Goal: Task Accomplishment & Management: Complete application form

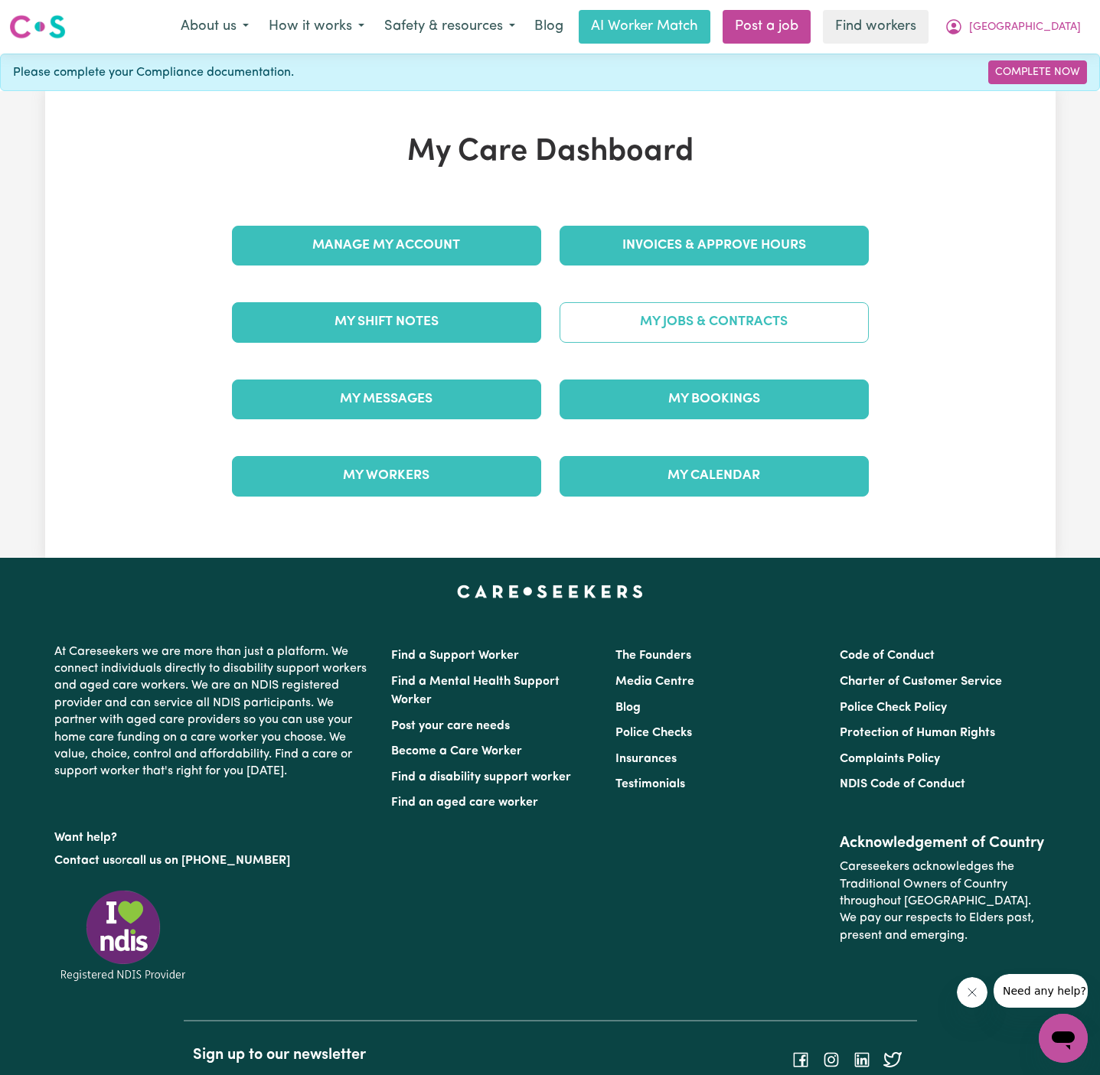
click at [749, 336] on link "My Jobs & Contracts" at bounding box center [714, 322] width 309 height 40
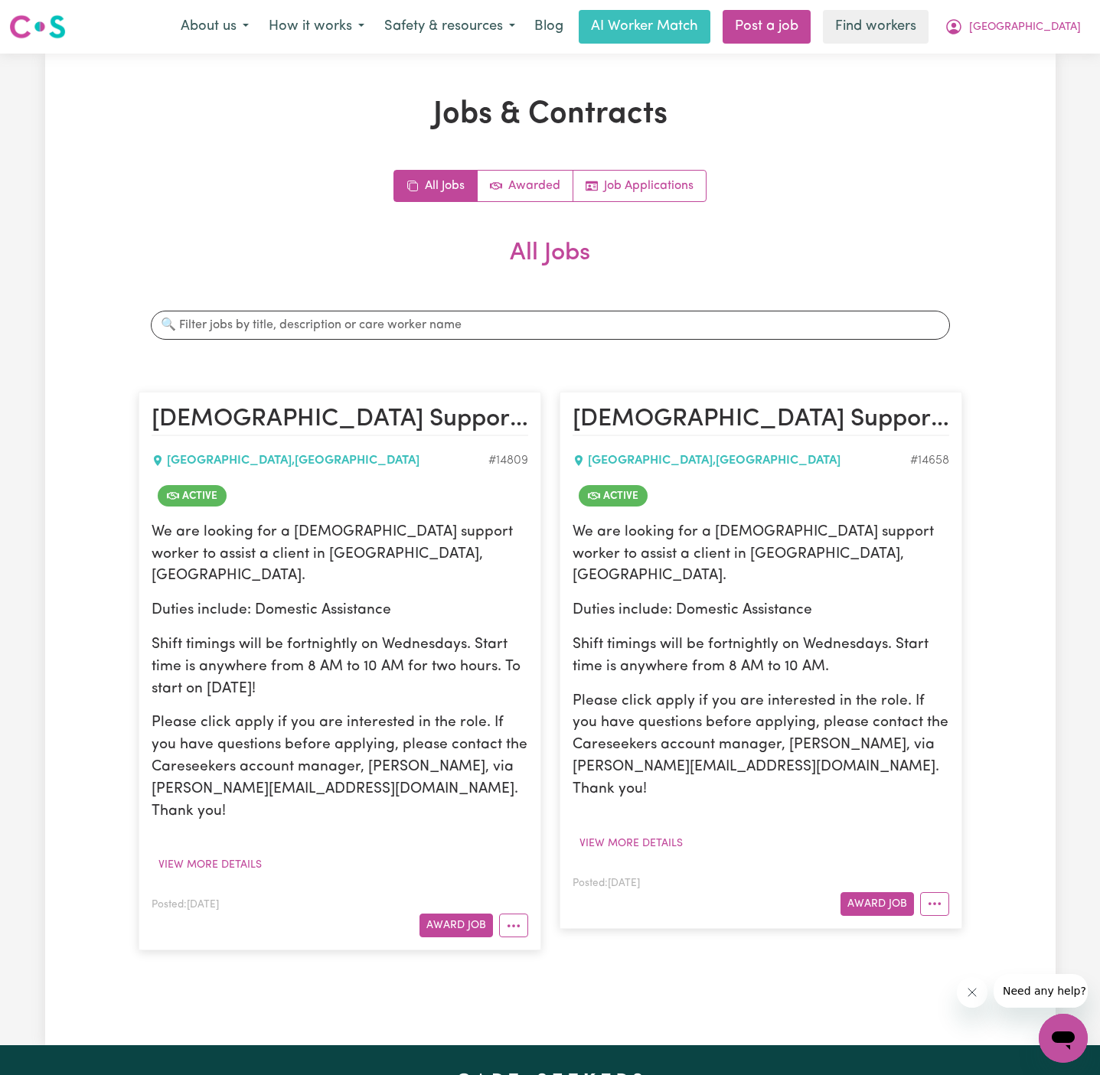
click at [951, 861] on article "[DEMOGRAPHIC_DATA] Support Worker Needed in [GEOGRAPHIC_DATA], [GEOGRAPHIC_DATA…" at bounding box center [761, 660] width 403 height 537
click at [919, 893] on div at bounding box center [931, 905] width 35 height 24
click at [938, 896] on icon "More options" at bounding box center [934, 903] width 15 height 15
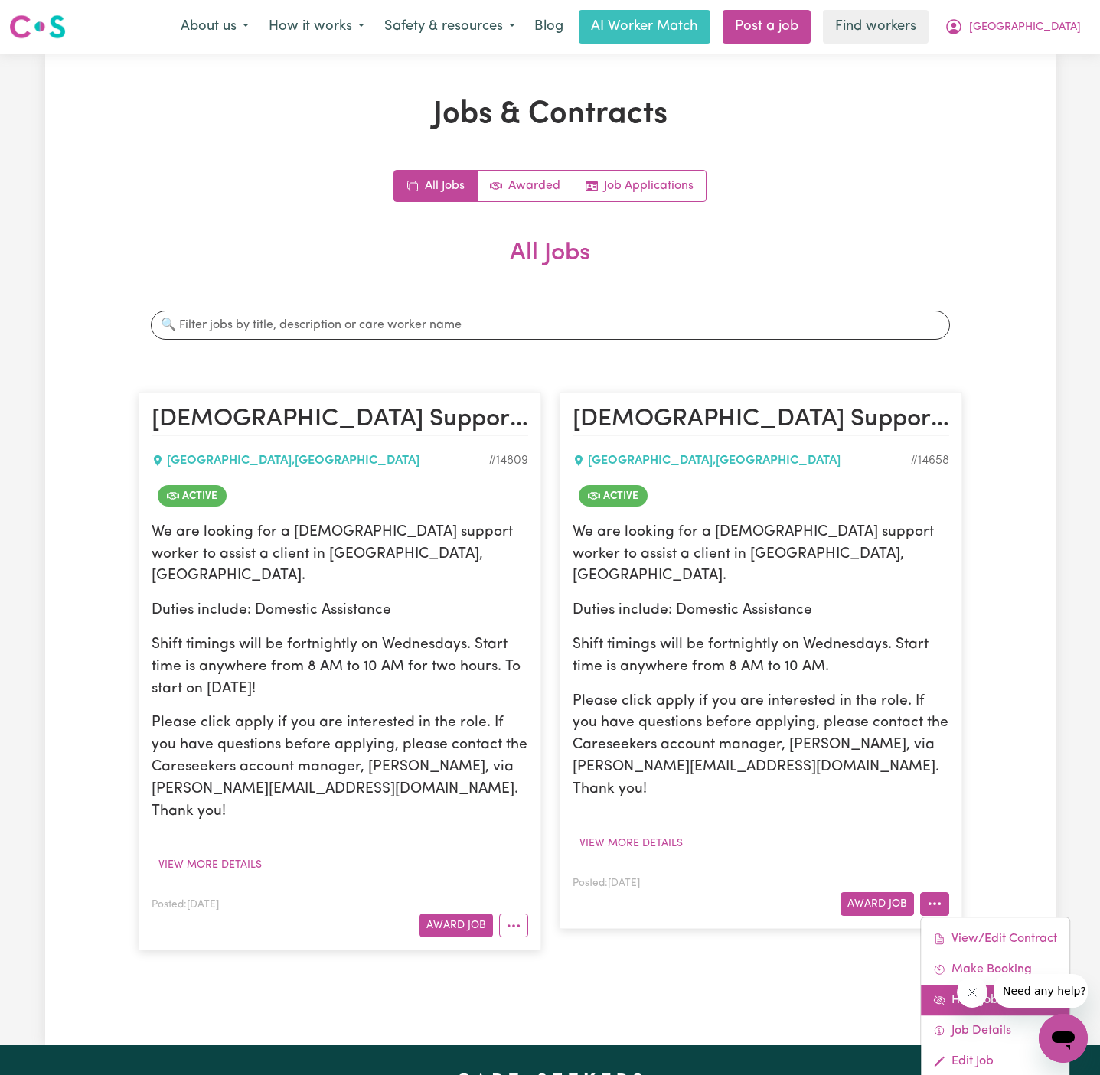
click at [977, 985] on link "Hide Job" at bounding box center [995, 1000] width 148 height 31
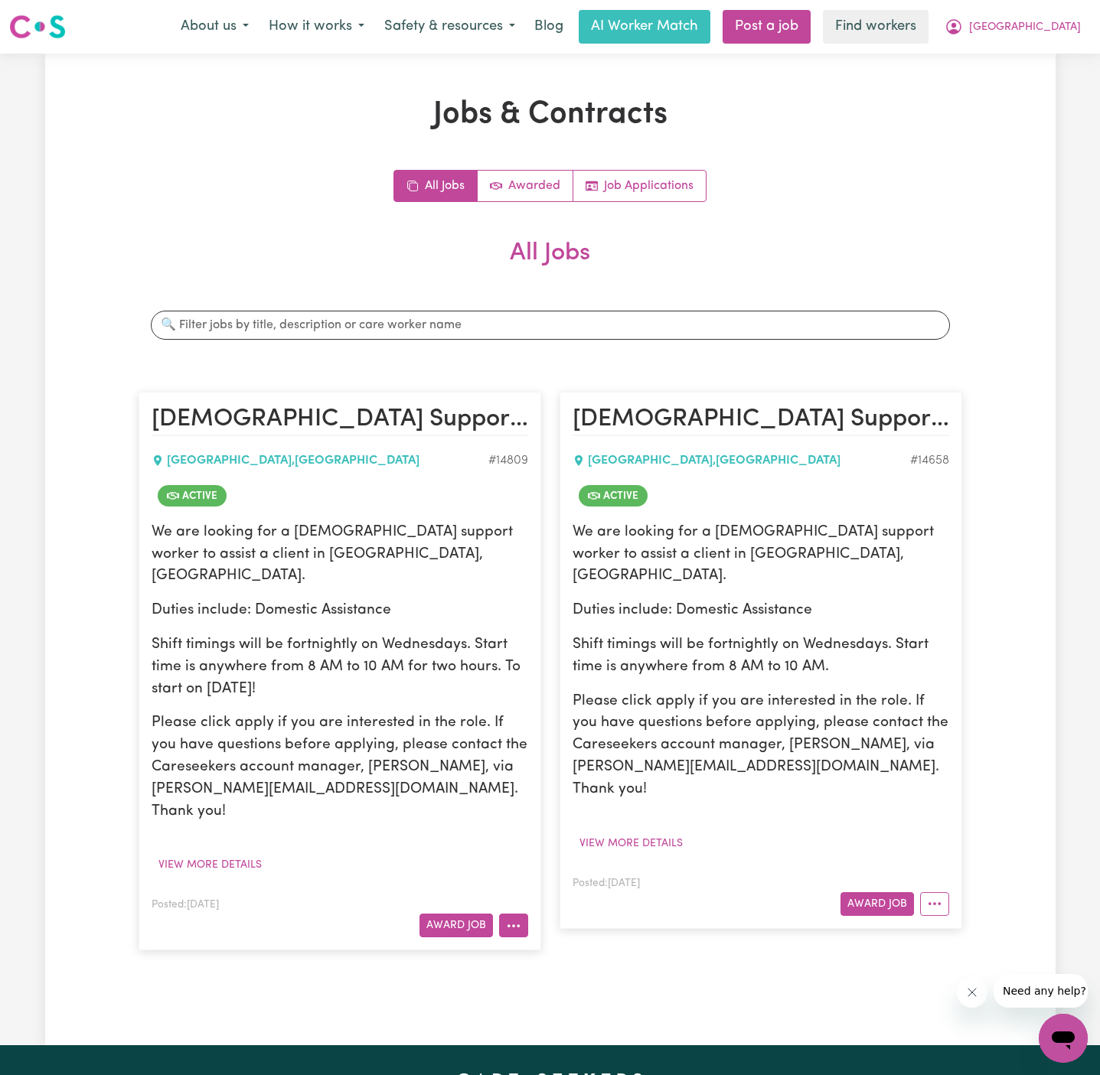
click at [519, 919] on icon "More options" at bounding box center [513, 926] width 15 height 15
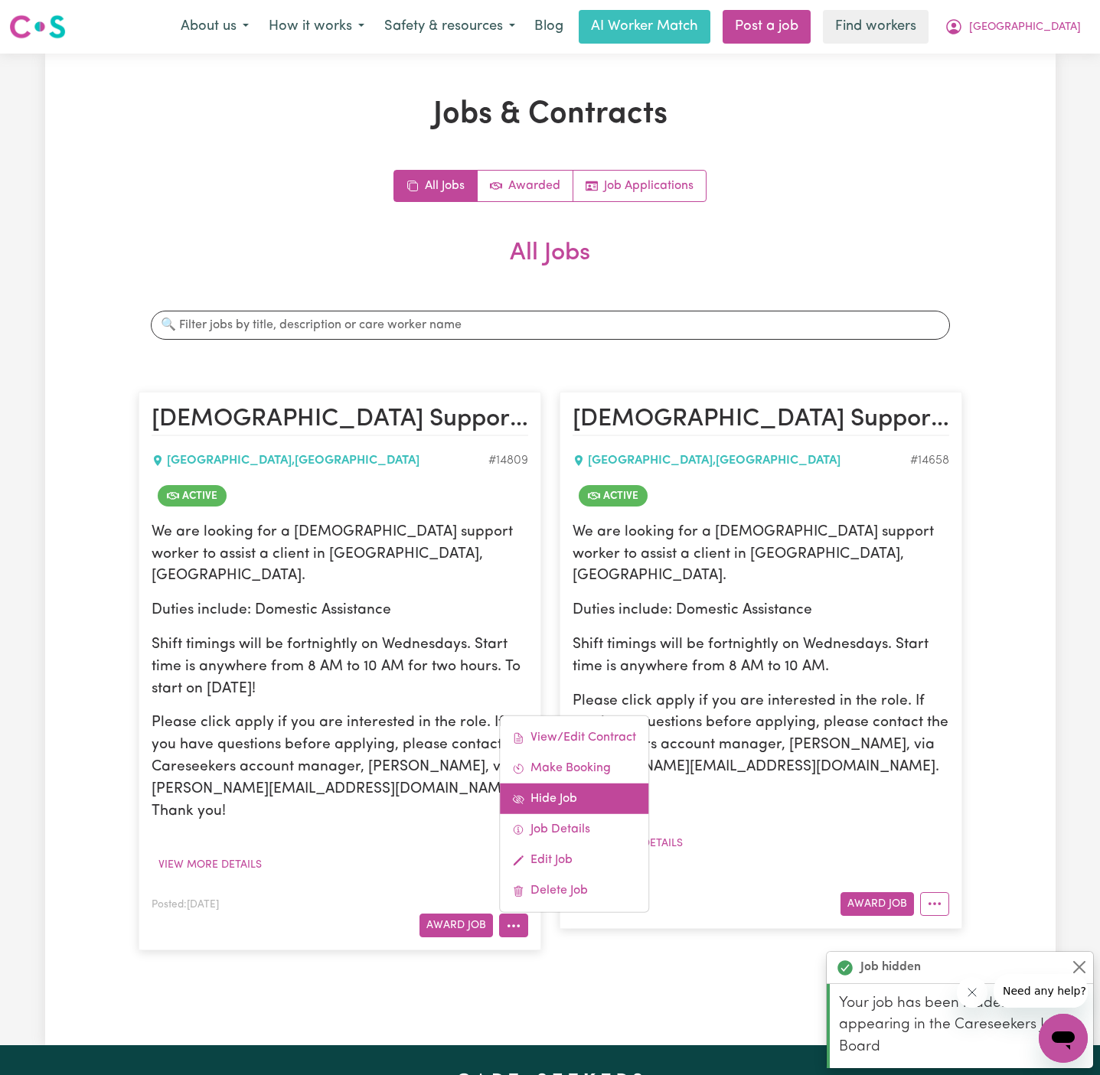
click at [563, 784] on link "Hide Job" at bounding box center [574, 799] width 148 height 31
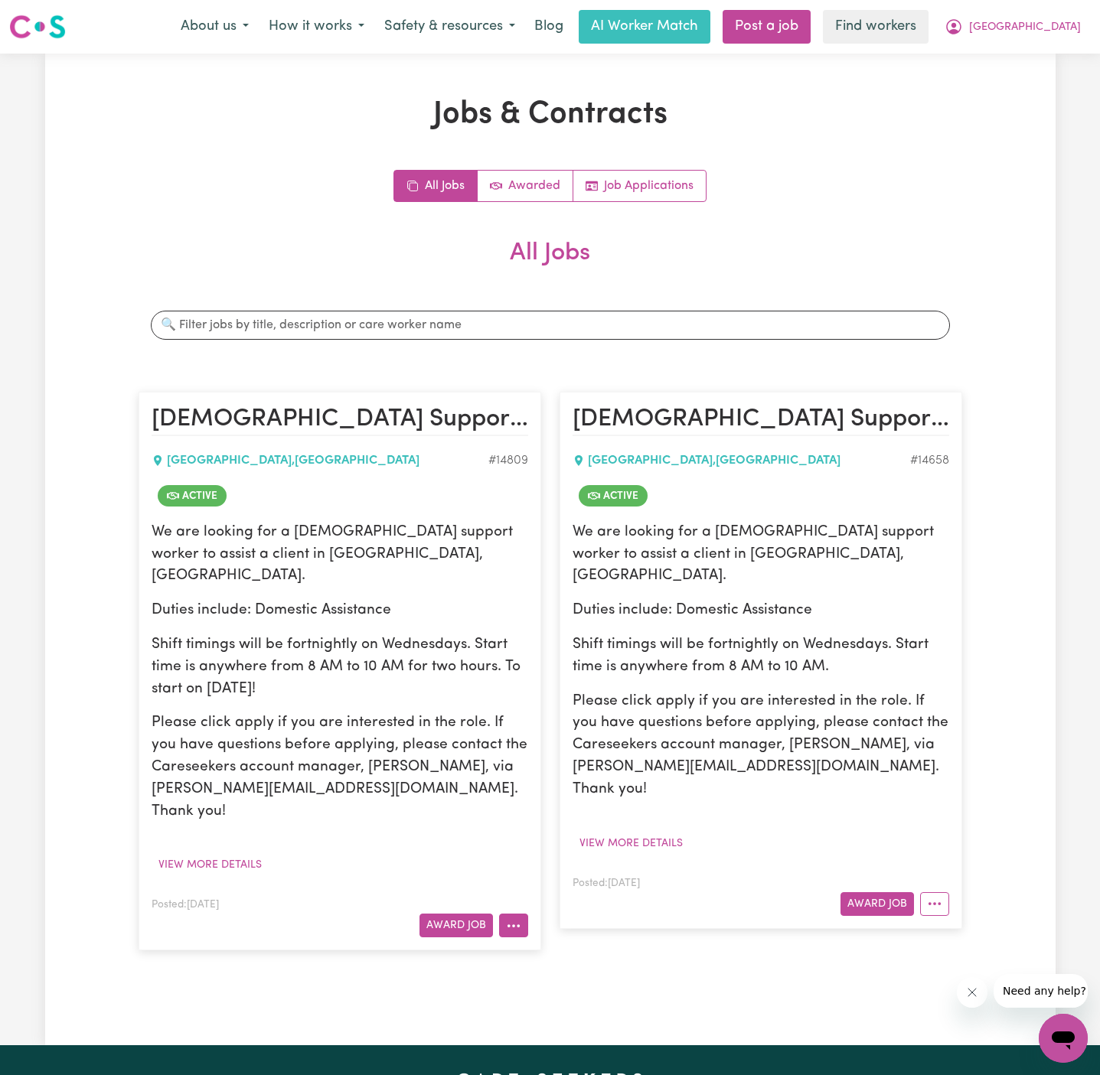
click at [519, 914] on button "More options" at bounding box center [513, 926] width 29 height 24
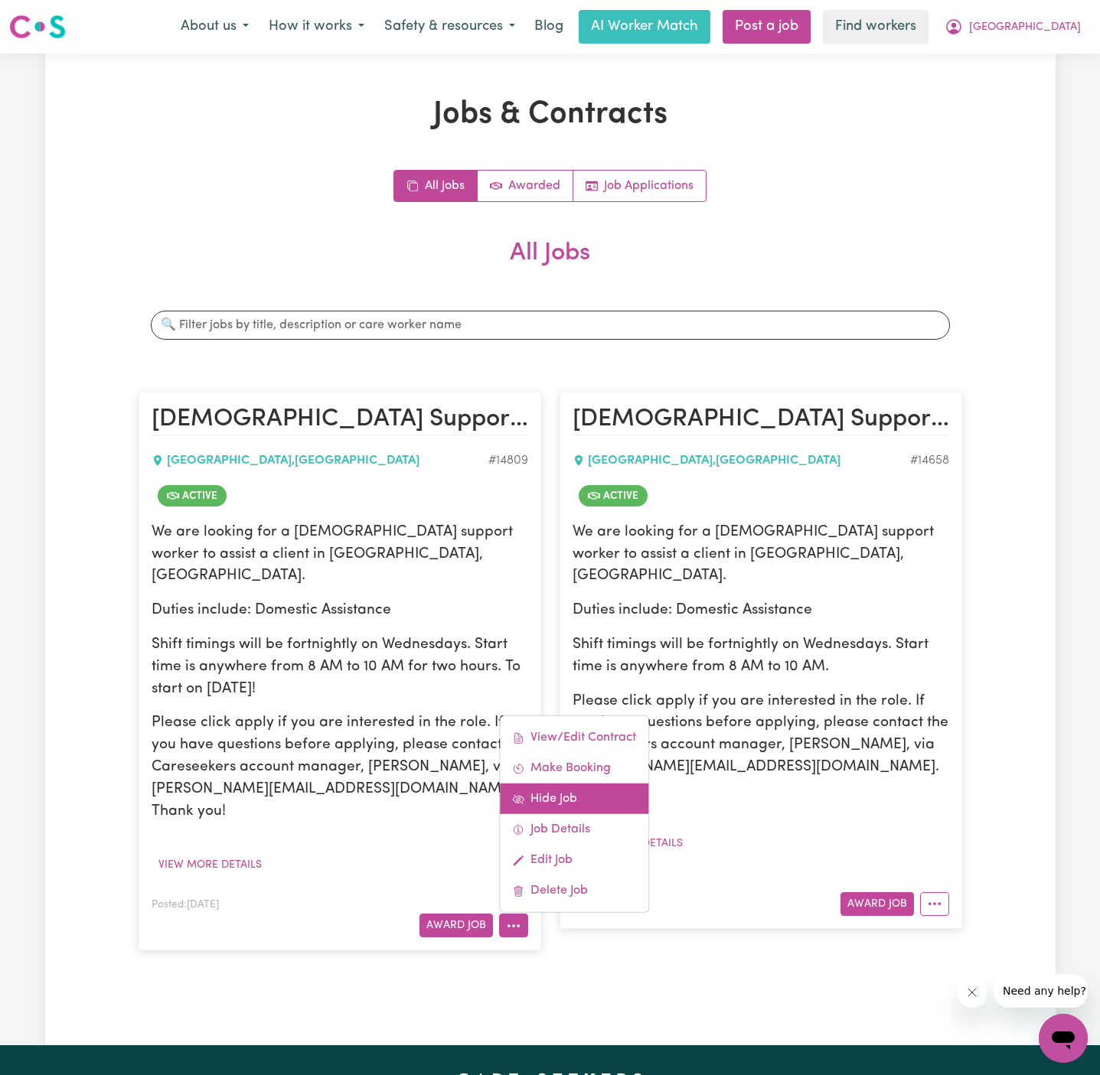
click at [592, 784] on link "Hide Job" at bounding box center [574, 799] width 148 height 31
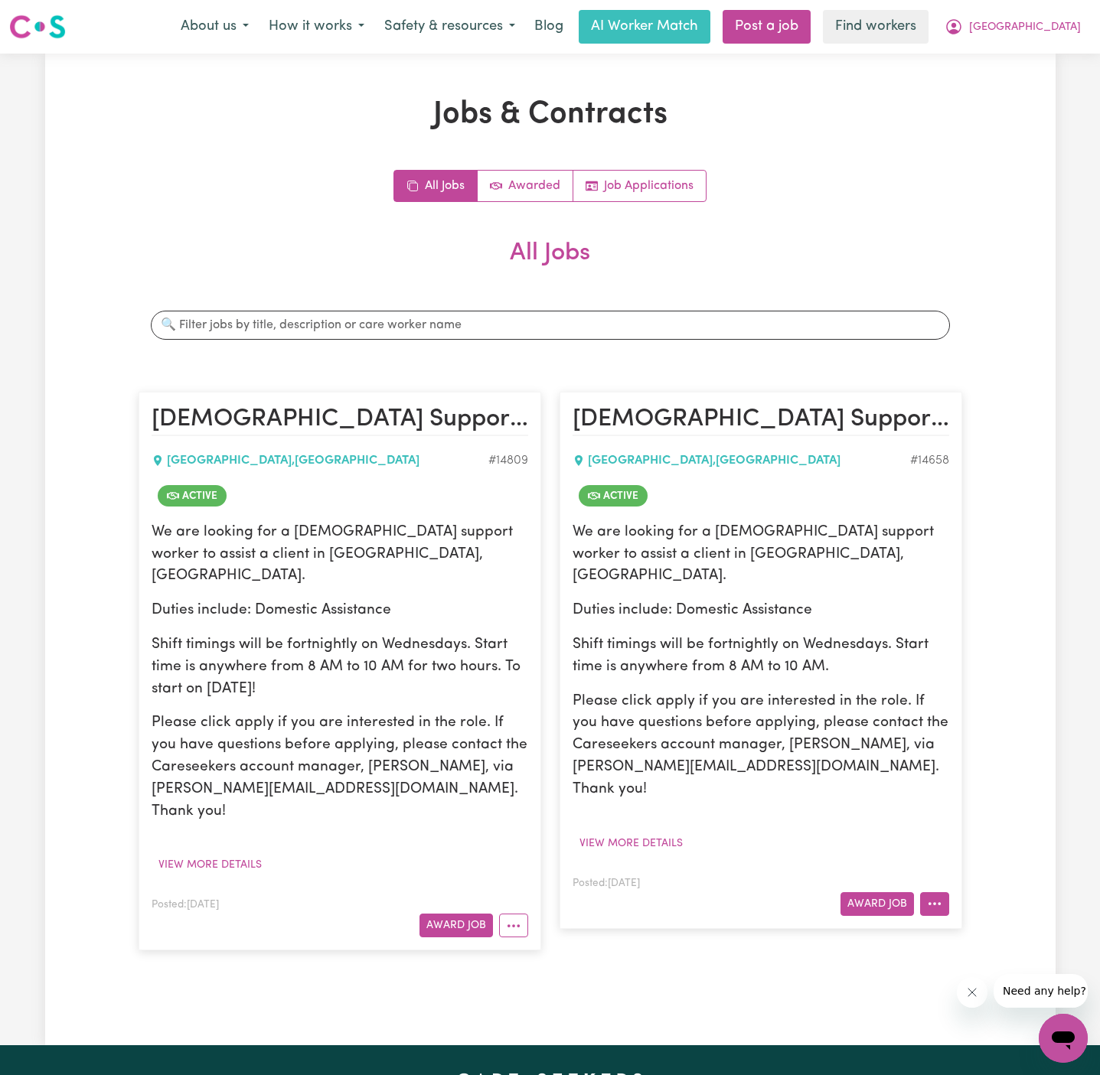
click at [944, 893] on button "More options" at bounding box center [934, 905] width 29 height 24
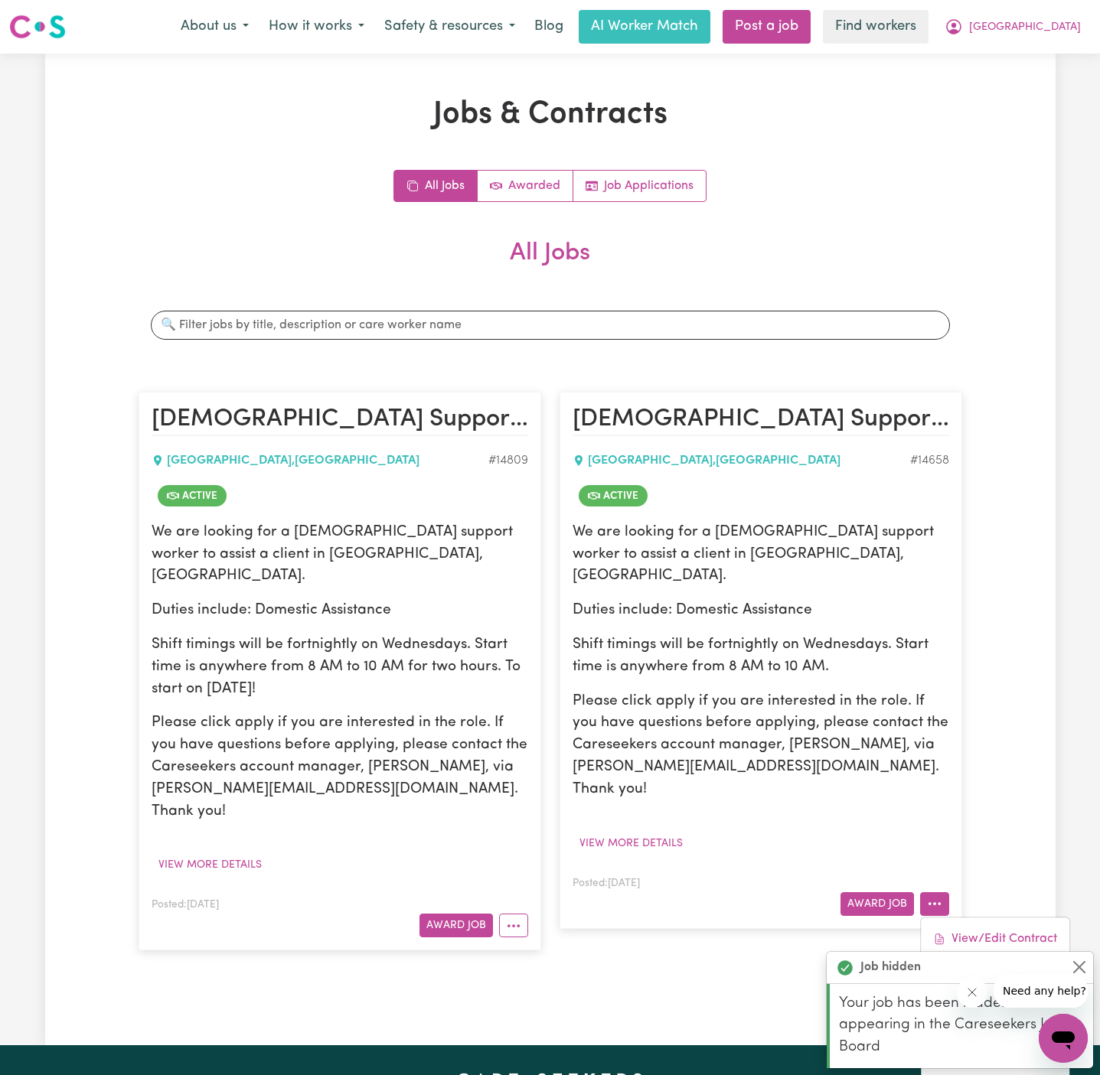
click at [997, 985] on link "Hide Job" at bounding box center [995, 1000] width 148 height 31
click at [530, 876] on article "[DEMOGRAPHIC_DATA] Support Worker Needed in [GEOGRAPHIC_DATA], [GEOGRAPHIC_DATA…" at bounding box center [340, 671] width 403 height 559
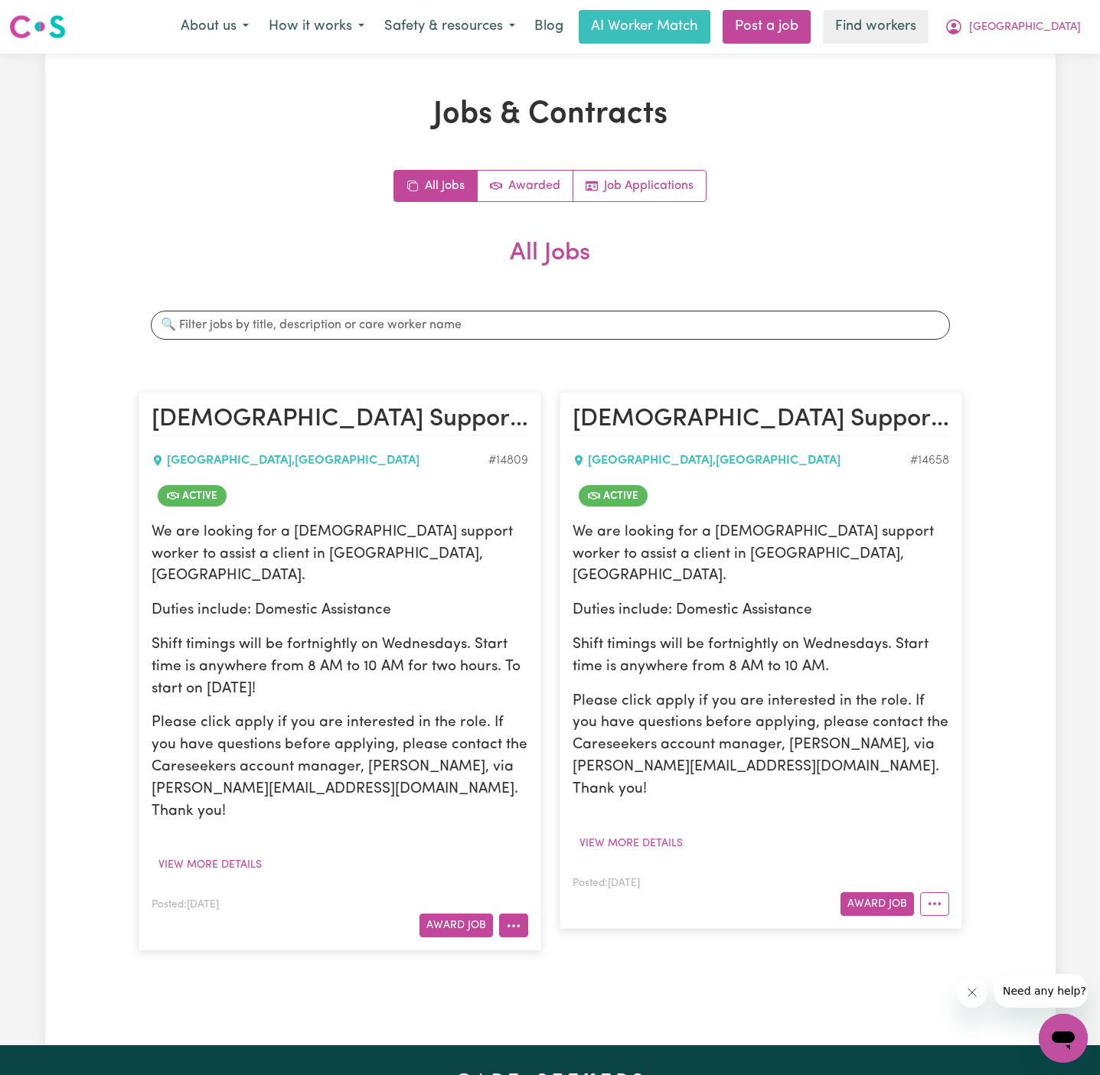
click at [521, 914] on button "More options" at bounding box center [513, 926] width 29 height 24
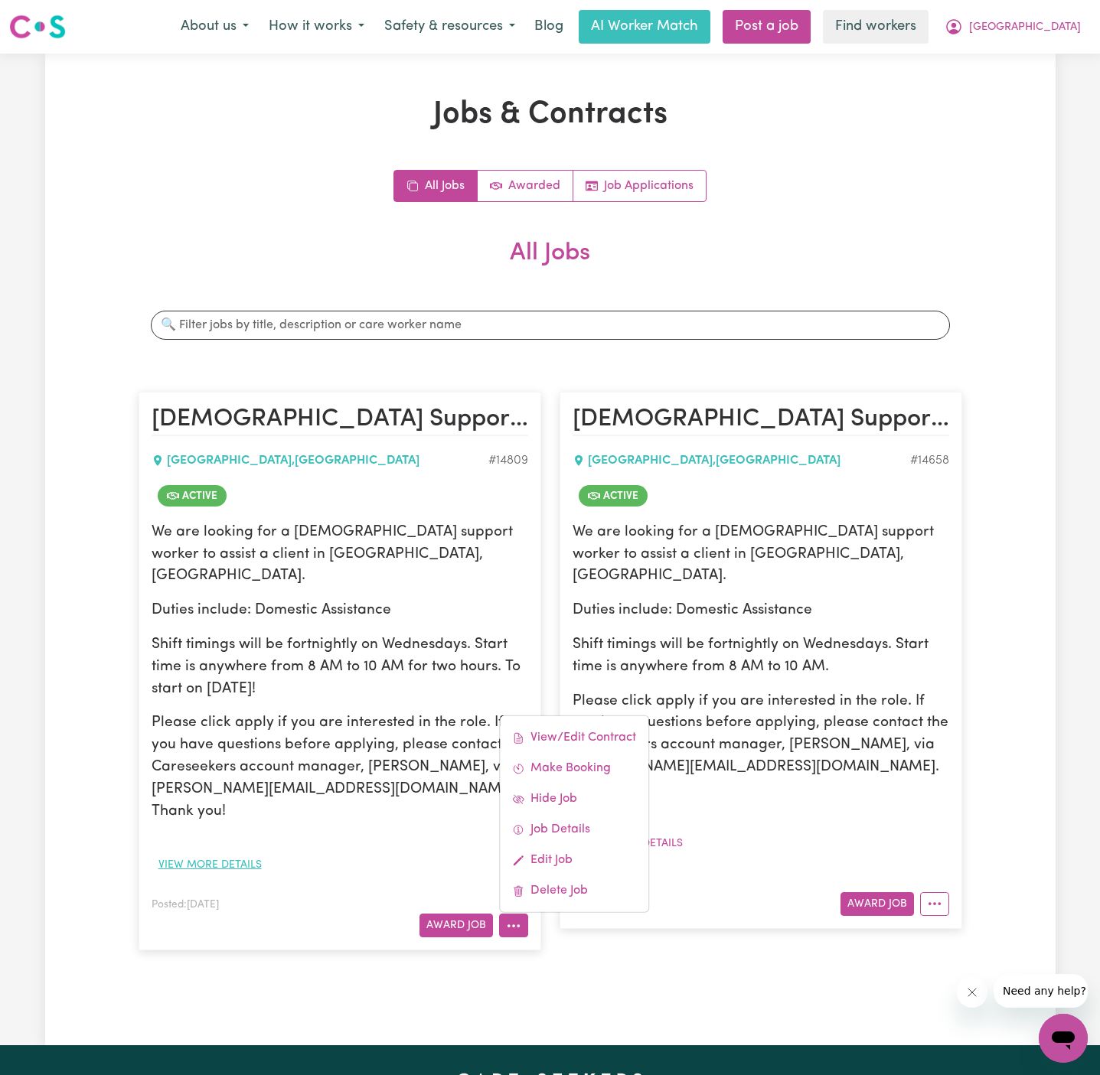
click at [240, 853] on button "View more details" at bounding box center [210, 865] width 117 height 24
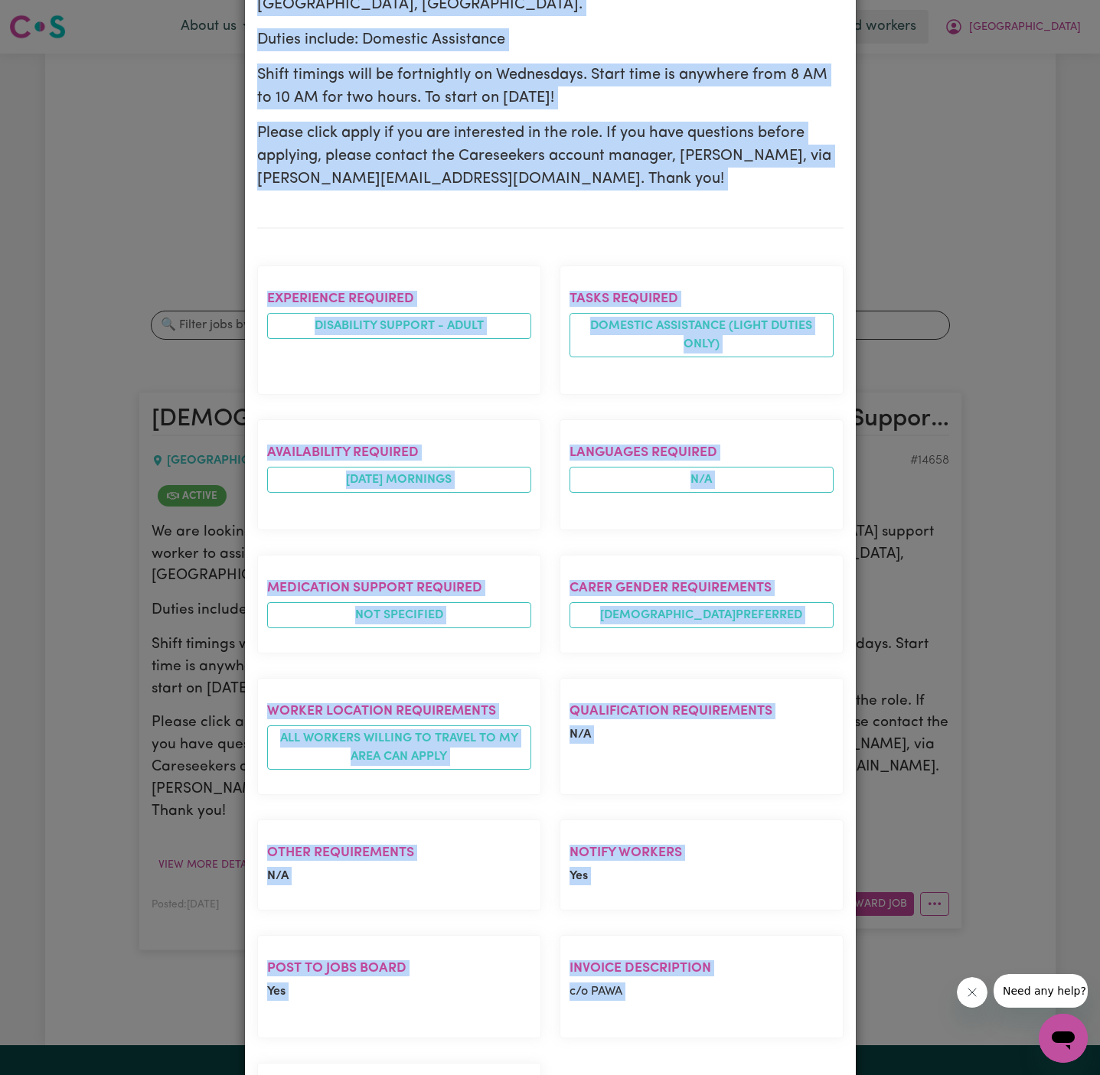
scroll to position [446, 0]
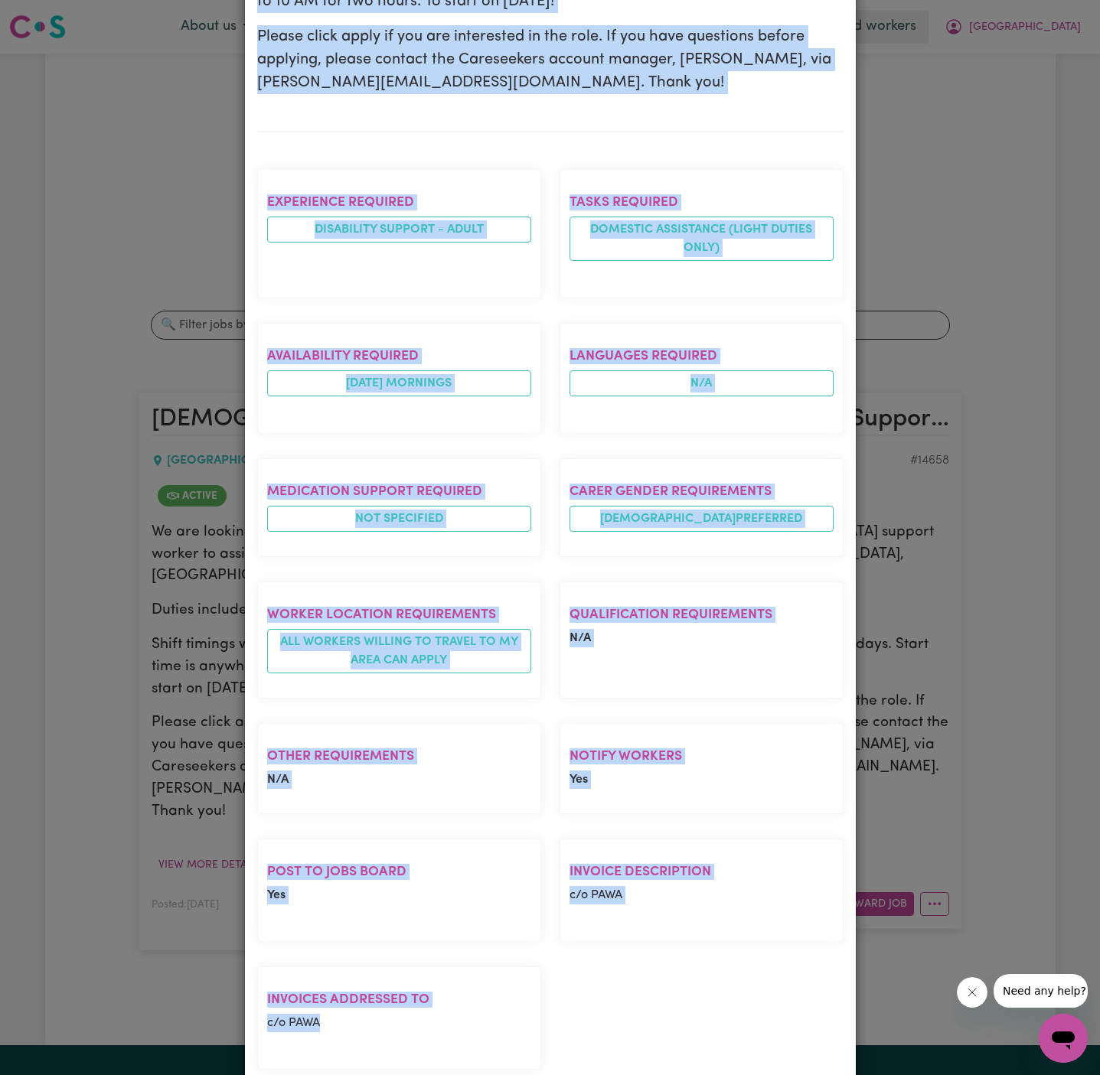
drag, startPoint x: 256, startPoint y: 103, endPoint x: 335, endPoint y: 1075, distance: 975.4
click at [335, 1075] on div "Job Details [DEMOGRAPHIC_DATA] Support Worker Needed in [GEOGRAPHIC_DATA], [GEO…" at bounding box center [550, 537] width 1100 height 1075
copy div "[DEMOGRAPHIC_DATA] Support Worker Needed in [GEOGRAPHIC_DATA], [GEOGRAPHIC_DATA…"
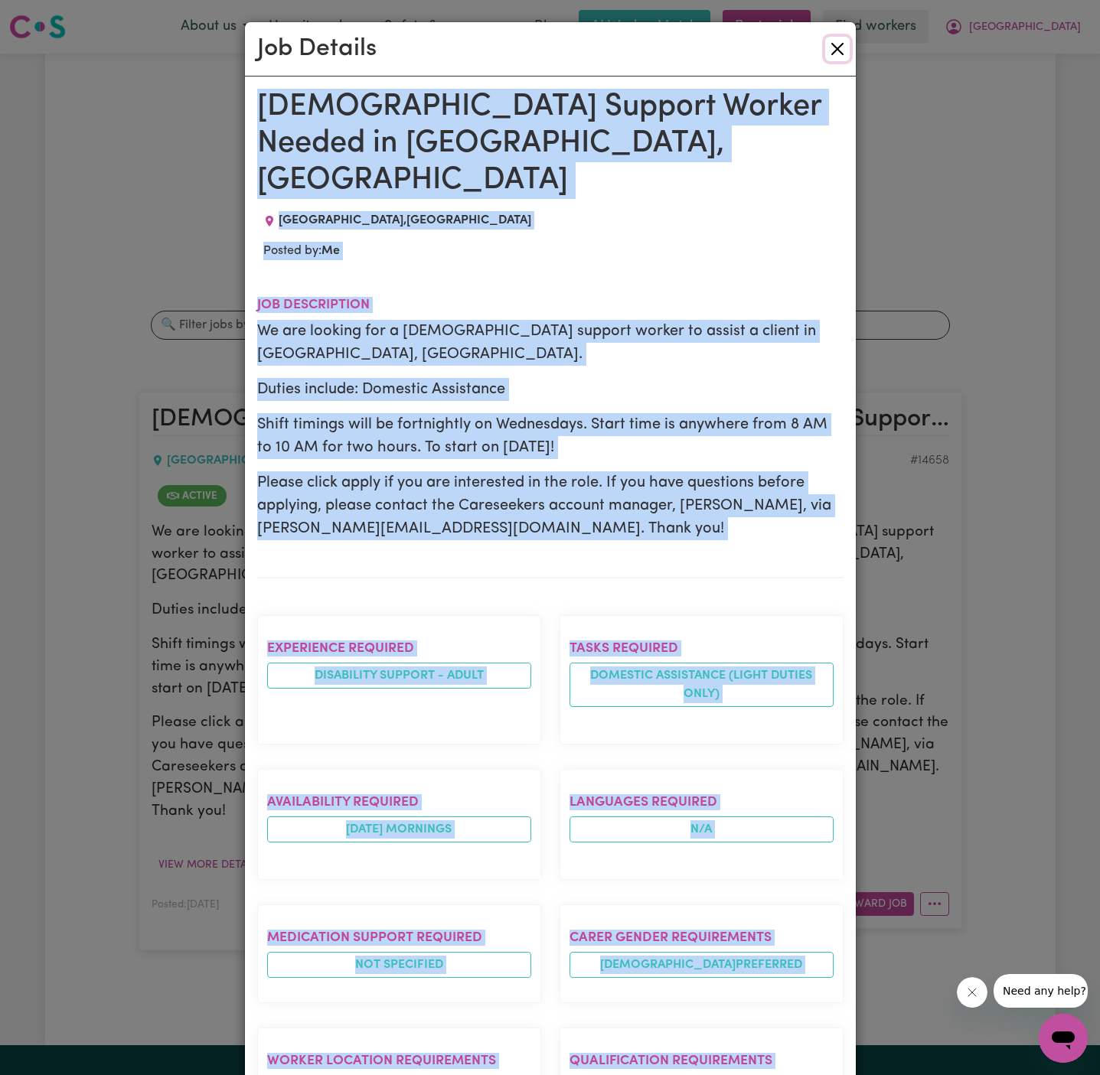
click at [844, 47] on button "Close" at bounding box center [837, 49] width 24 height 24
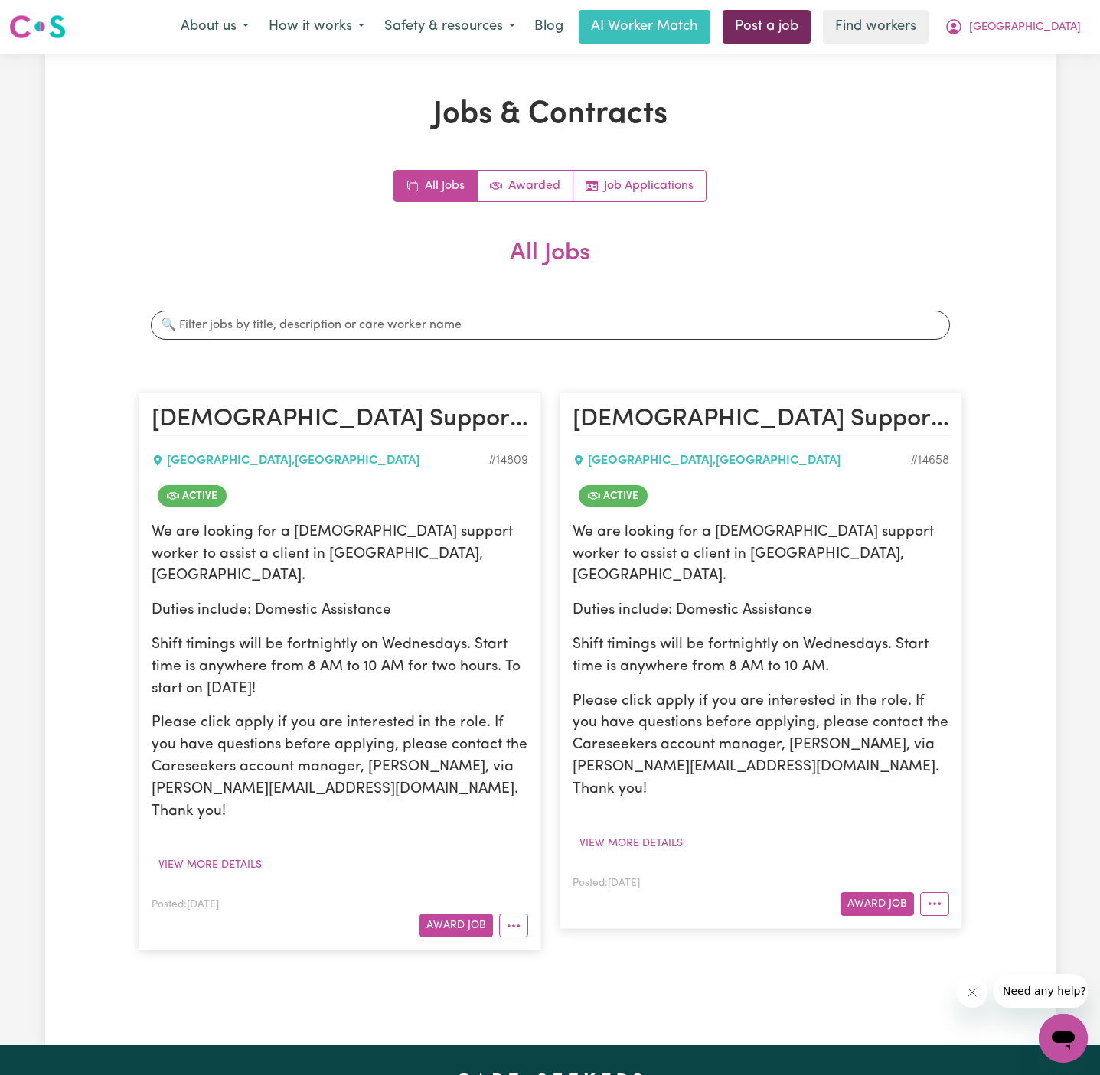
click at [811, 26] on link "Post a job" at bounding box center [767, 27] width 88 height 34
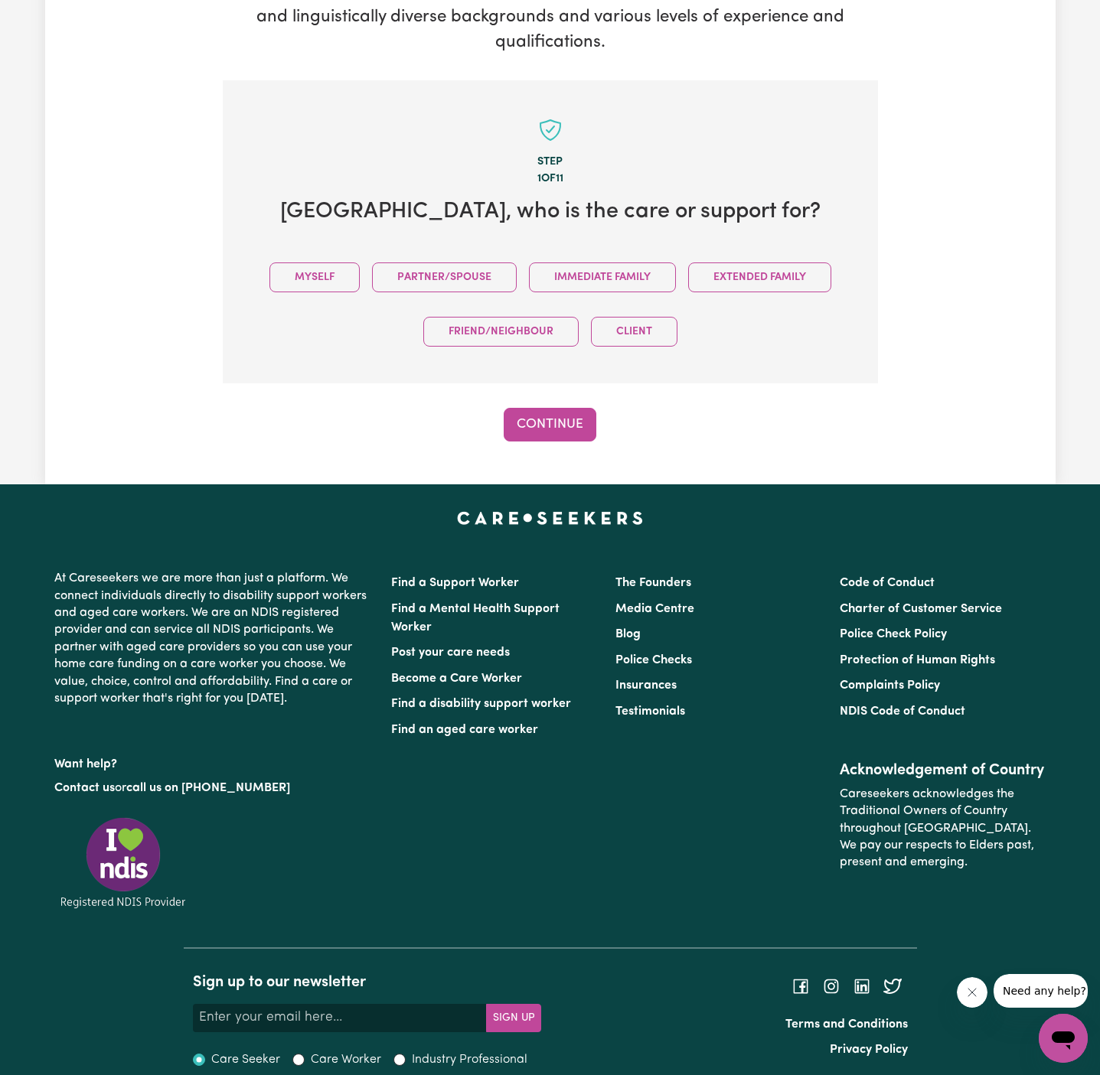
scroll to position [271, 0]
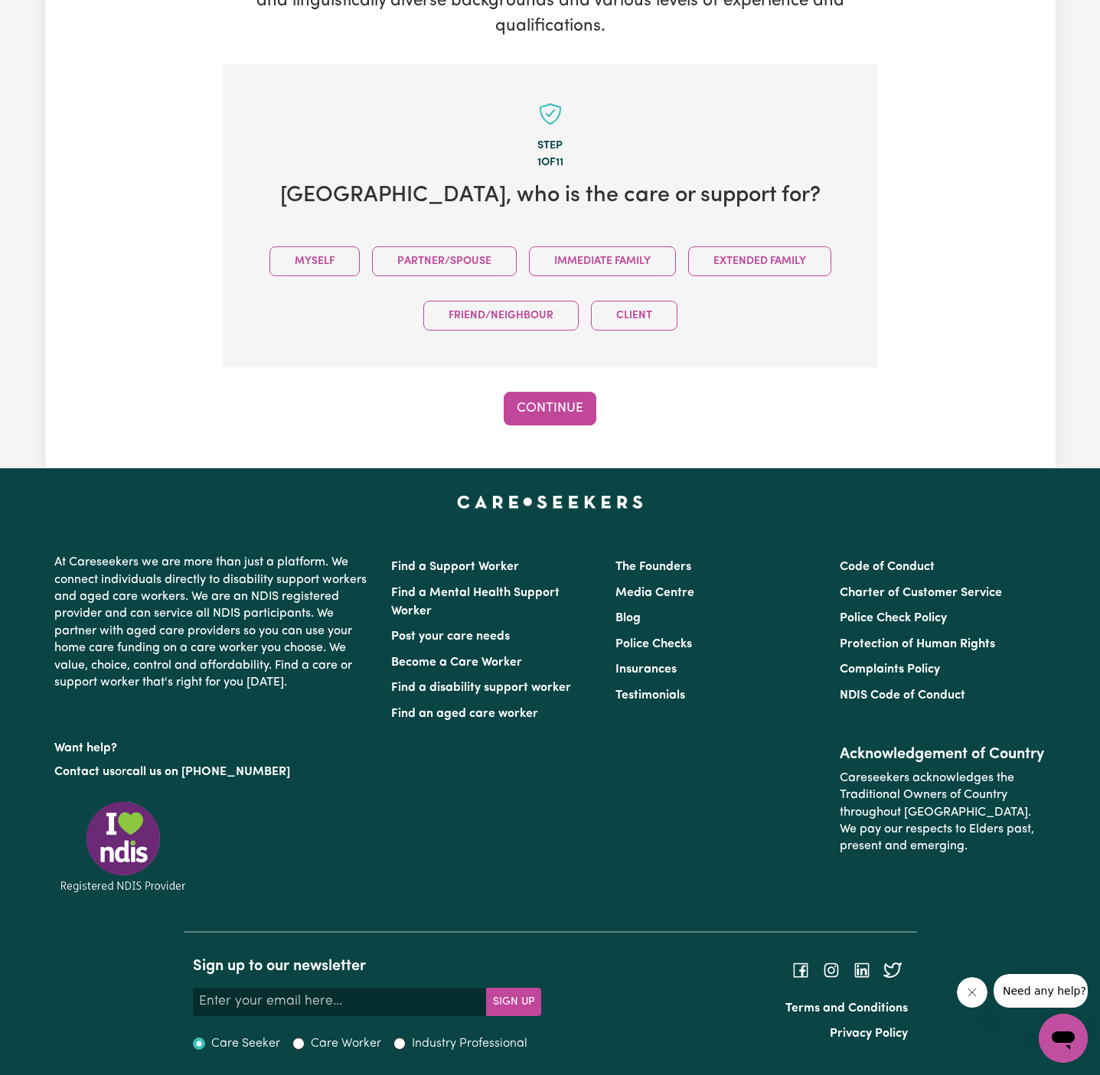
drag, startPoint x: 325, startPoint y: 262, endPoint x: 465, endPoint y: 338, distance: 159.9
click at [325, 262] on button "Myself" at bounding box center [314, 261] width 90 height 30
click at [514, 383] on div "Step 1 of 11 Camden , who is the care or support for? Myself Partner/Spouse Imm…" at bounding box center [550, 244] width 655 height 361
click at [597, 414] on div "Continue" at bounding box center [550, 409] width 655 height 34
click at [553, 399] on button "Continue" at bounding box center [550, 409] width 93 height 34
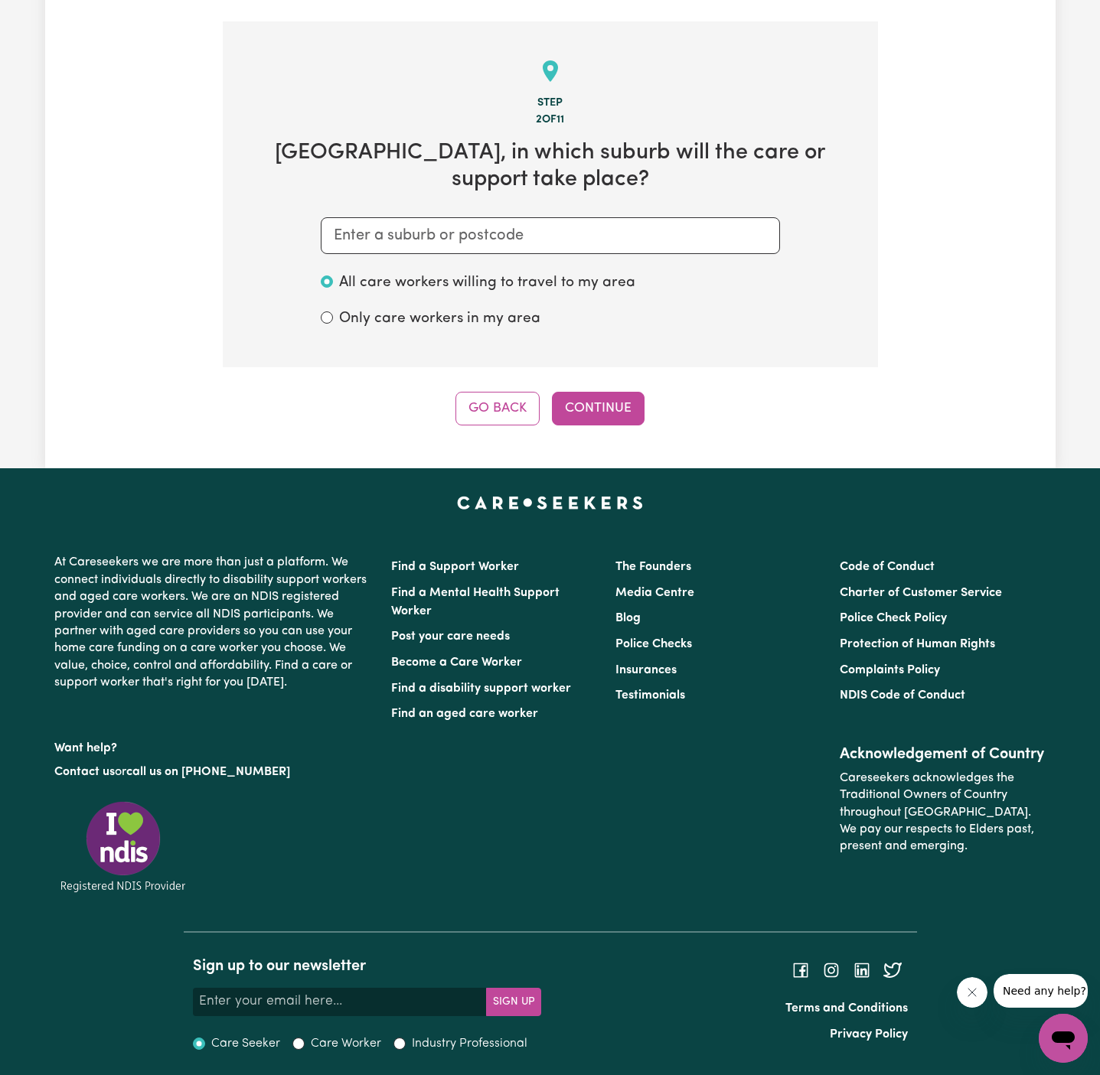
scroll to position [315, 0]
click at [444, 246] on input "text" at bounding box center [550, 235] width 459 height 37
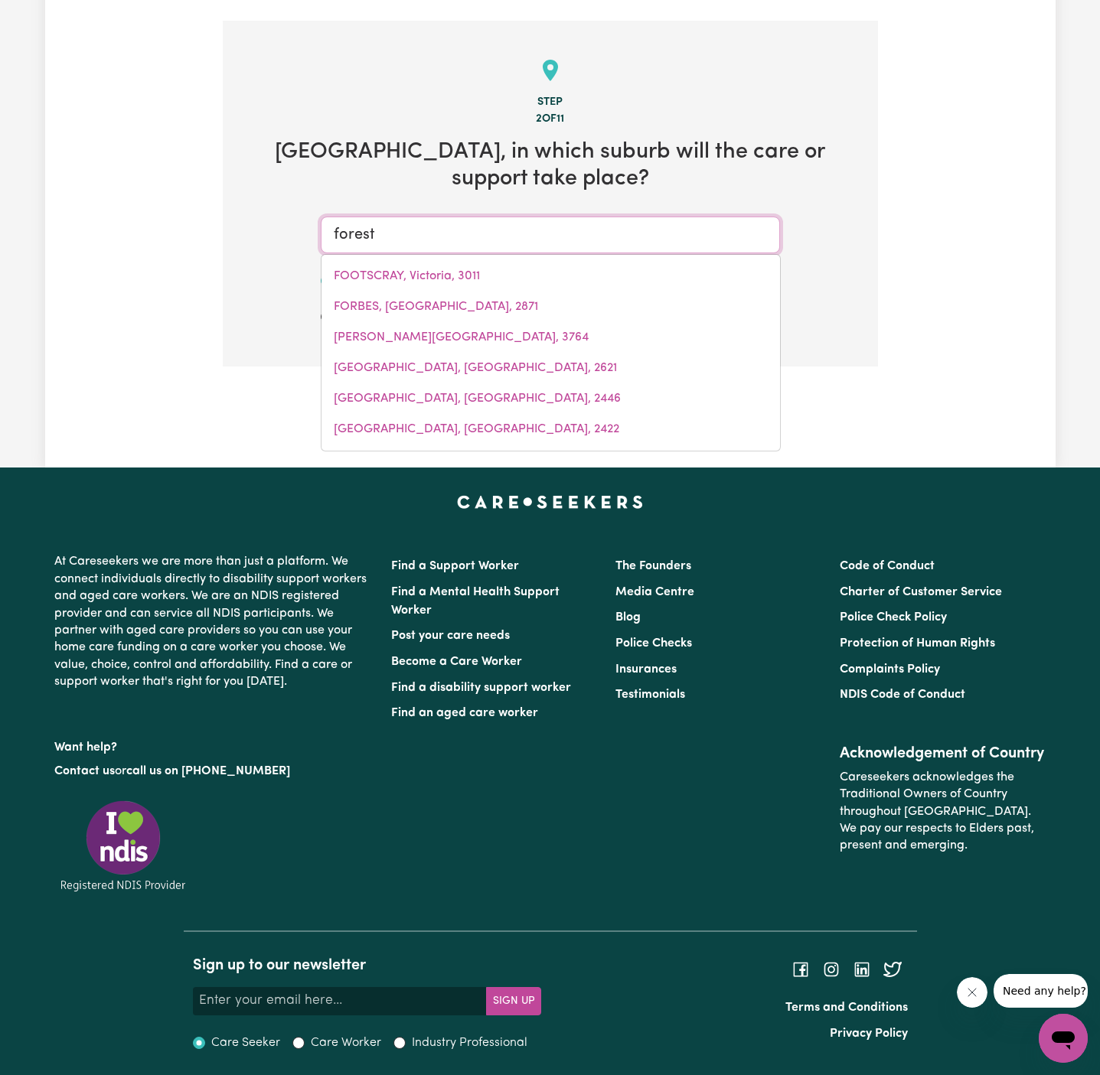
type input "forest"
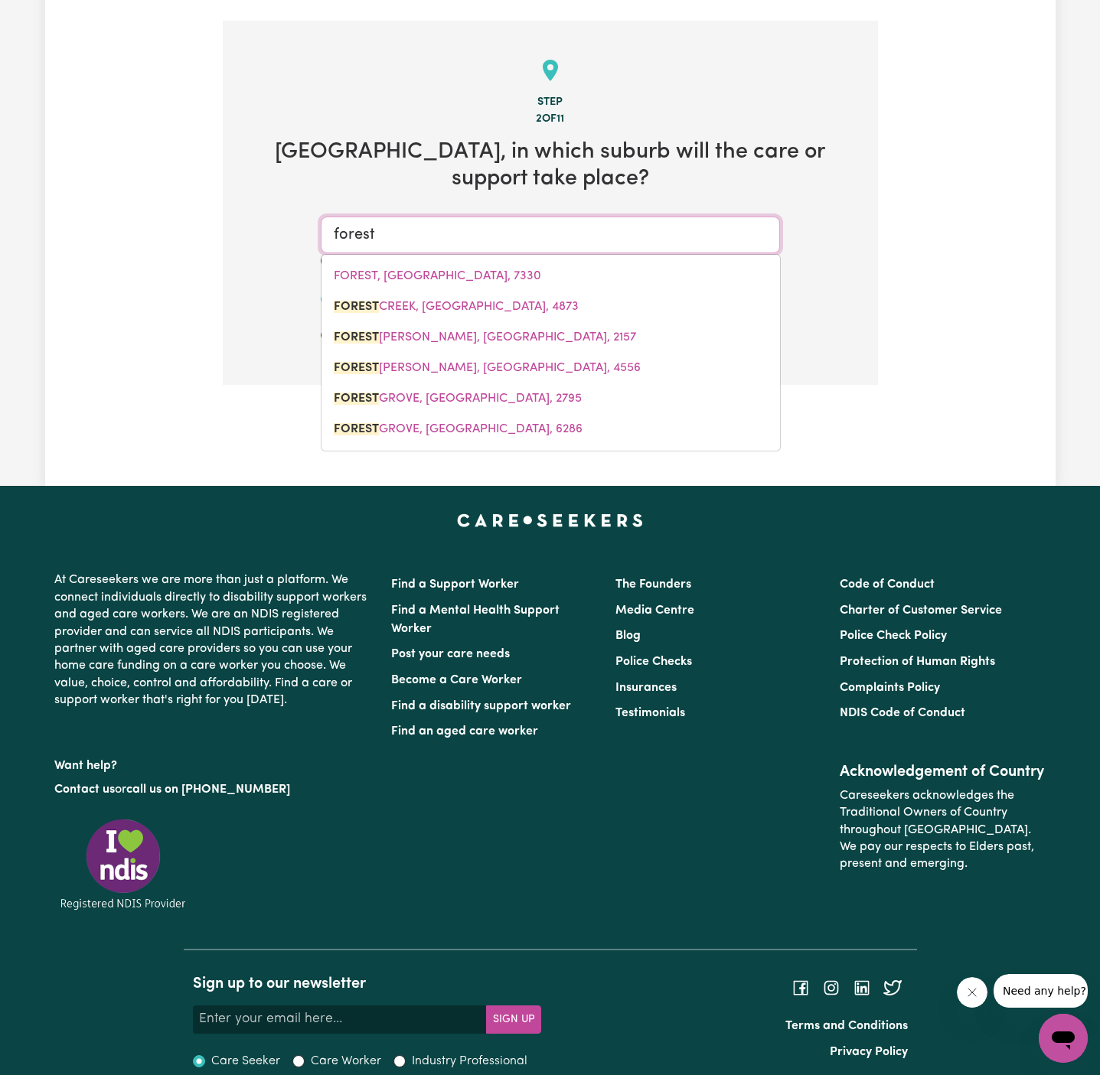
type input "[GEOGRAPHIC_DATA]"
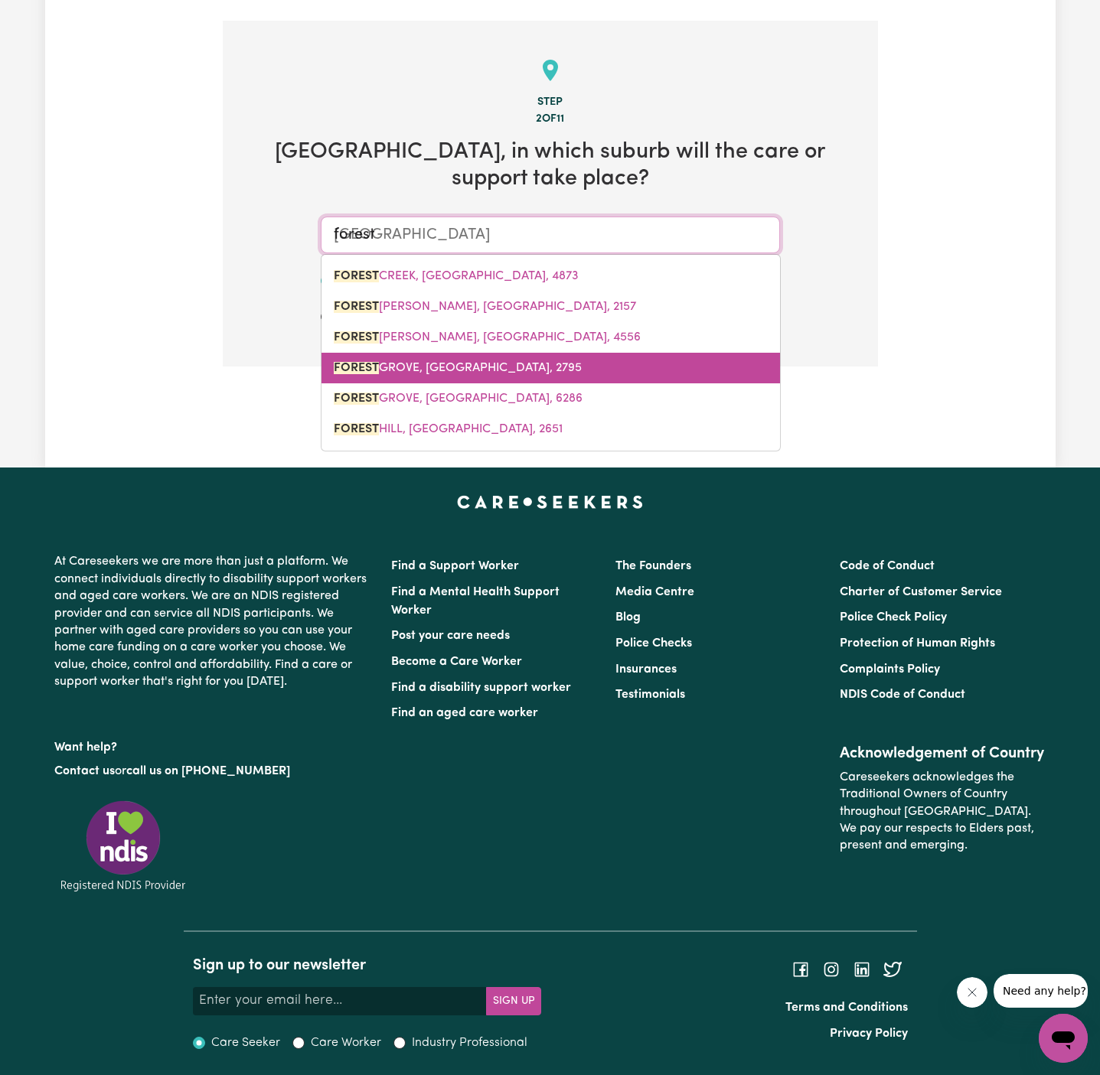
type input "forest l"
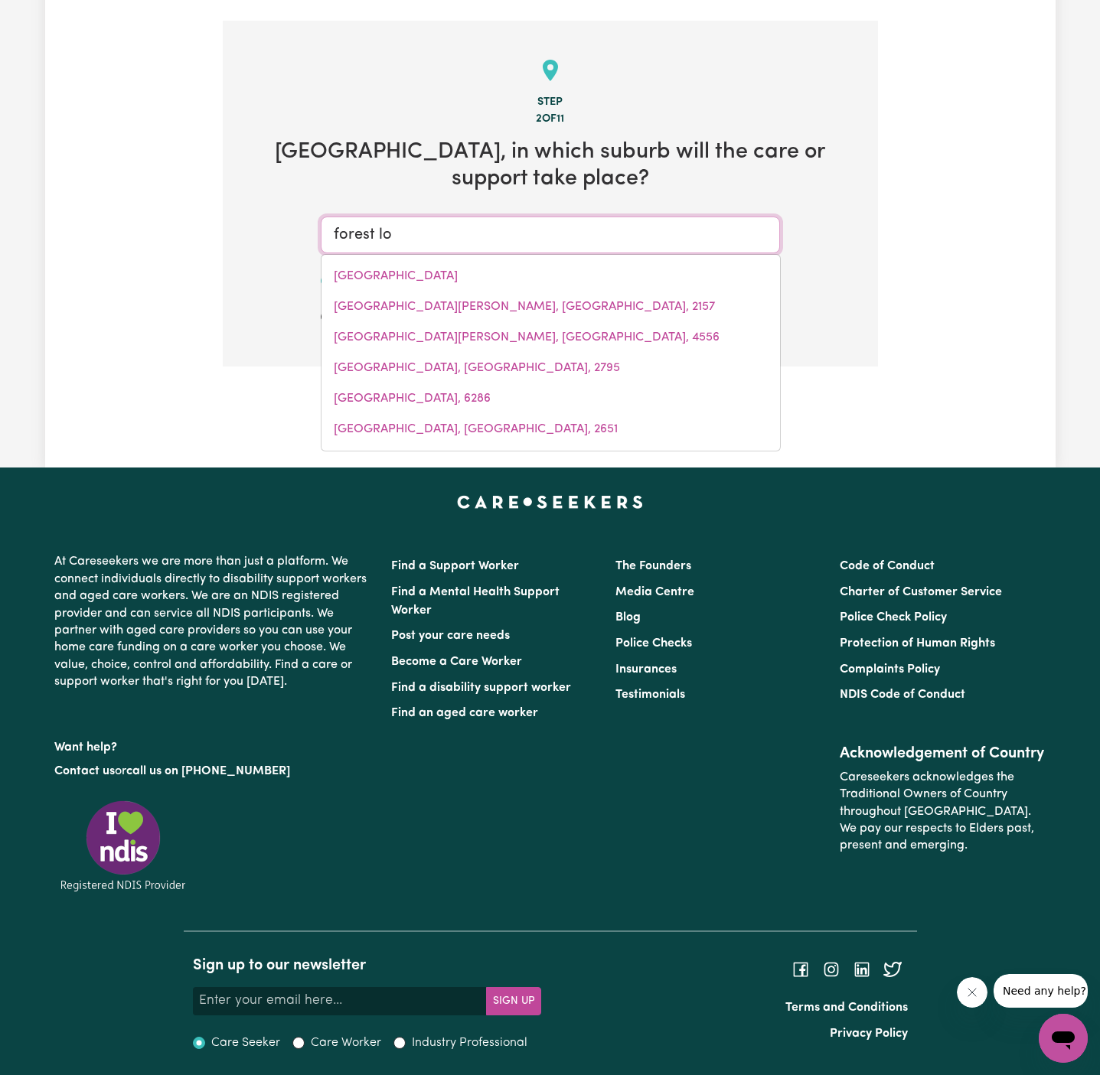
type input "forest lod"
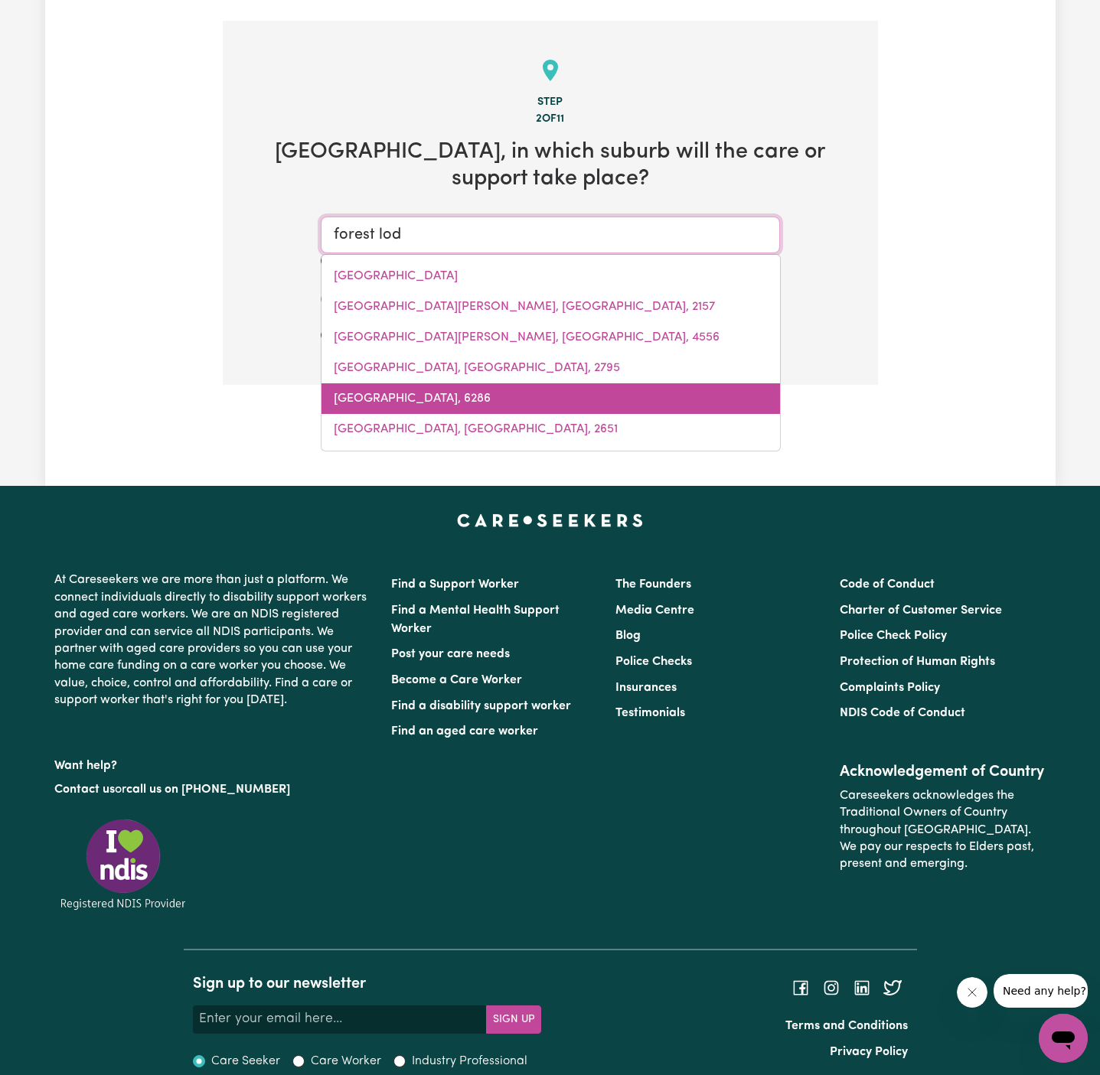
type input "forest lodGE, [GEOGRAPHIC_DATA], 2037"
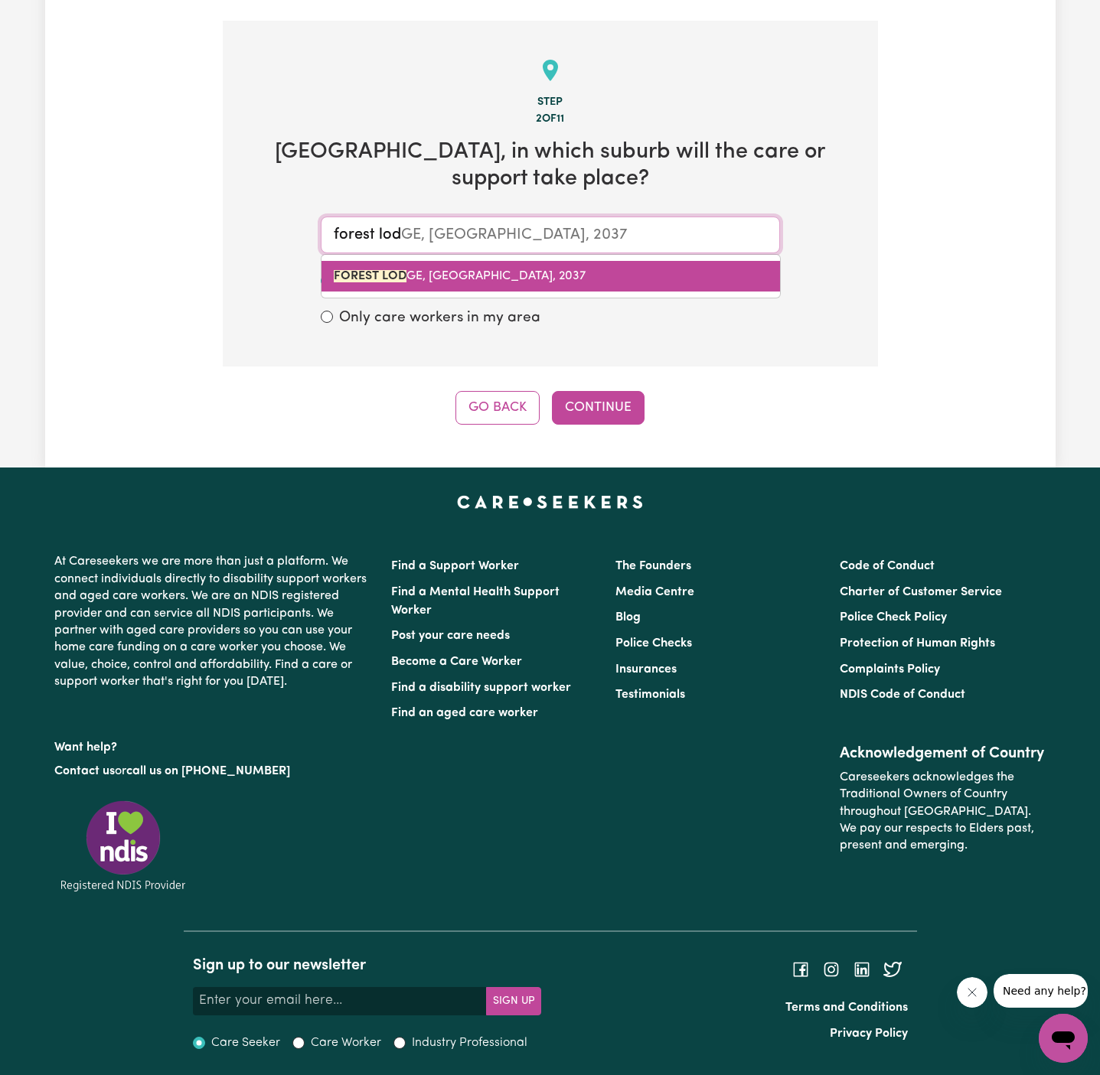
click at [424, 283] on link "[GEOGRAPHIC_DATA], [GEOGRAPHIC_DATA], 2037" at bounding box center [550, 276] width 459 height 31
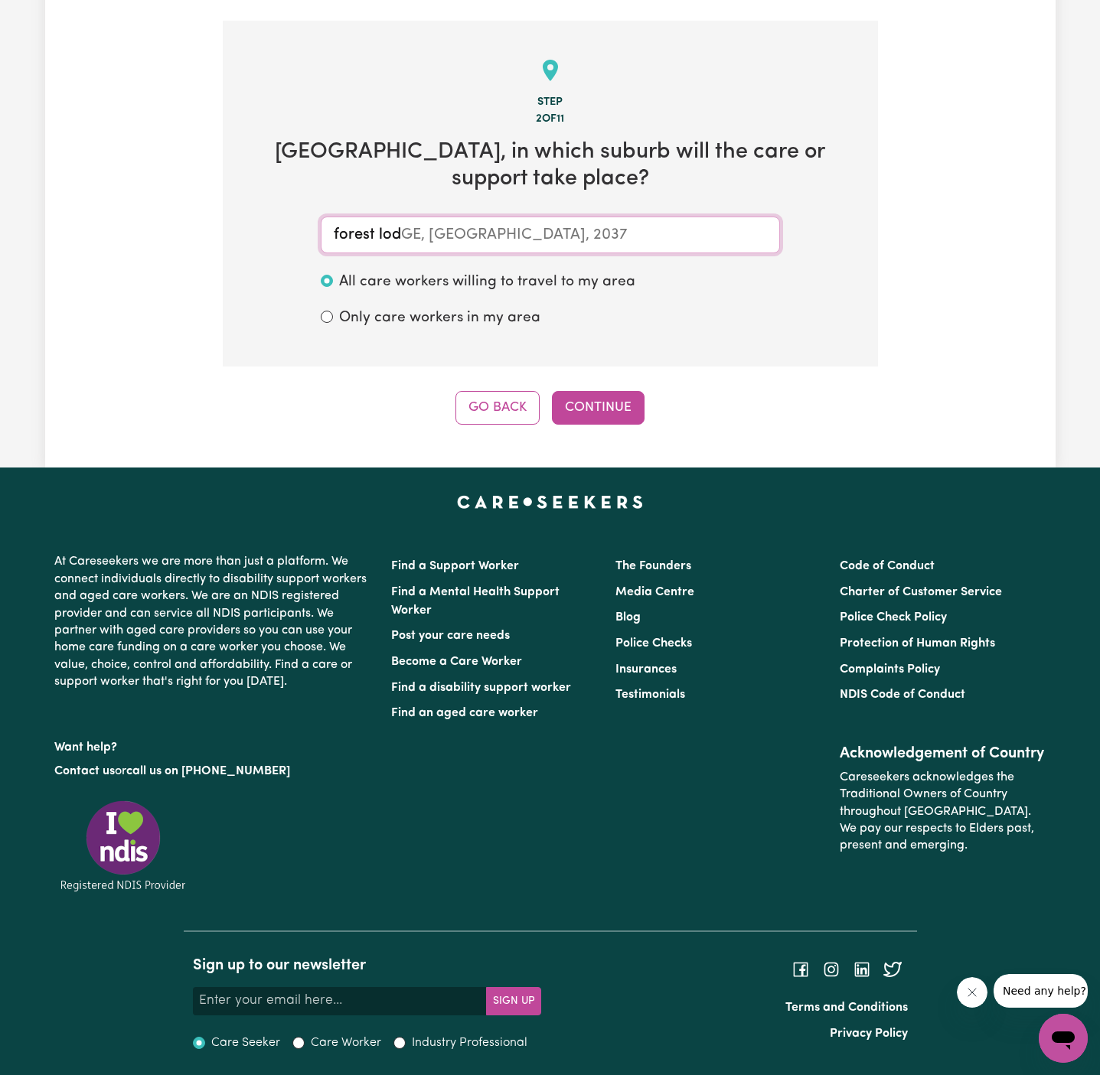
type input "[GEOGRAPHIC_DATA], [GEOGRAPHIC_DATA], 2037"
click at [609, 406] on button "Continue" at bounding box center [598, 408] width 93 height 34
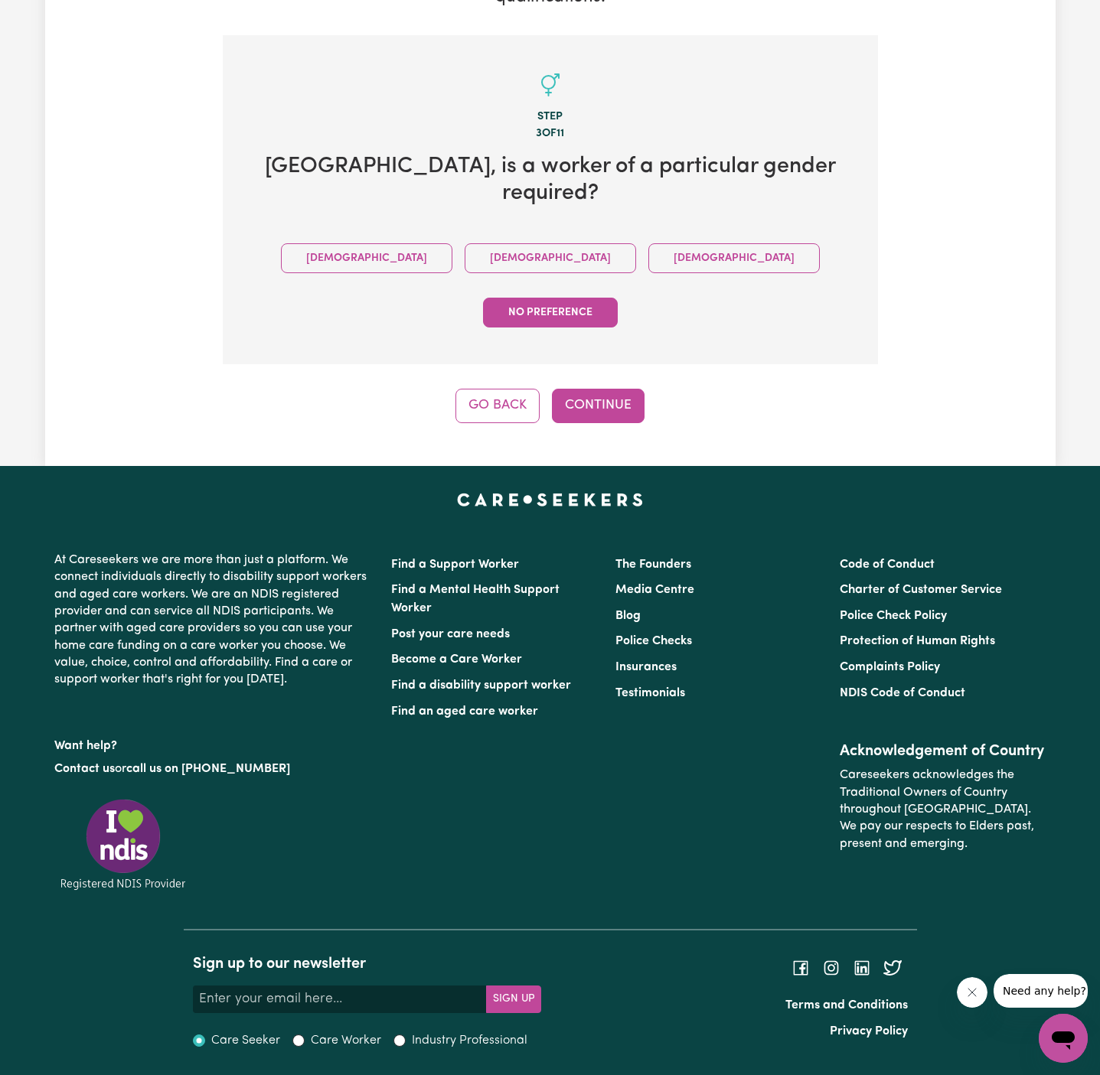
scroll to position [217, 0]
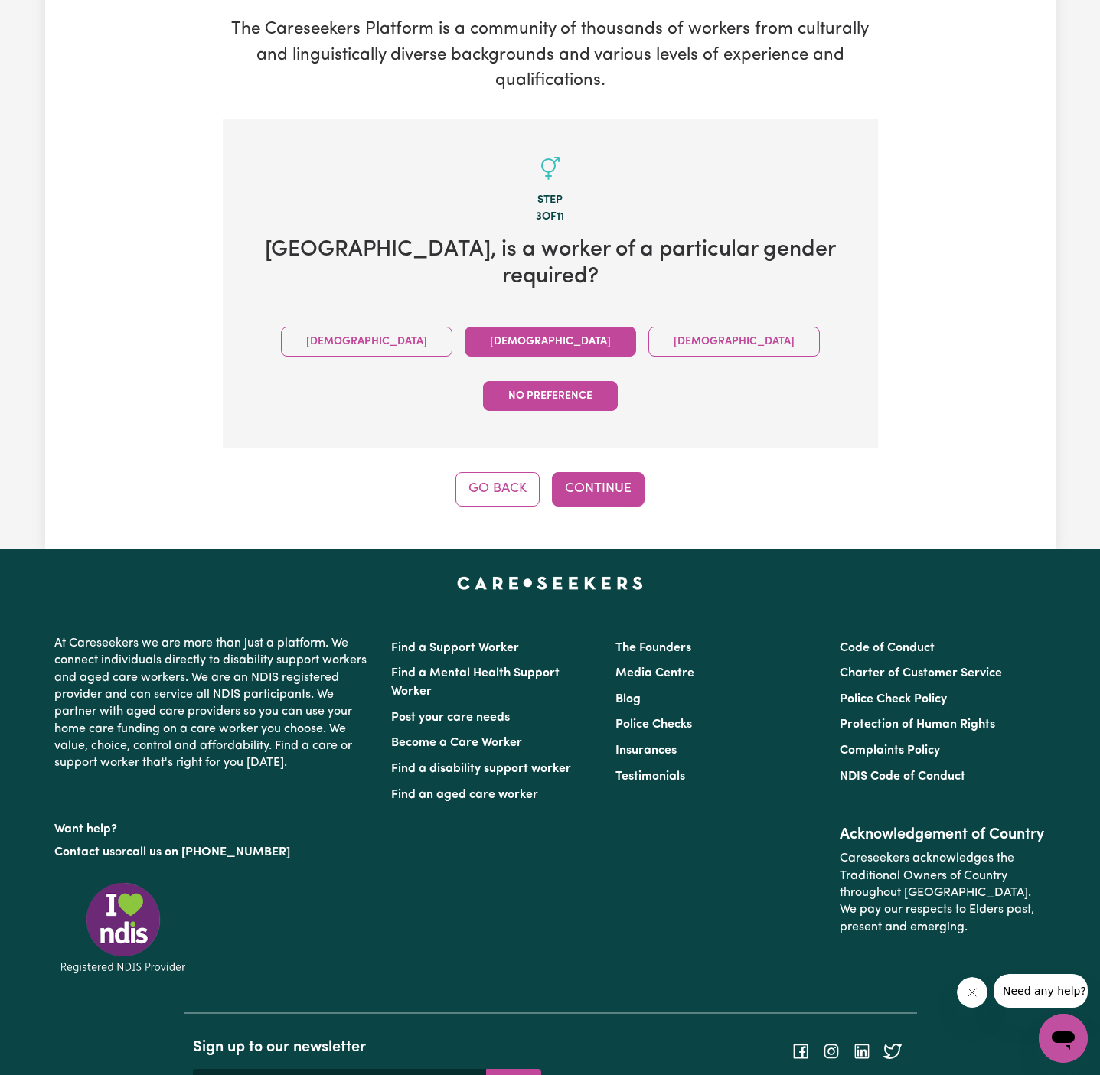
click at [465, 327] on button "[DEMOGRAPHIC_DATA]" at bounding box center [550, 342] width 171 height 30
click at [621, 472] on button "Continue" at bounding box center [598, 489] width 93 height 34
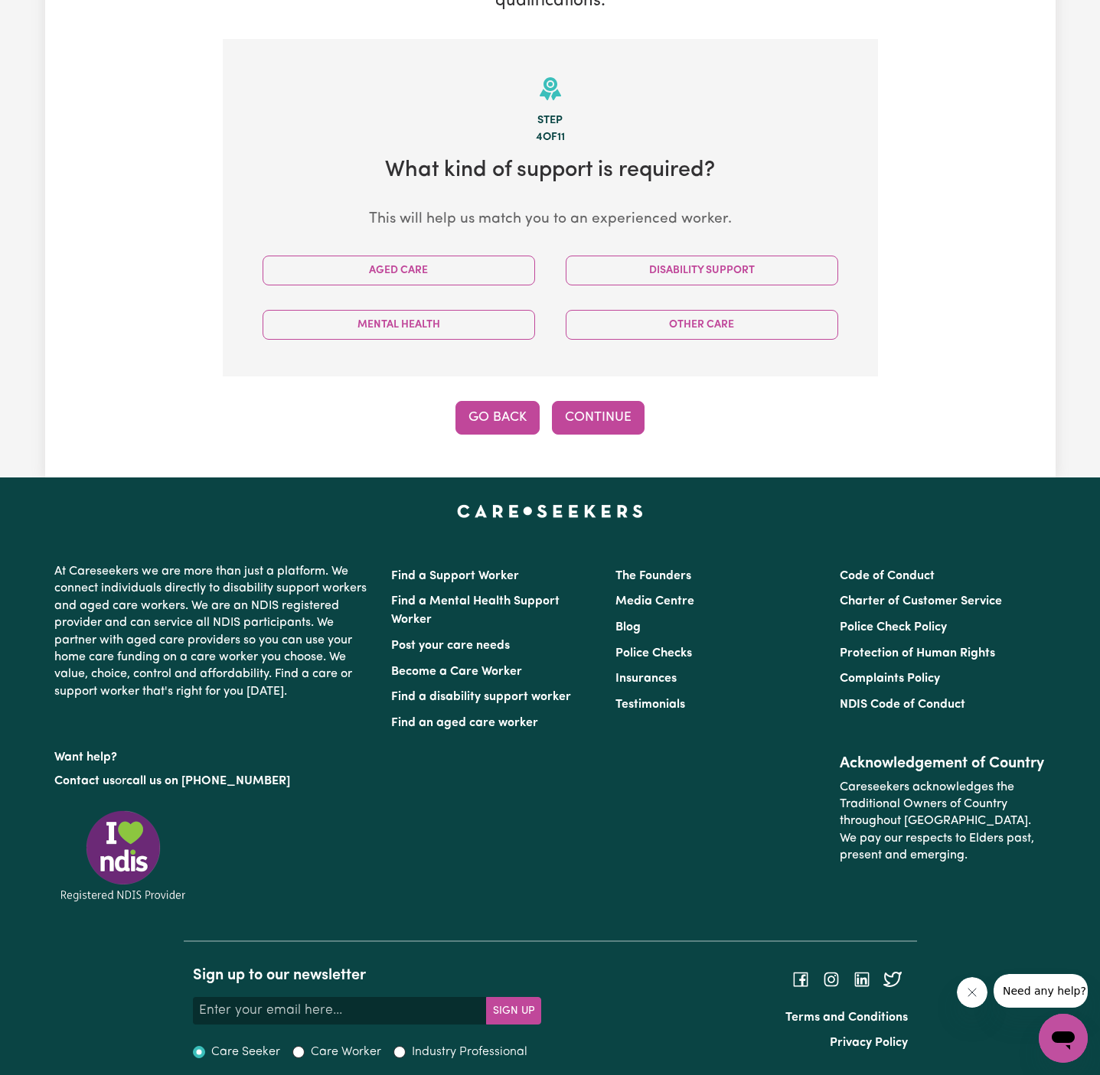
scroll to position [305, 0]
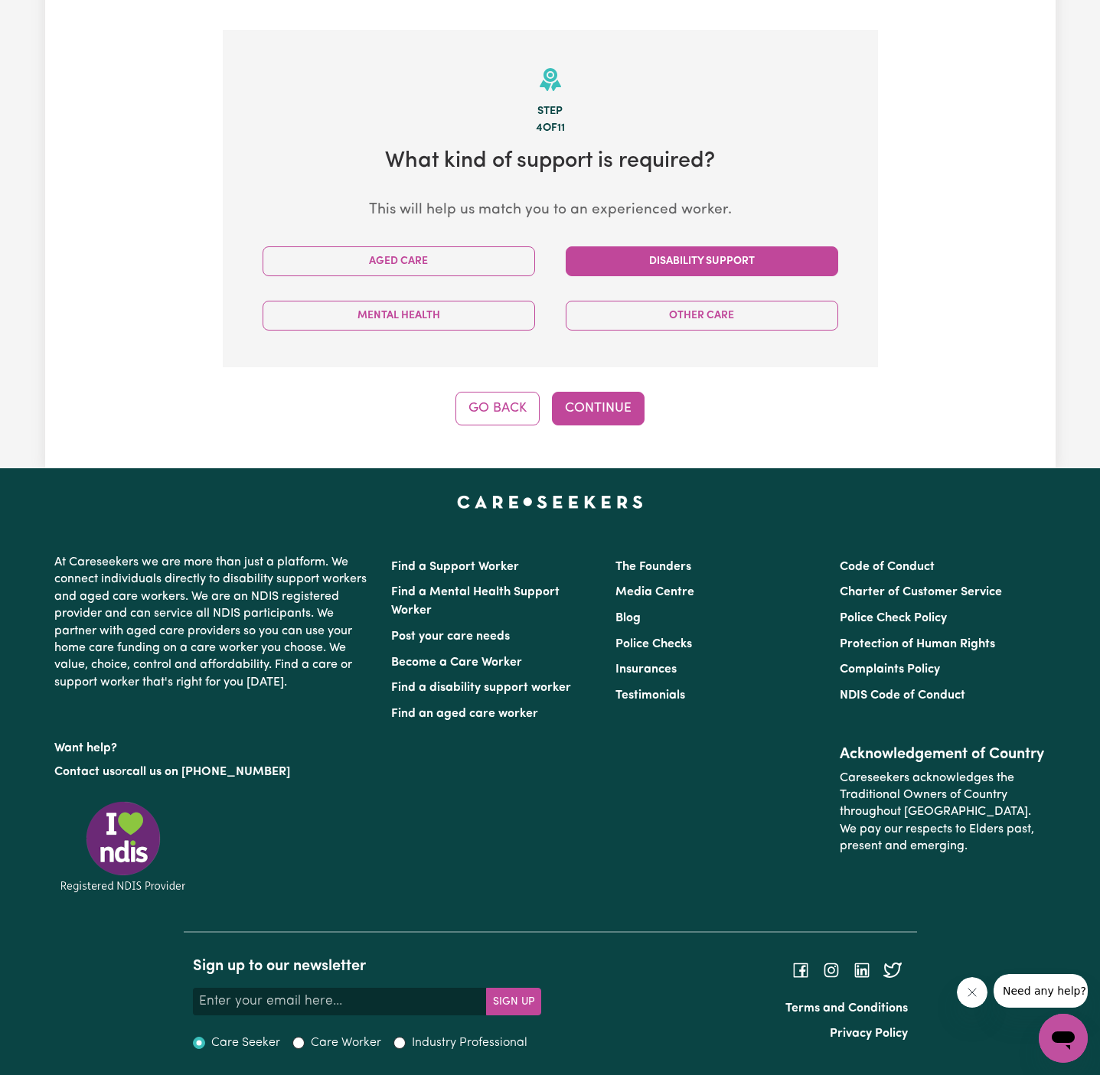
click at [736, 267] on button "Disability Support" at bounding box center [702, 261] width 272 height 30
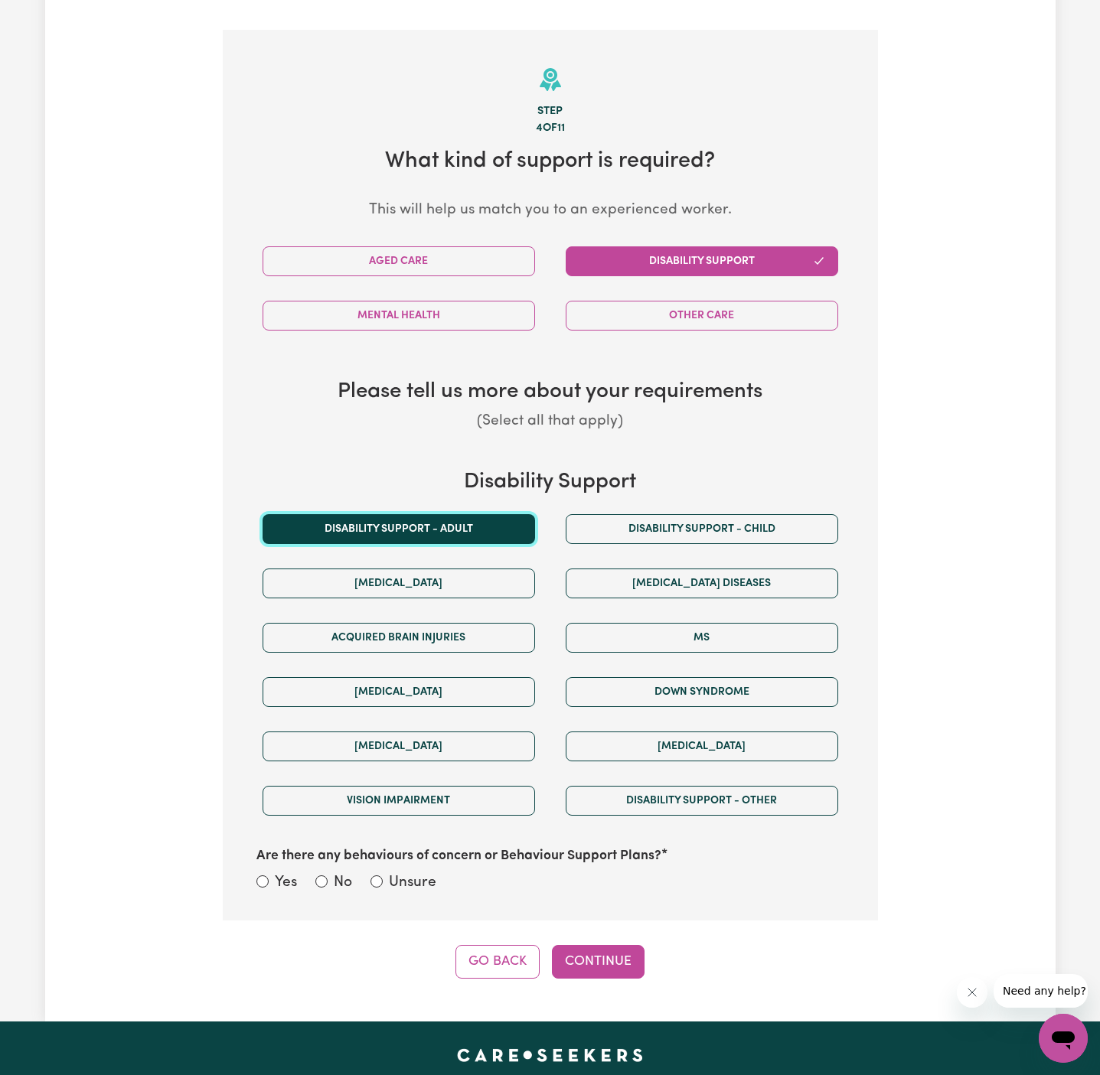
click at [481, 514] on button "Disability support - Adult" at bounding box center [399, 529] width 272 height 30
click at [421, 886] on label "Unsure" at bounding box center [412, 884] width 47 height 22
click at [383, 886] on input "Unsure" at bounding box center [376, 882] width 12 height 12
radio input "true"
click at [612, 967] on button "Continue" at bounding box center [598, 962] width 93 height 34
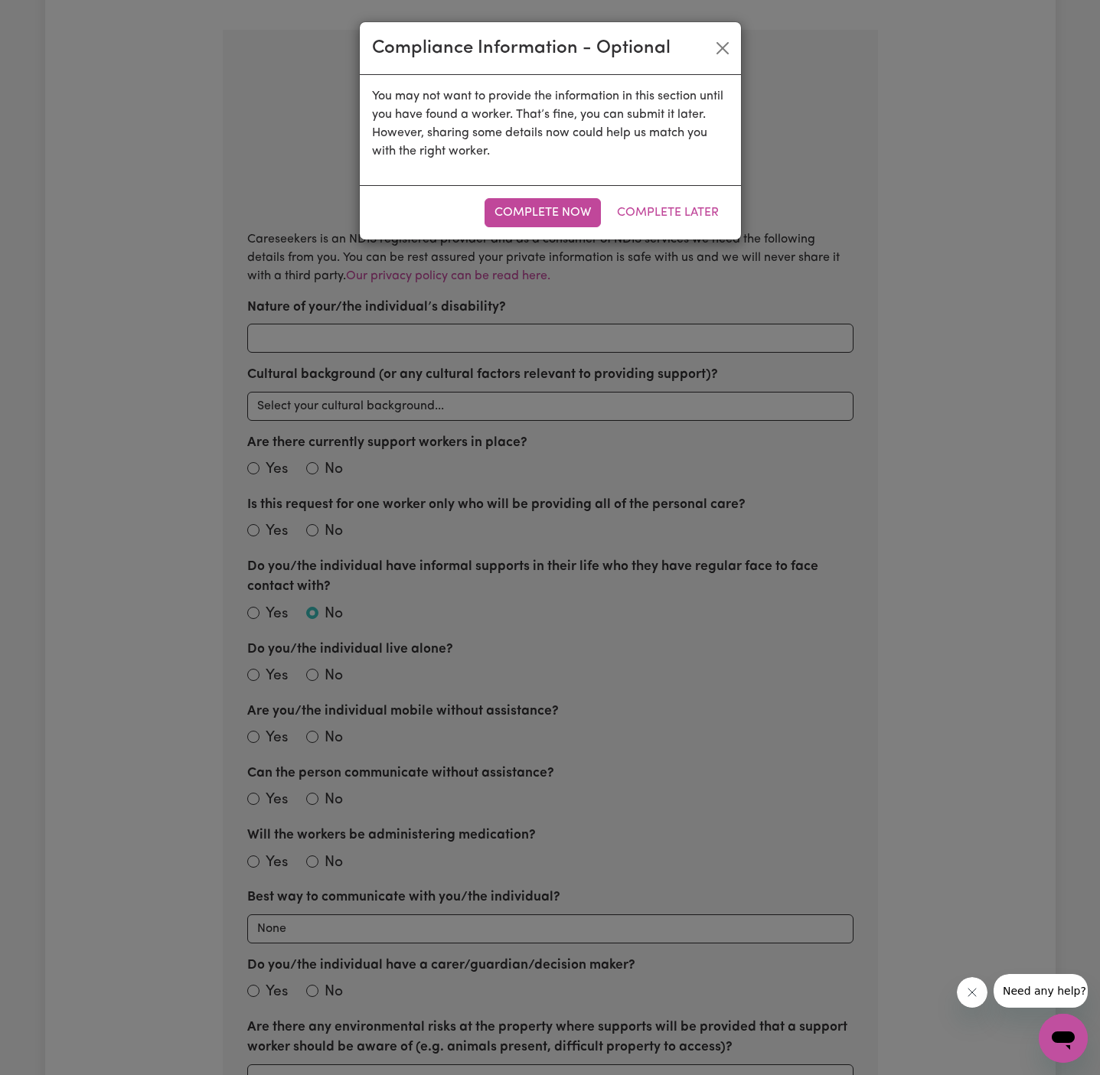
scroll to position [335, 0]
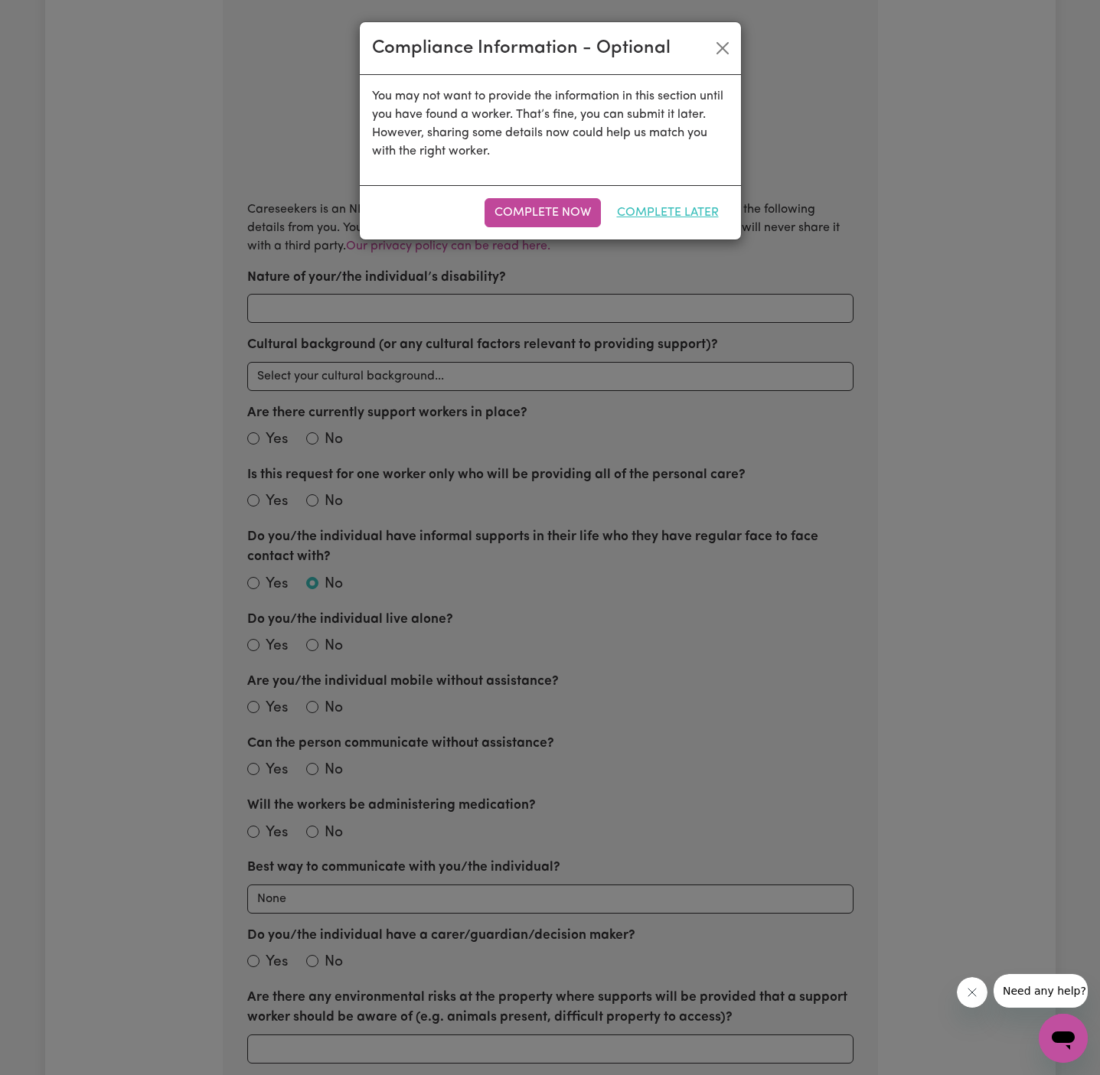
click at [674, 210] on button "Complete Later" at bounding box center [668, 212] width 122 height 29
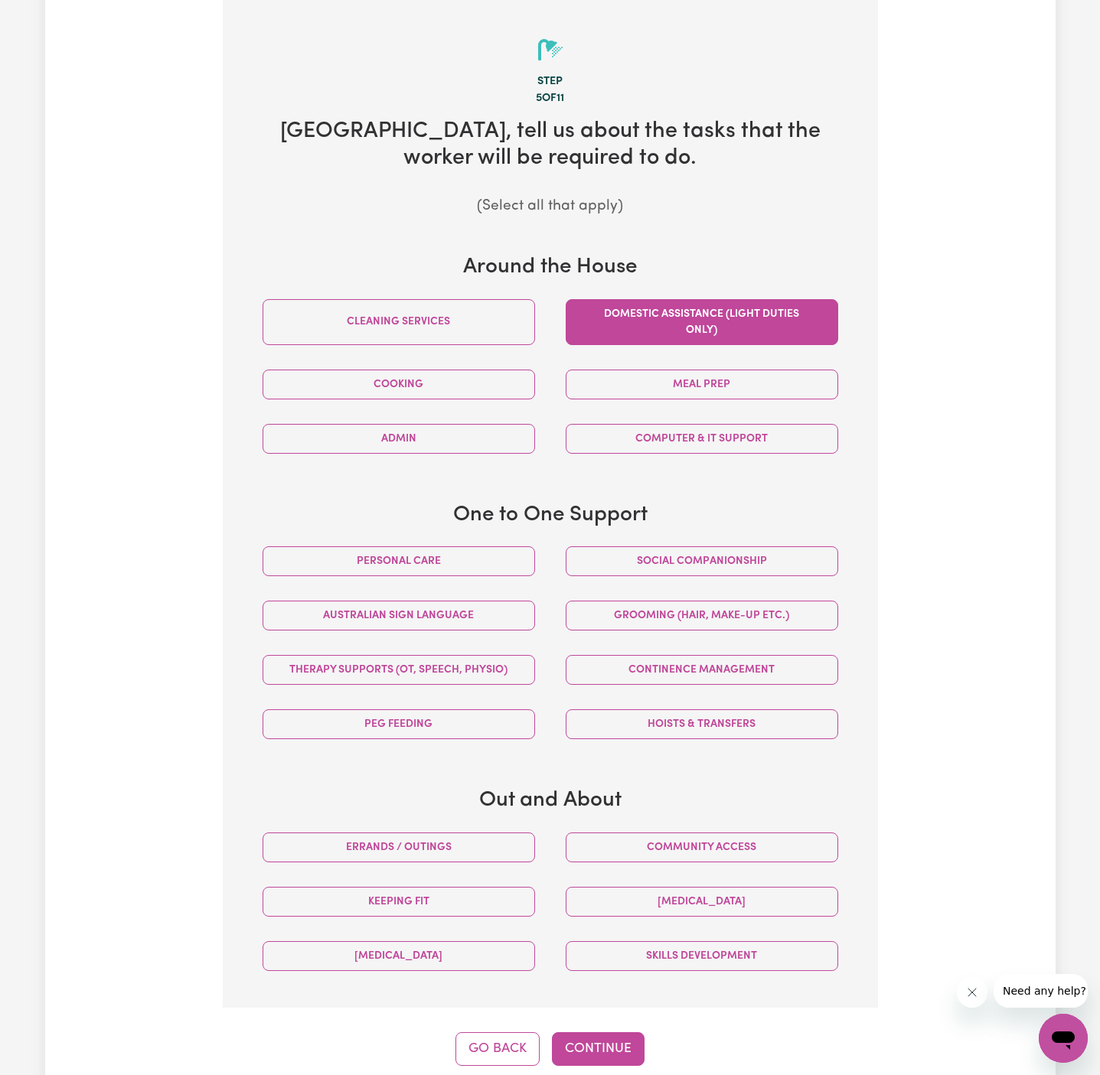
click at [694, 325] on button "Domestic assistance (light duties only)" at bounding box center [702, 322] width 272 height 46
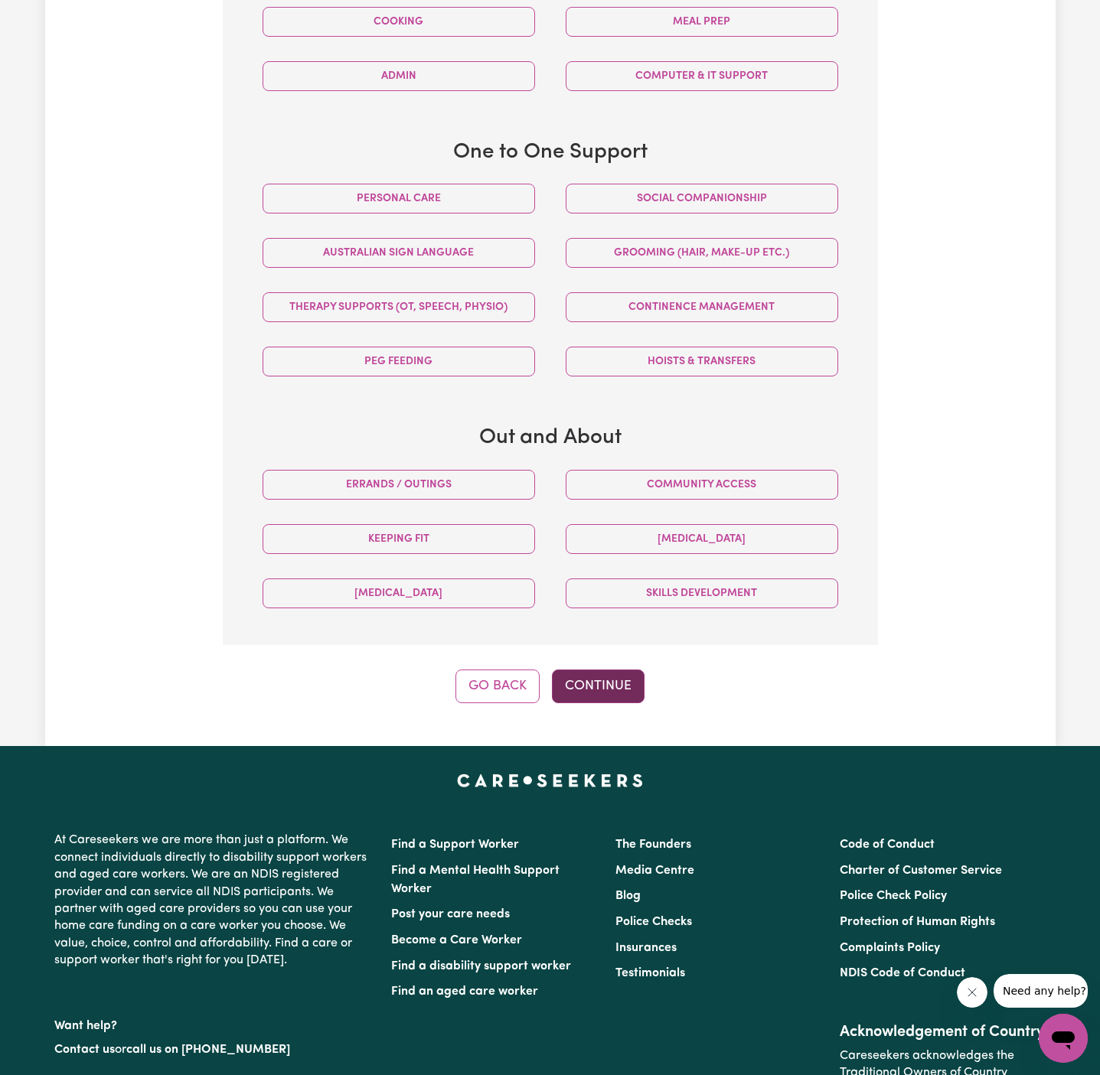
click at [615, 689] on button "Continue" at bounding box center [598, 687] width 93 height 34
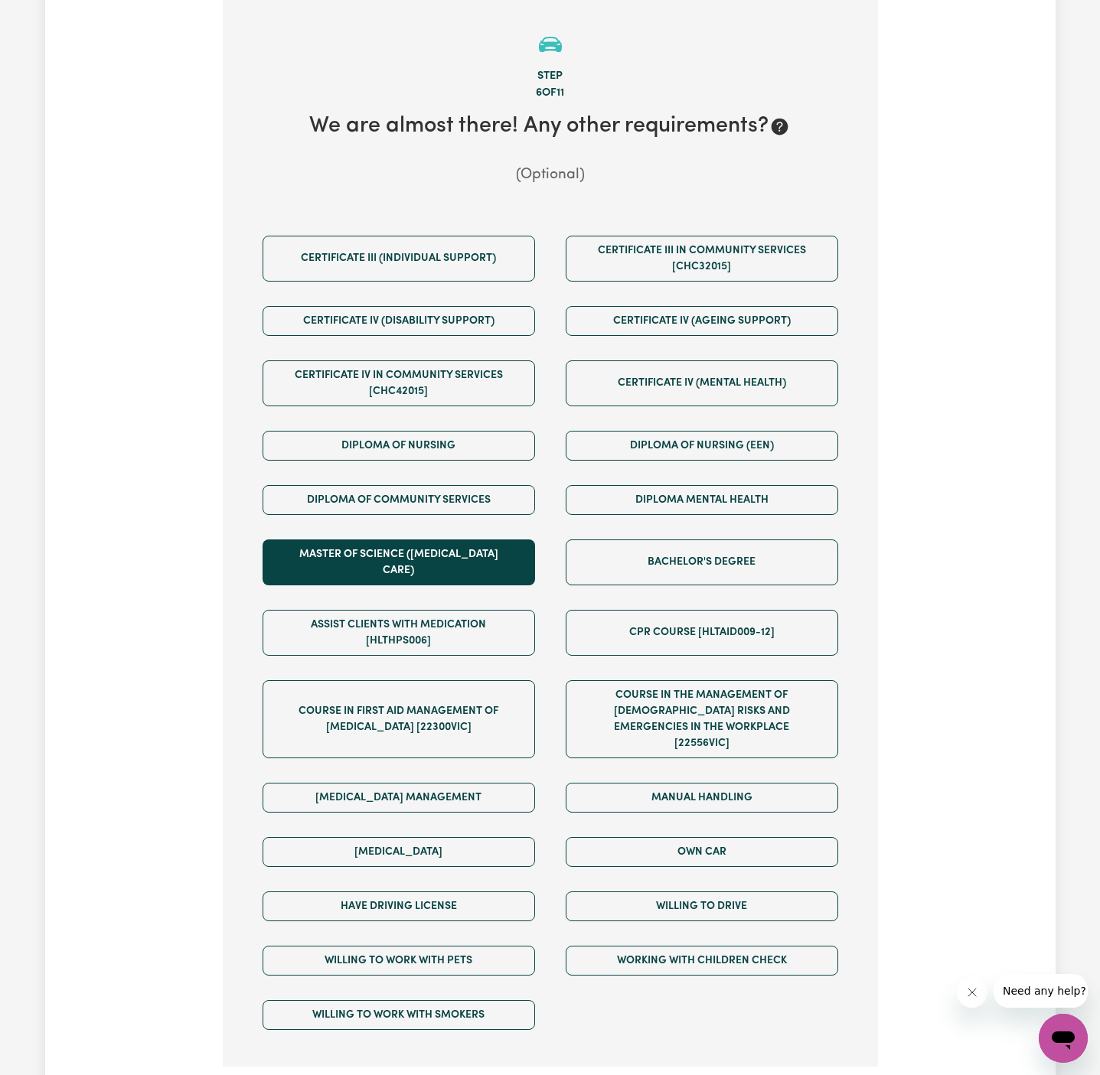
scroll to position [335, 0]
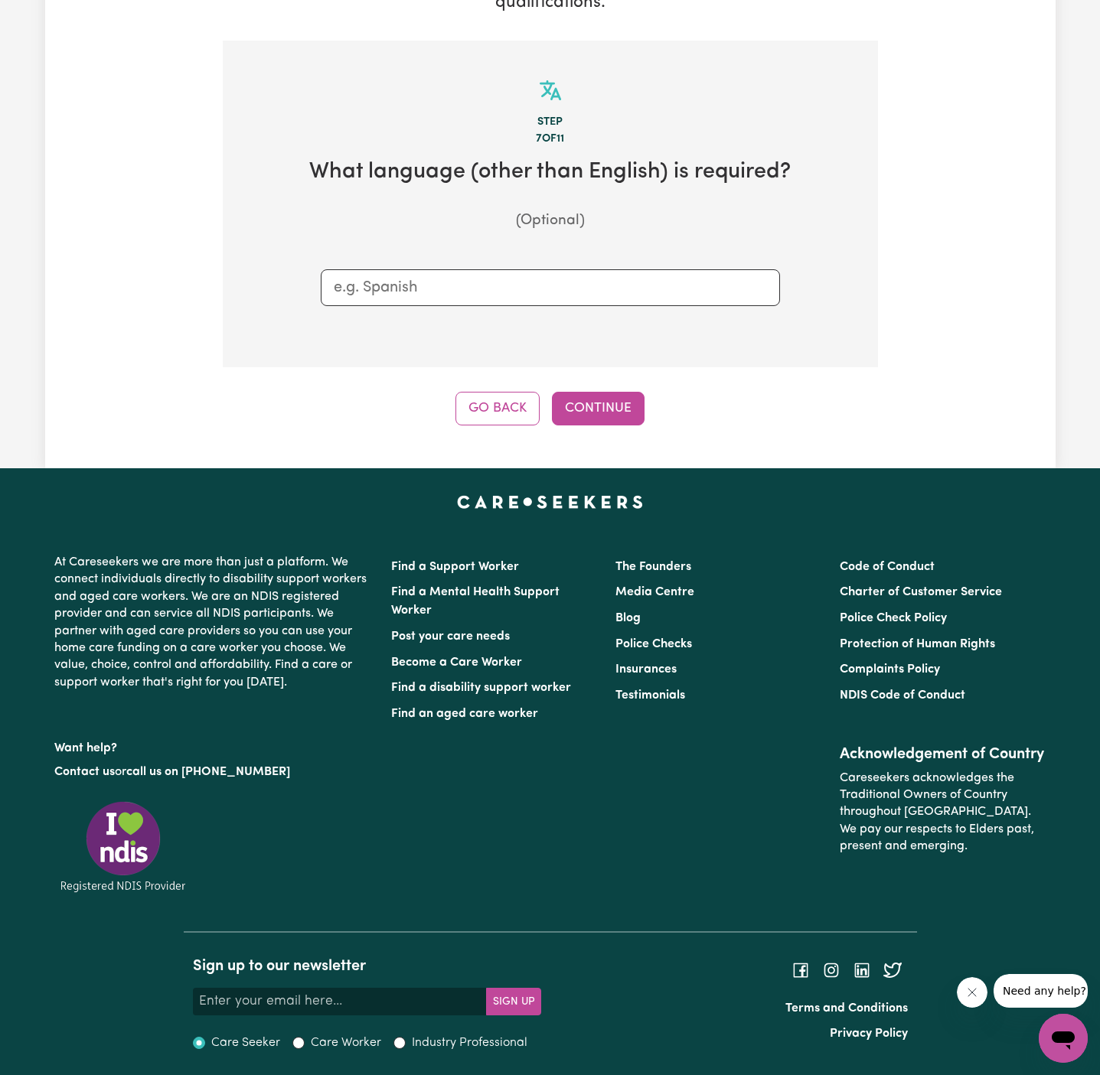
click at [592, 436] on div "Tell us your care and support requirements Welcome to Careseekers. We are excit…" at bounding box center [550, 114] width 1010 height 710
click at [615, 412] on button "Continue" at bounding box center [598, 409] width 93 height 34
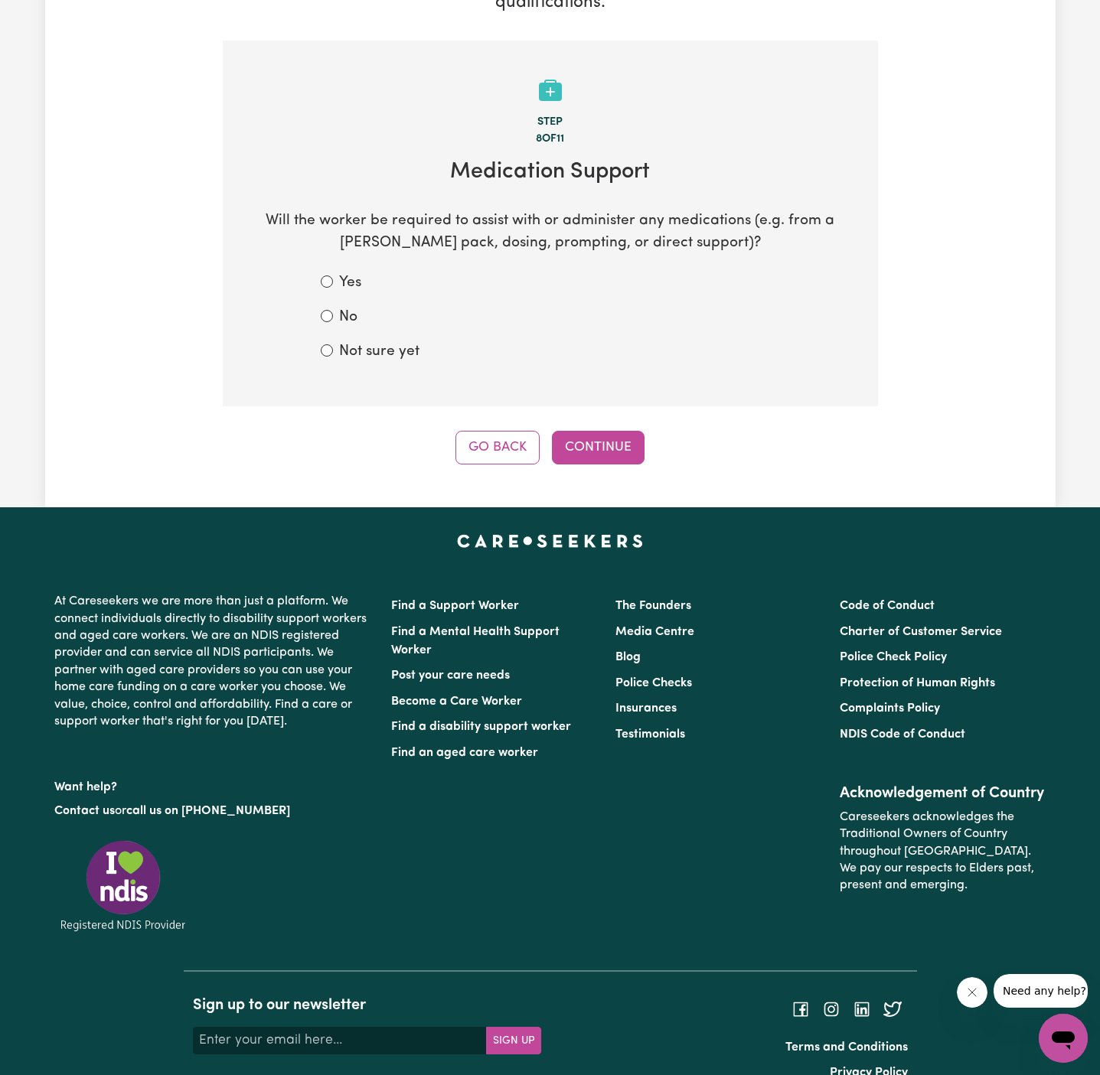
scroll to position [334, 0]
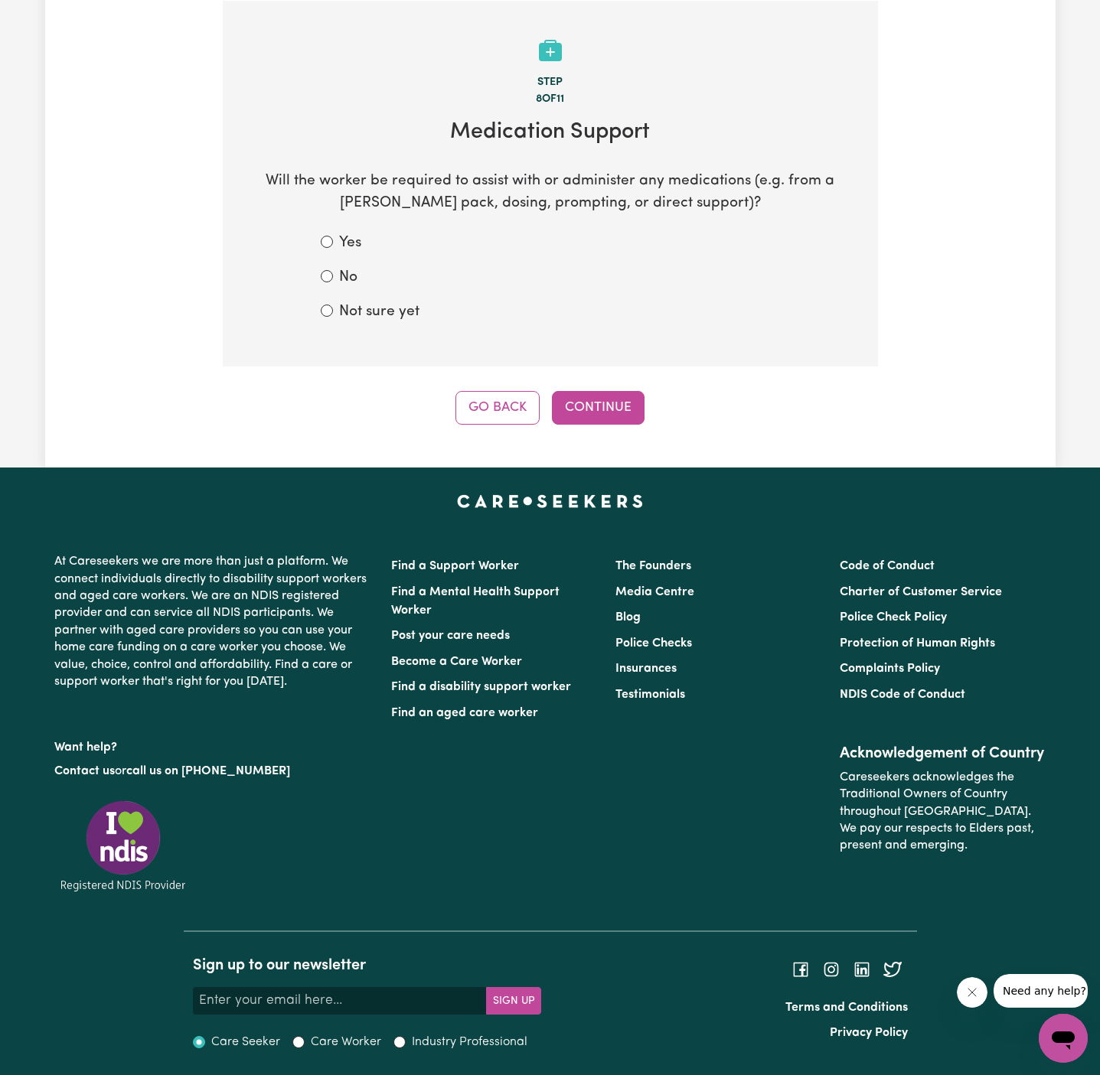
click at [365, 261] on form "Yes No Not sure yet" at bounding box center [550, 278] width 459 height 90
click at [358, 266] on form "Yes No Not sure yet" at bounding box center [550, 278] width 459 height 90
click at [357, 284] on div "No" at bounding box center [550, 278] width 459 height 22
click at [318, 272] on div "Yes No Not sure yet" at bounding box center [550, 278] width 533 height 90
click at [348, 293] on form "Yes No Not sure yet" at bounding box center [550, 278] width 459 height 90
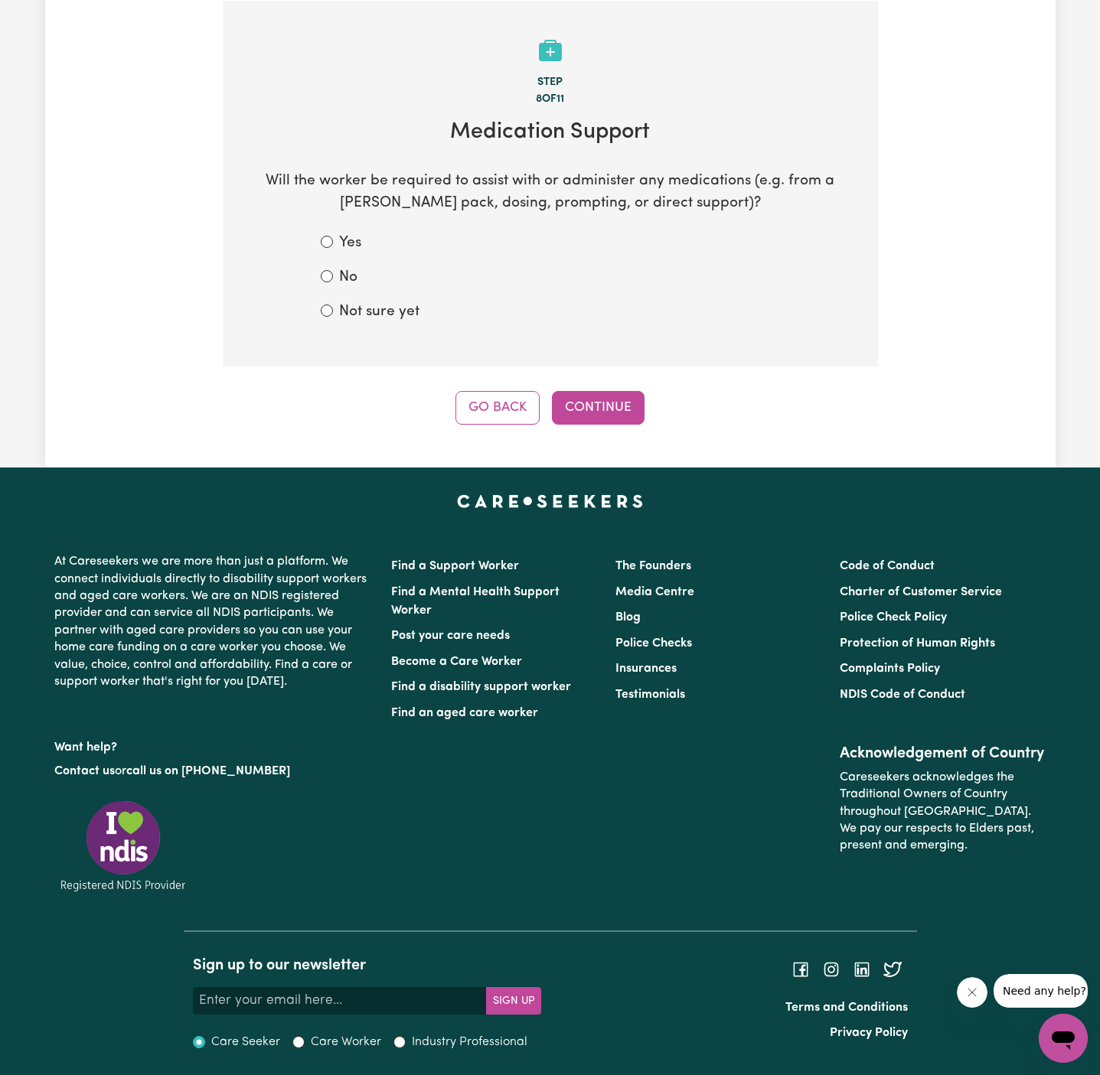
click at [343, 268] on label "No" at bounding box center [348, 278] width 18 height 22
click at [333, 270] on input "No" at bounding box center [327, 276] width 12 height 12
radio input "true"
click at [343, 277] on label "No" at bounding box center [348, 278] width 18 height 22
click at [333, 277] on input "No" at bounding box center [327, 276] width 12 height 12
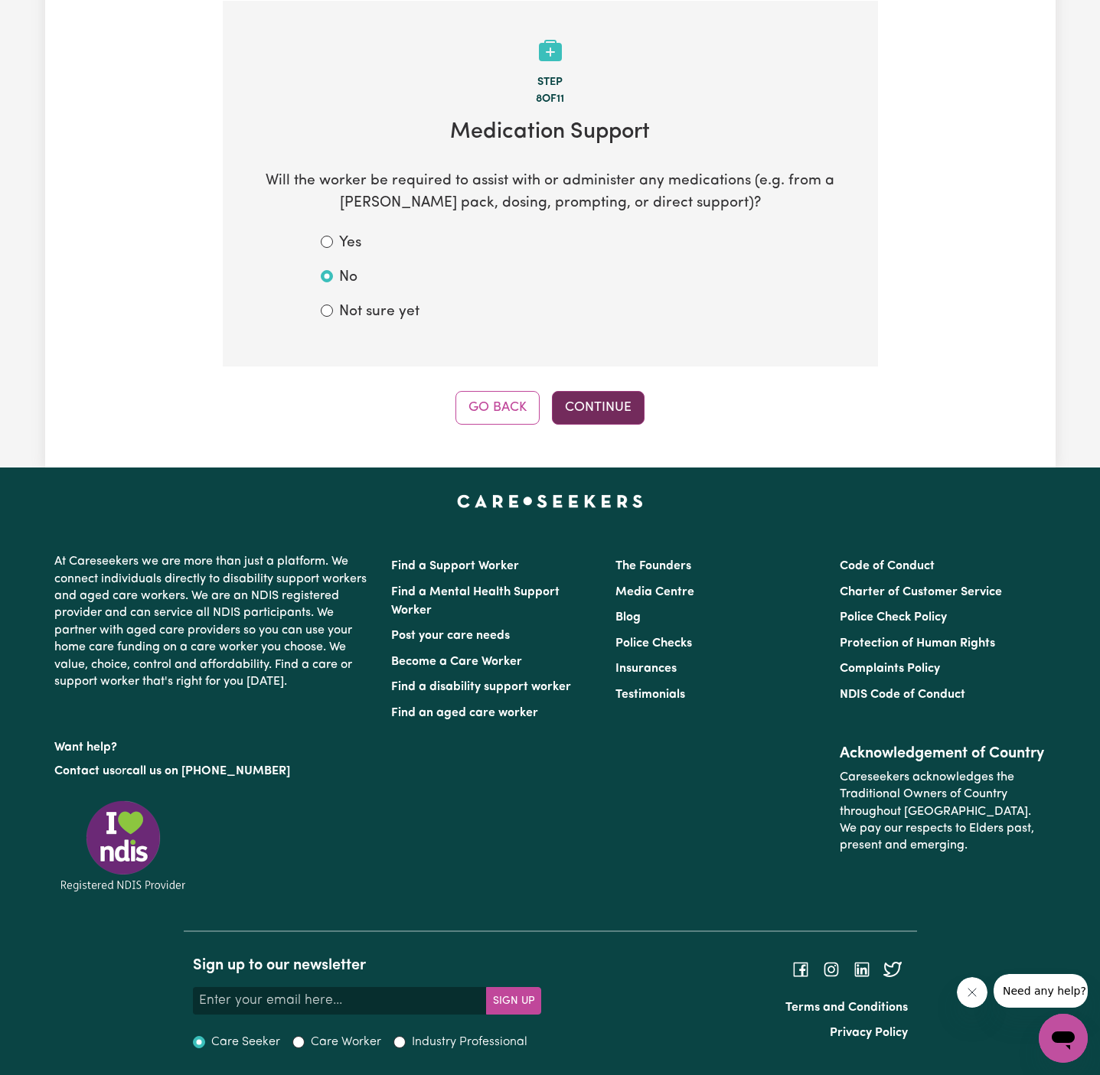
click at [618, 391] on button "Continue" at bounding box center [598, 408] width 93 height 34
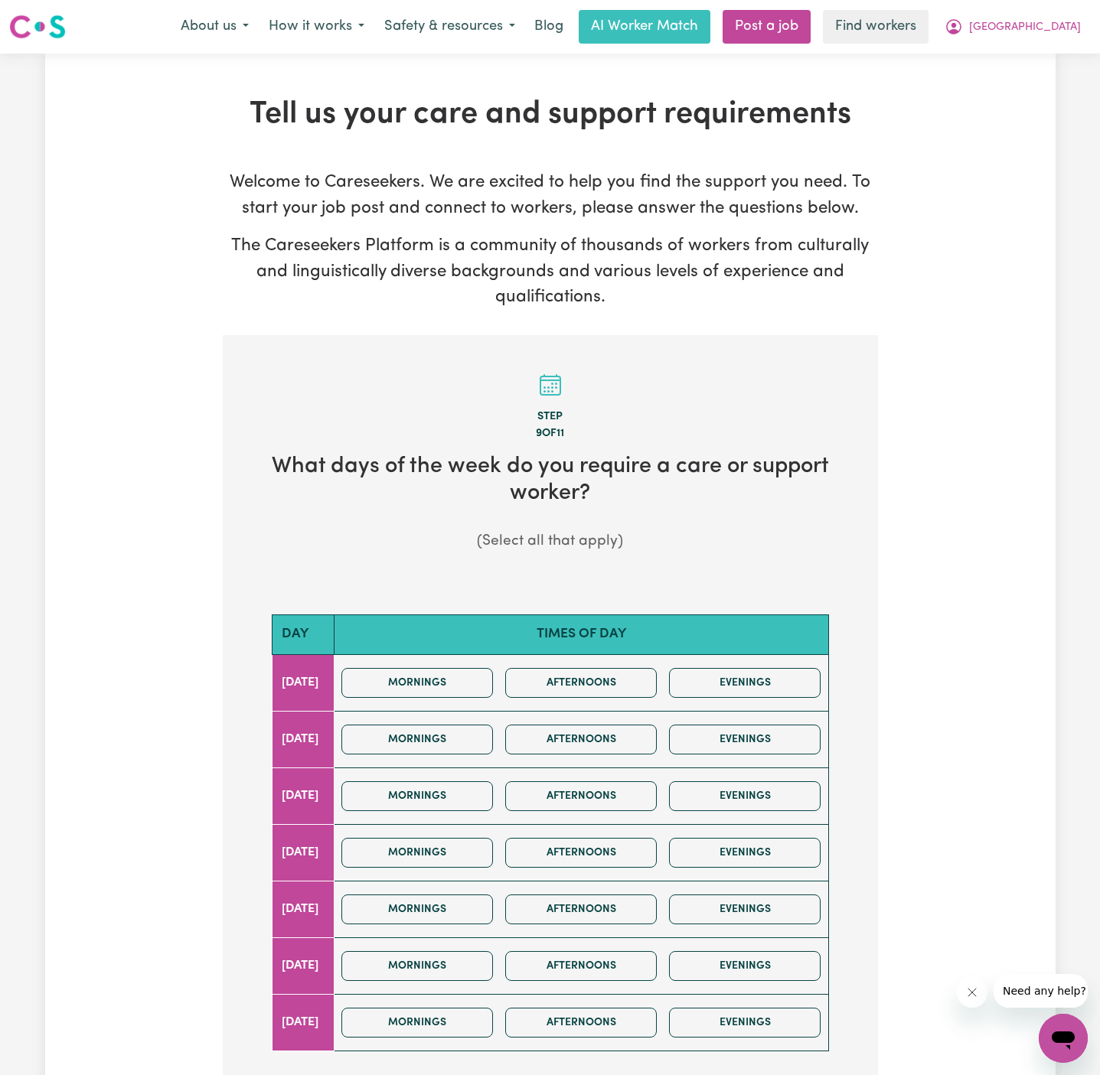
scroll to position [351, 0]
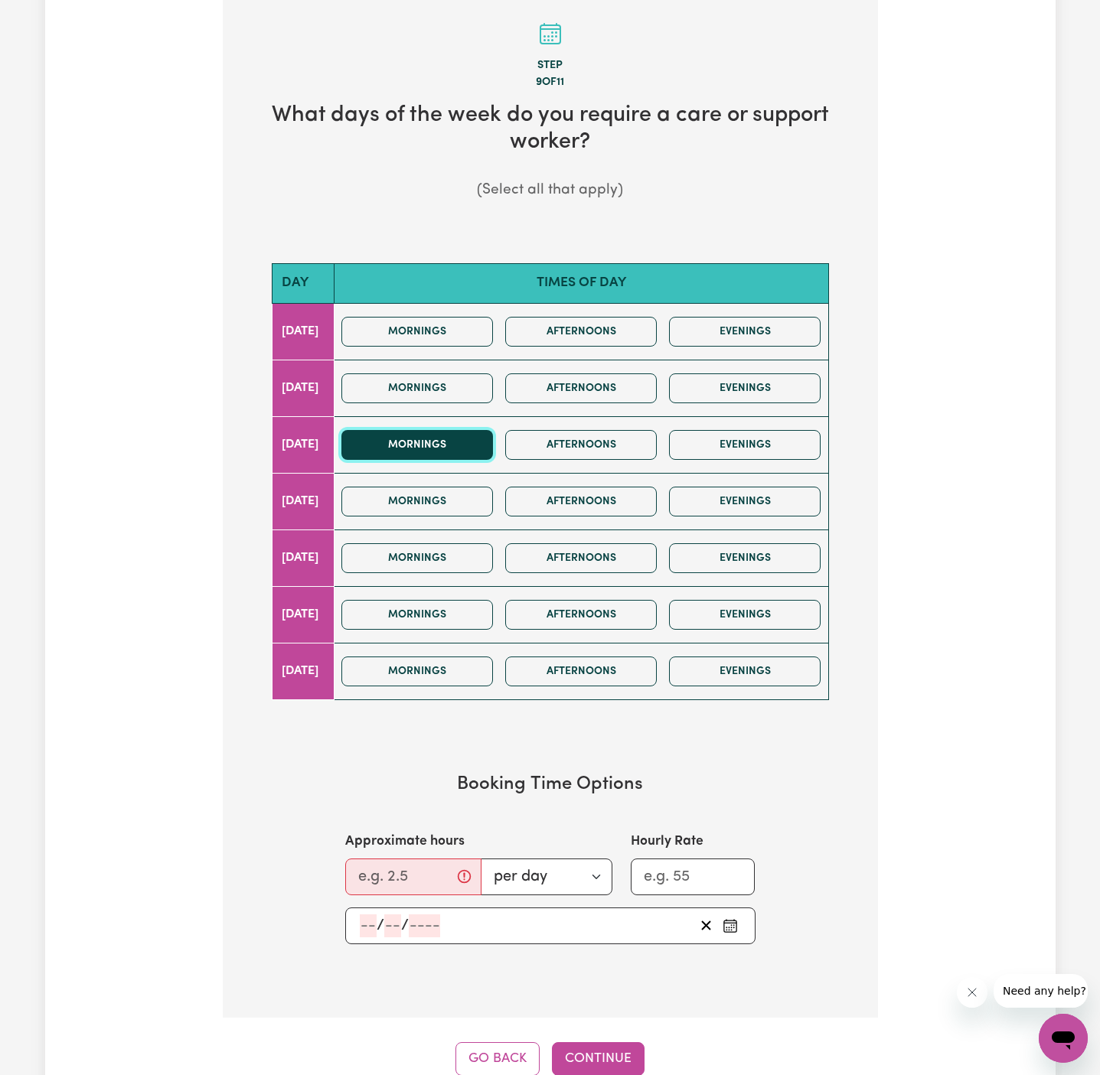
click at [453, 449] on button "Mornings" at bounding box center [417, 445] width 152 height 30
click at [560, 452] on button "Afternoons" at bounding box center [581, 445] width 152 height 30
click at [567, 452] on button "Afternoons" at bounding box center [581, 445] width 152 height 30
click at [393, 877] on input "Approximate hours" at bounding box center [413, 877] width 136 height 37
type input "2"
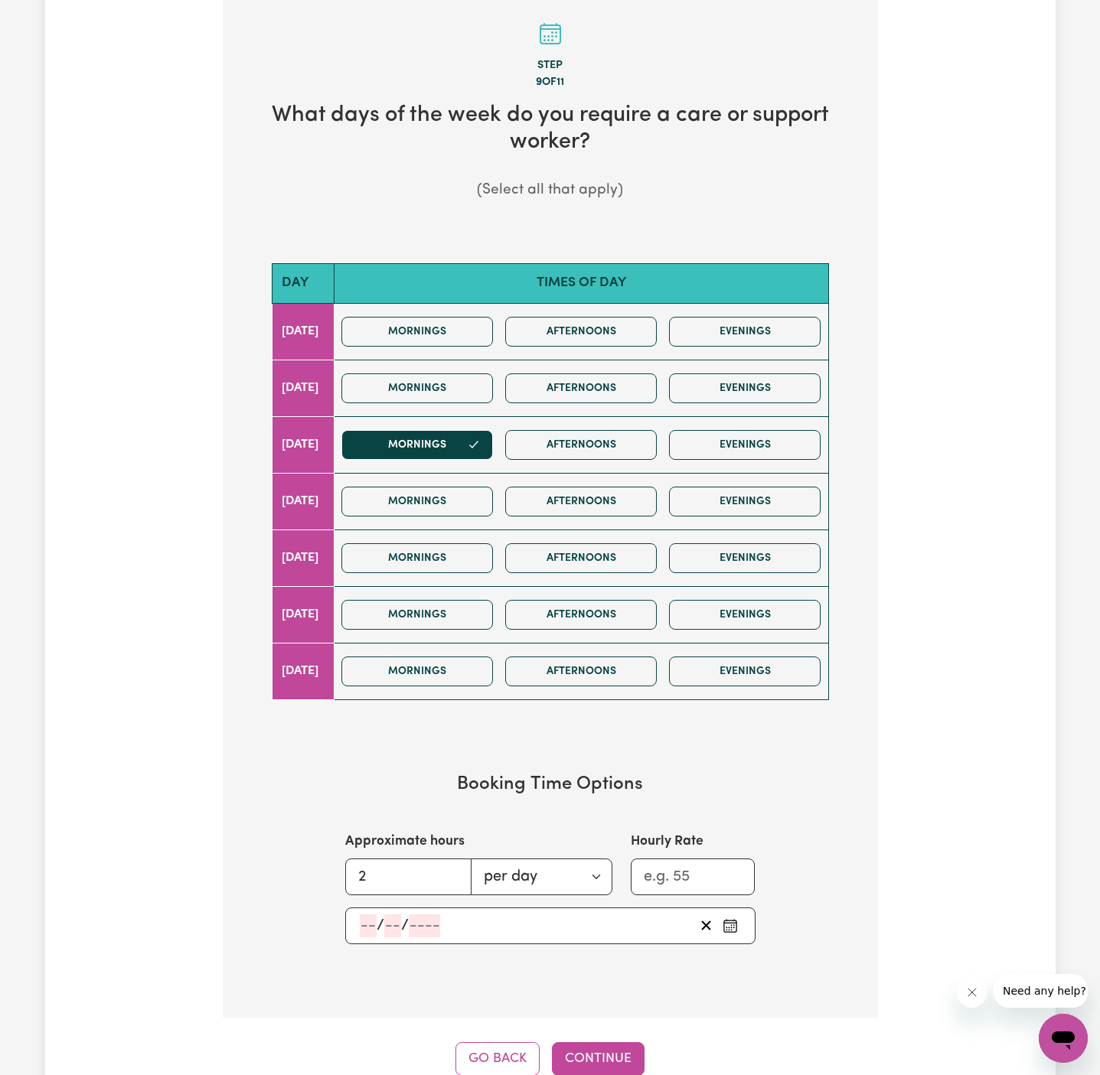
click at [365, 921] on input "number" at bounding box center [368, 926] width 17 height 23
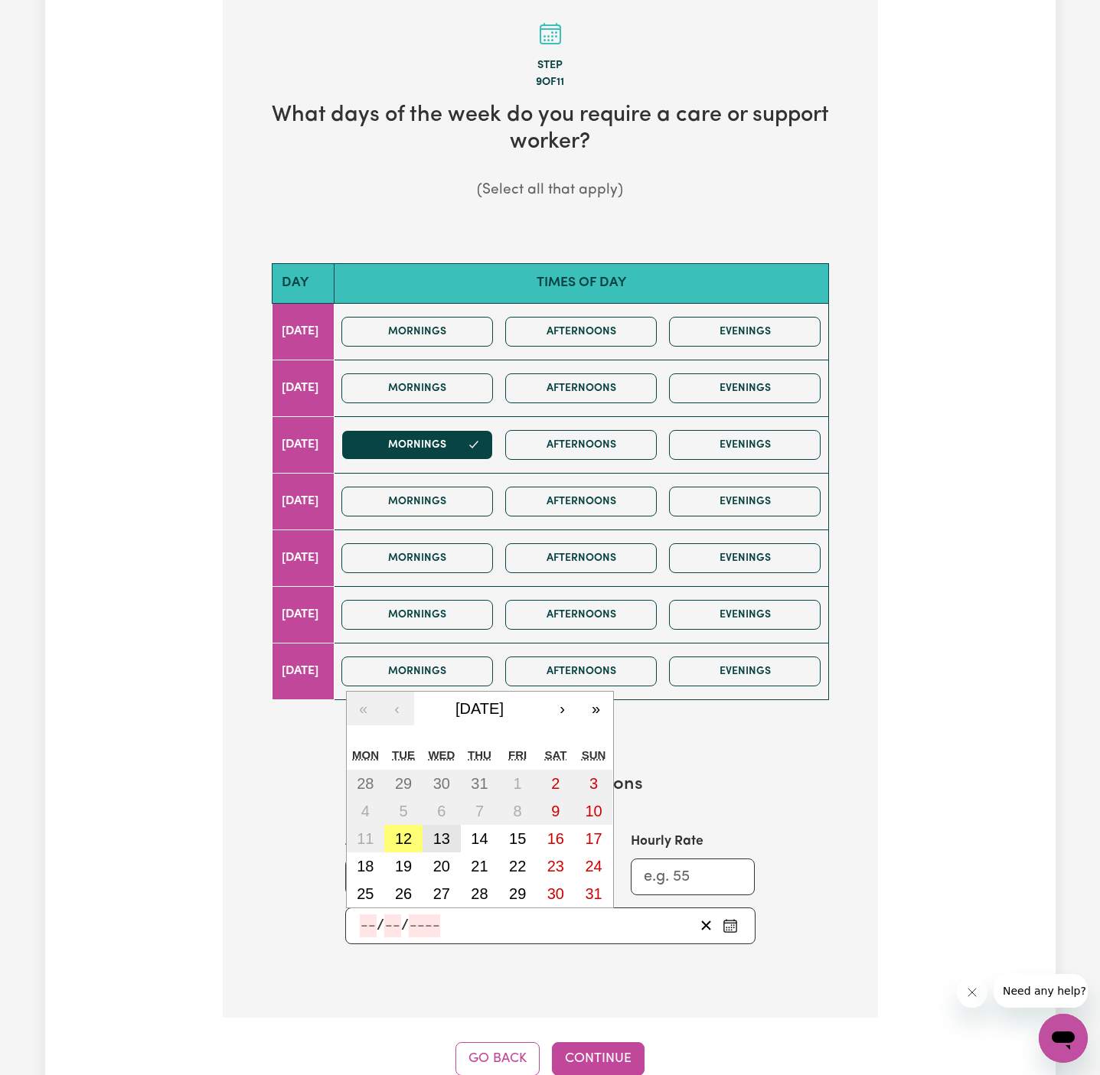
click at [442, 839] on abbr "13" at bounding box center [441, 839] width 17 height 17
type input "[DATE]"
type input "13"
type input "8"
type input "2025"
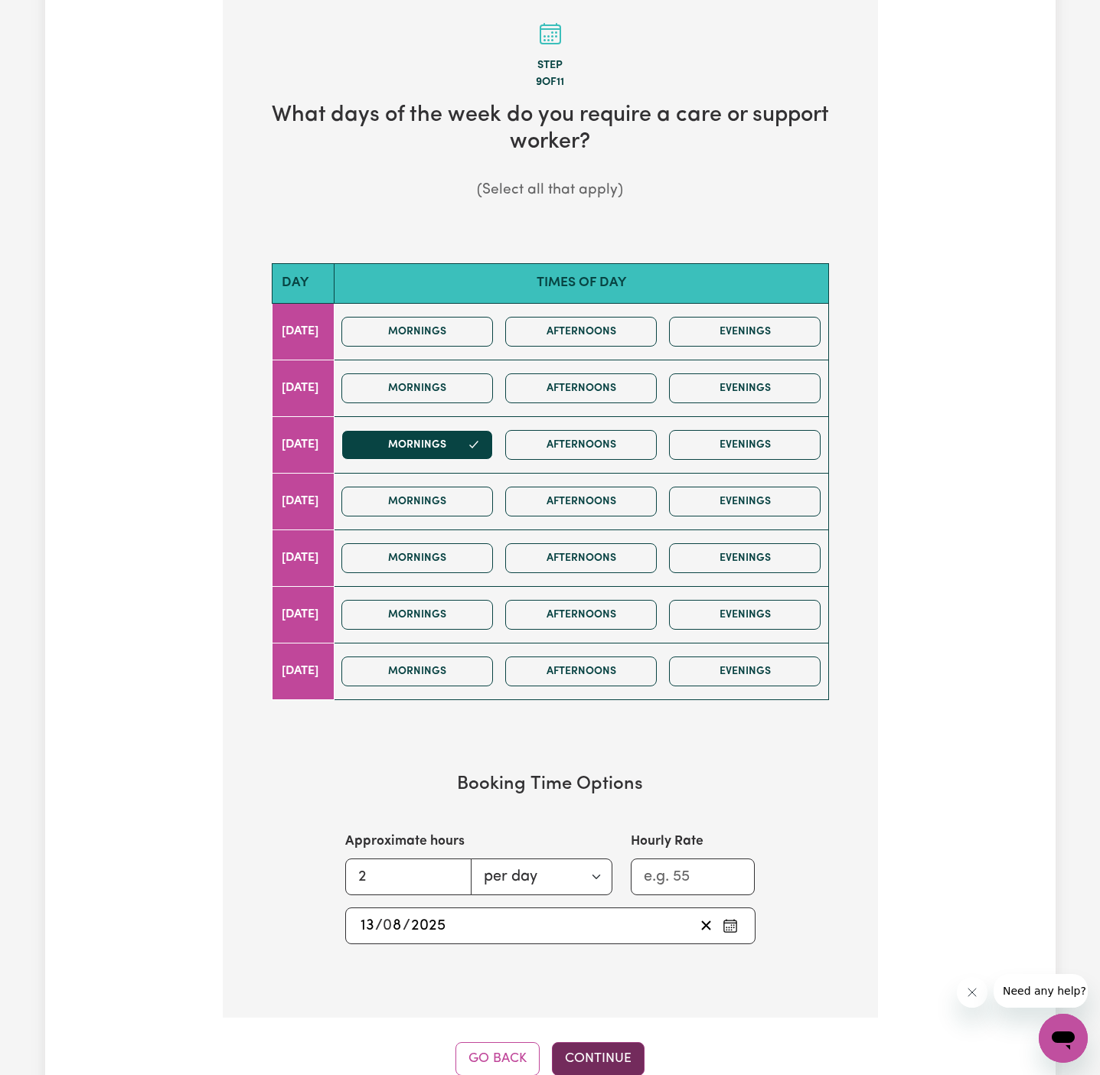
click at [612, 1052] on button "Continue" at bounding box center [598, 1060] width 93 height 34
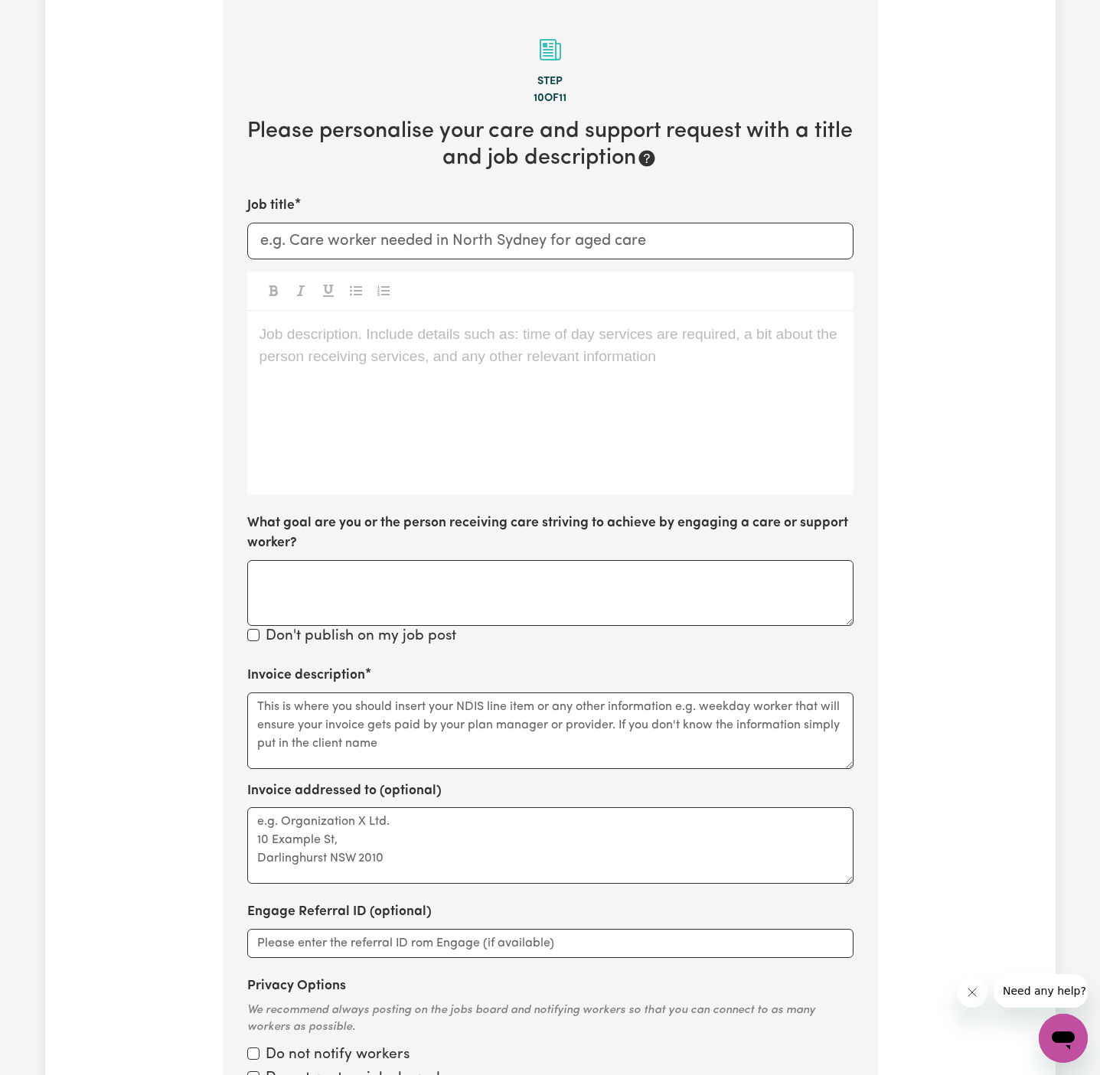
click at [504, 429] on div "Job description. Include details such as: time of day services are required, a …" at bounding box center [550, 404] width 606 height 184
click at [415, 376] on div "Job description. Include details such as: time of day services are required, a …" at bounding box center [550, 404] width 606 height 184
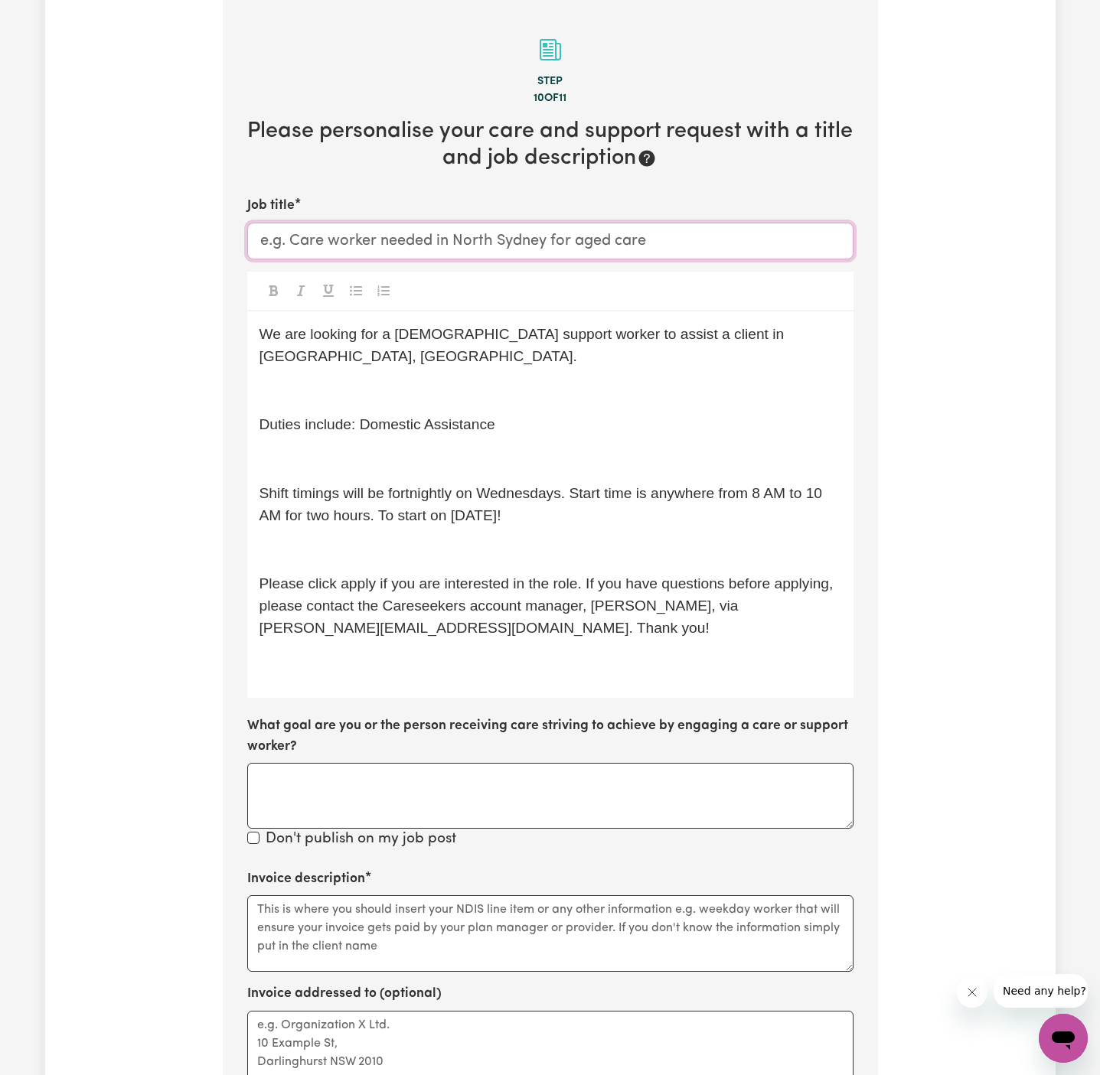
click at [460, 240] on input "Job title" at bounding box center [550, 241] width 606 height 37
paste input "[DEMOGRAPHIC_DATA] Support Worker Needed in [GEOGRAPHIC_DATA], [GEOGRAPHIC_DATA]"
type input "[DEMOGRAPHIC_DATA] Support Worker Needed in [GEOGRAPHIC_DATA], [GEOGRAPHIC_DATA]"
click at [400, 380] on p "﻿" at bounding box center [550, 391] width 582 height 22
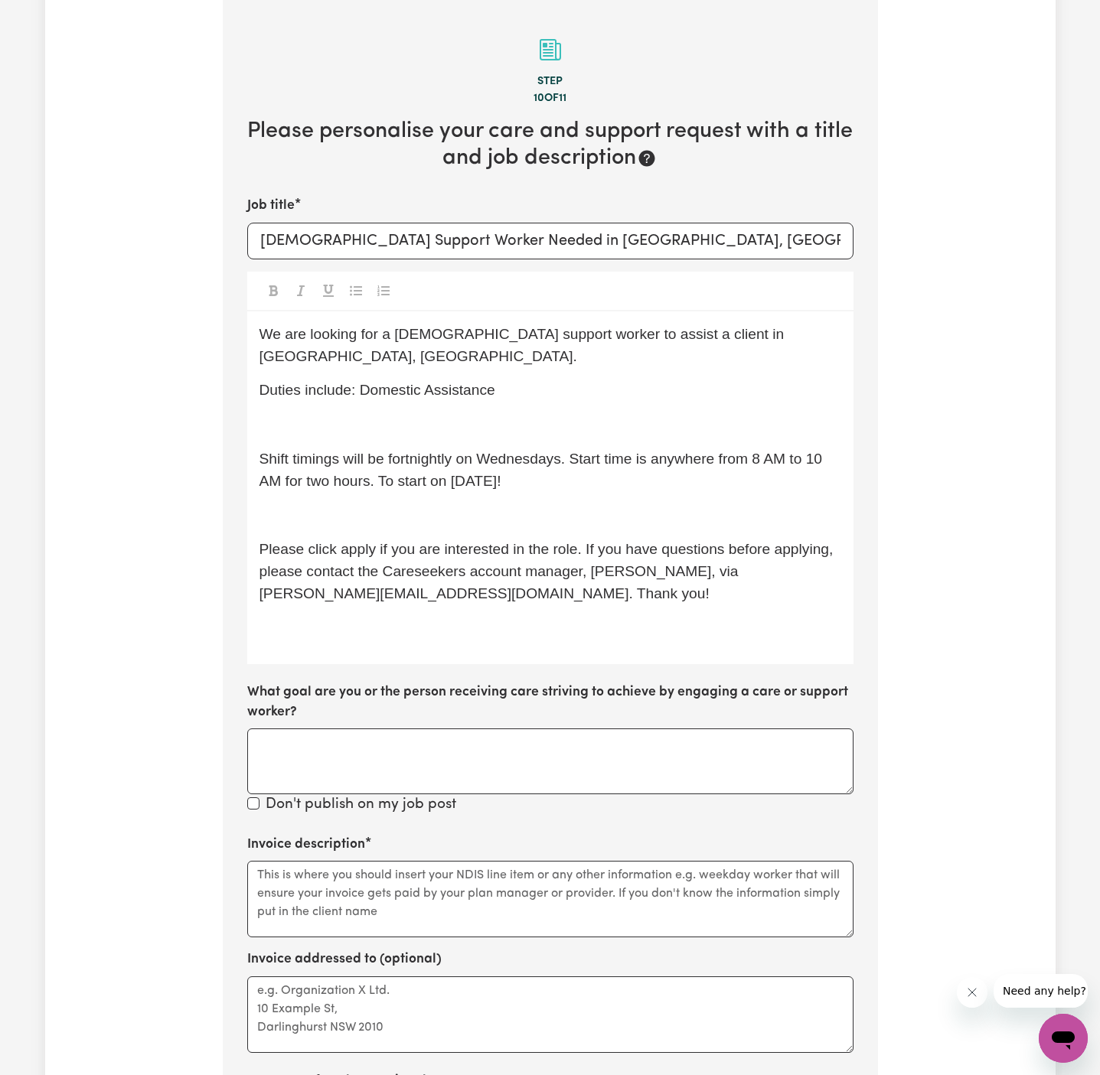
click at [399, 419] on div "We are looking for a [DEMOGRAPHIC_DATA] support worker to assist a client in [G…" at bounding box center [550, 488] width 606 height 353
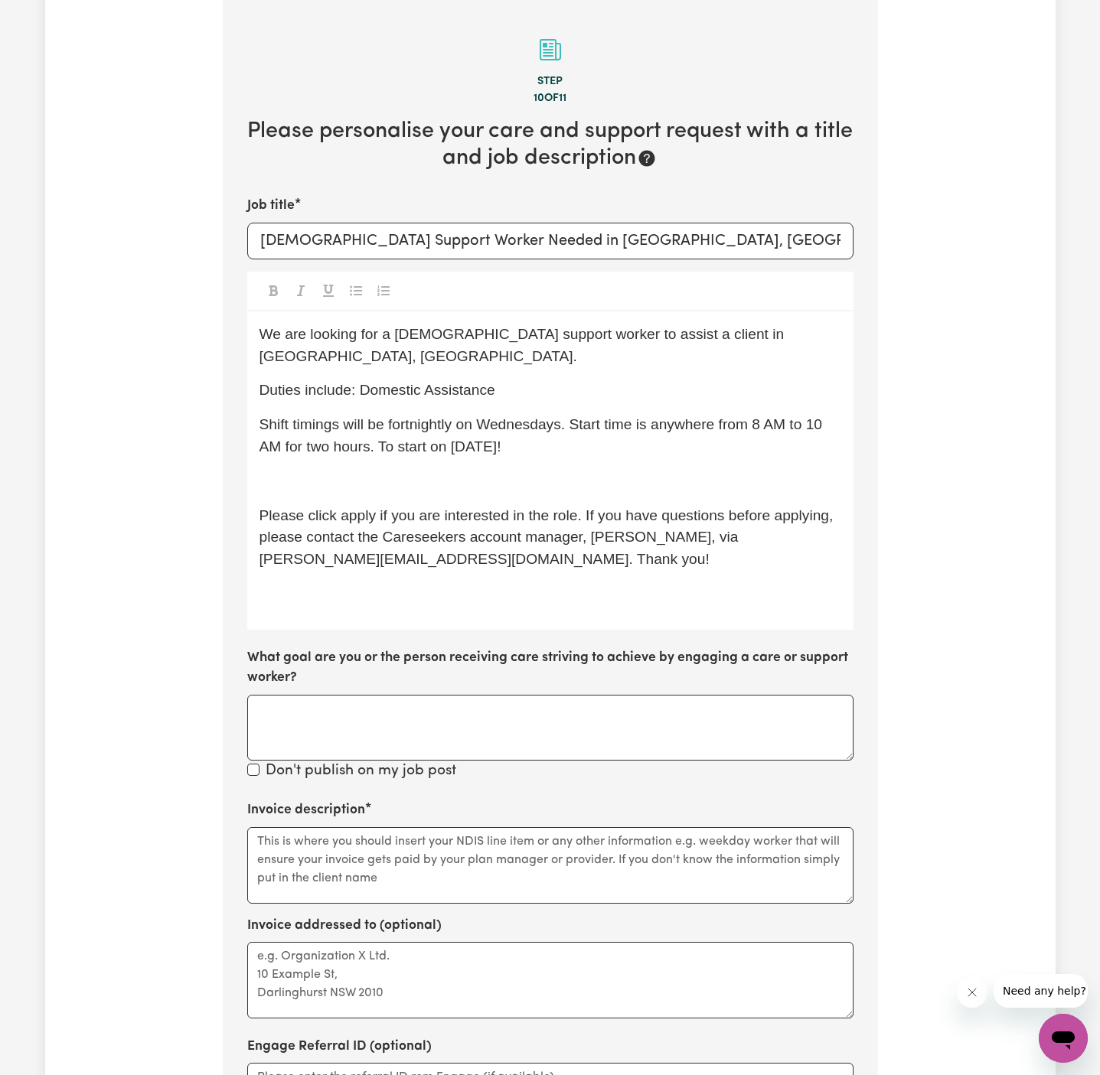
click at [379, 472] on div "We are looking for a [DEMOGRAPHIC_DATA] support worker to assist a client in [G…" at bounding box center [550, 471] width 606 height 318
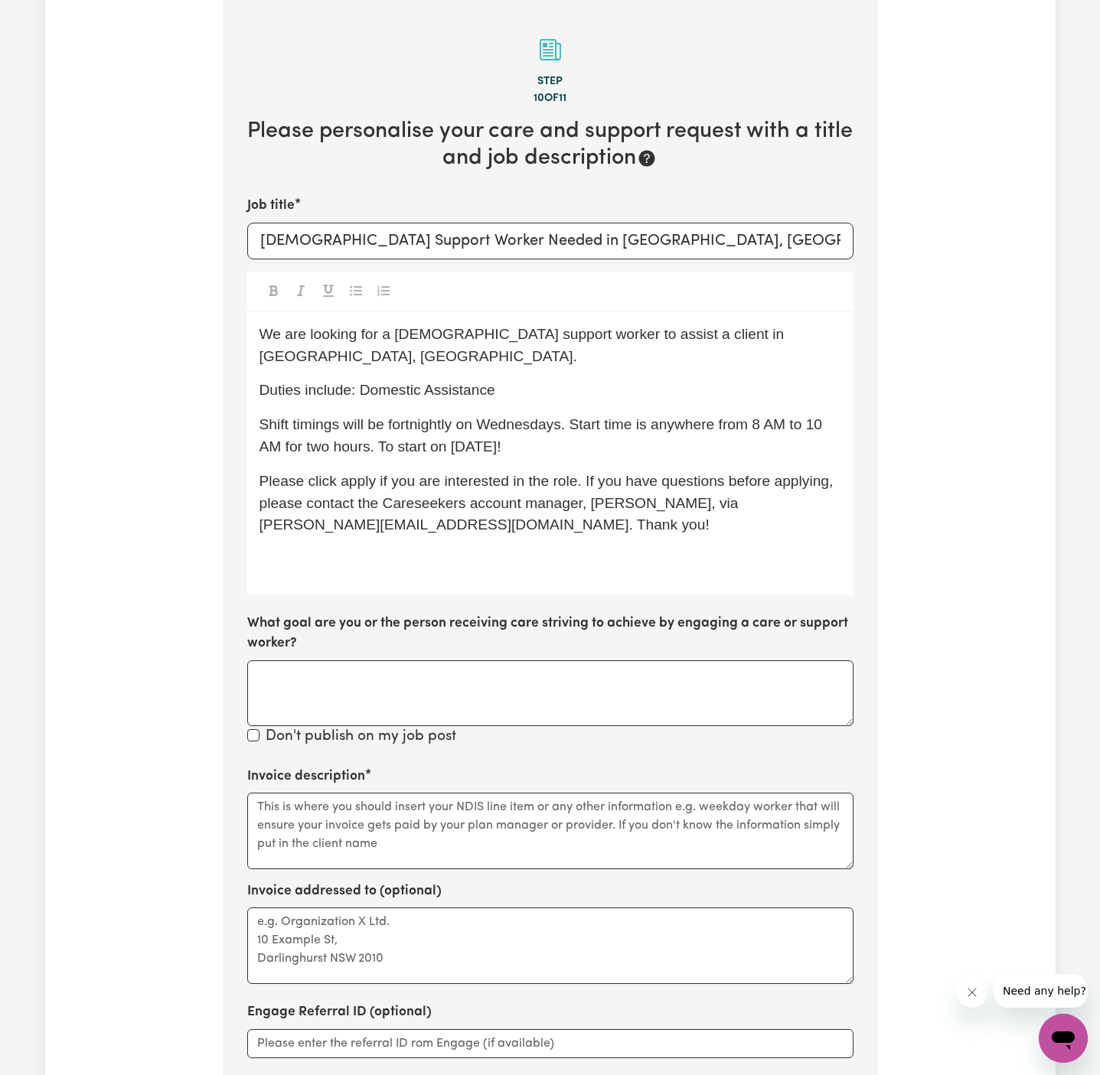
click at [370, 549] on p "﻿" at bounding box center [550, 560] width 582 height 22
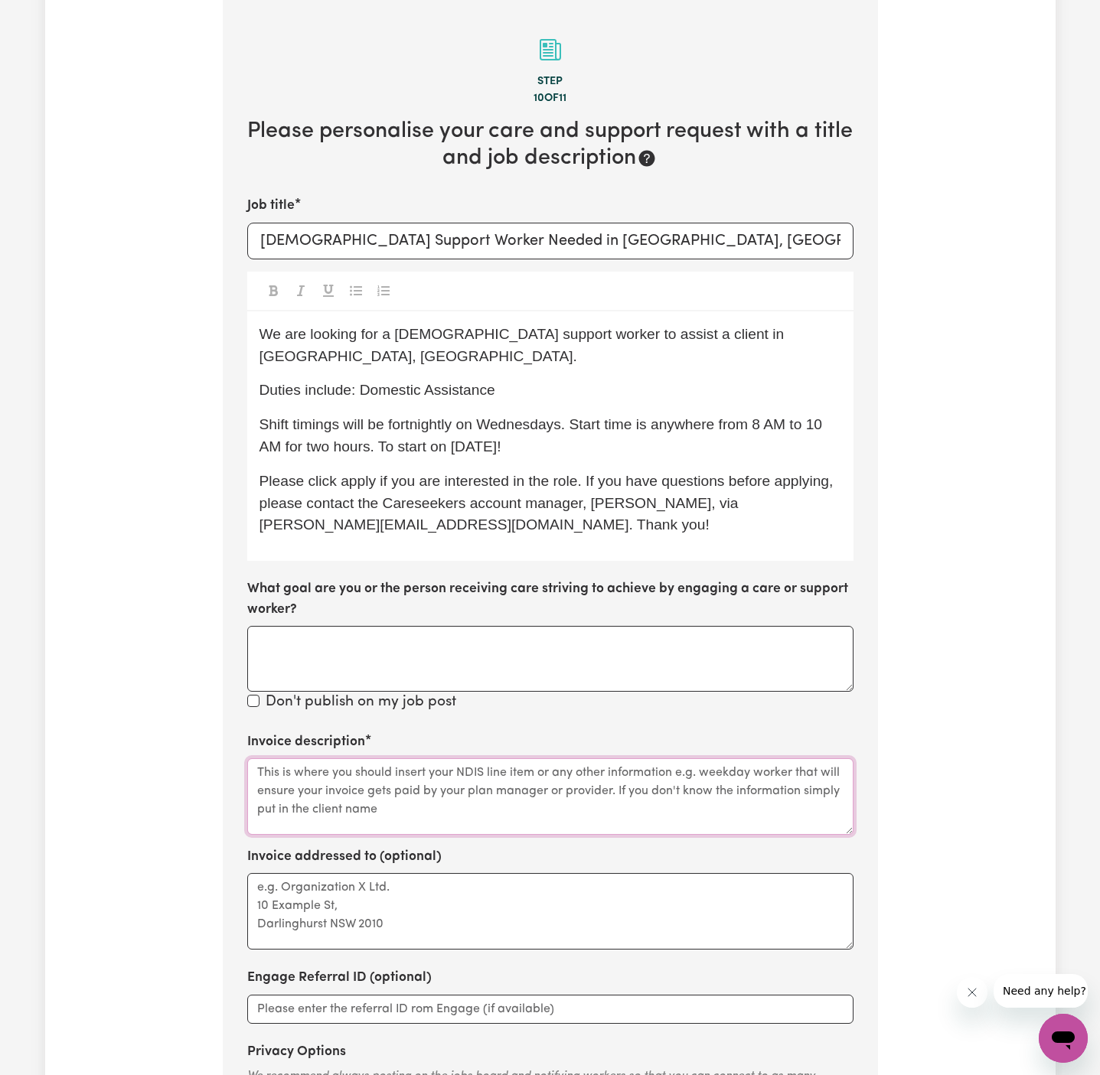
click at [606, 776] on textarea "Invoice description" at bounding box center [550, 797] width 606 height 77
paste textarea "c/o PAWA"
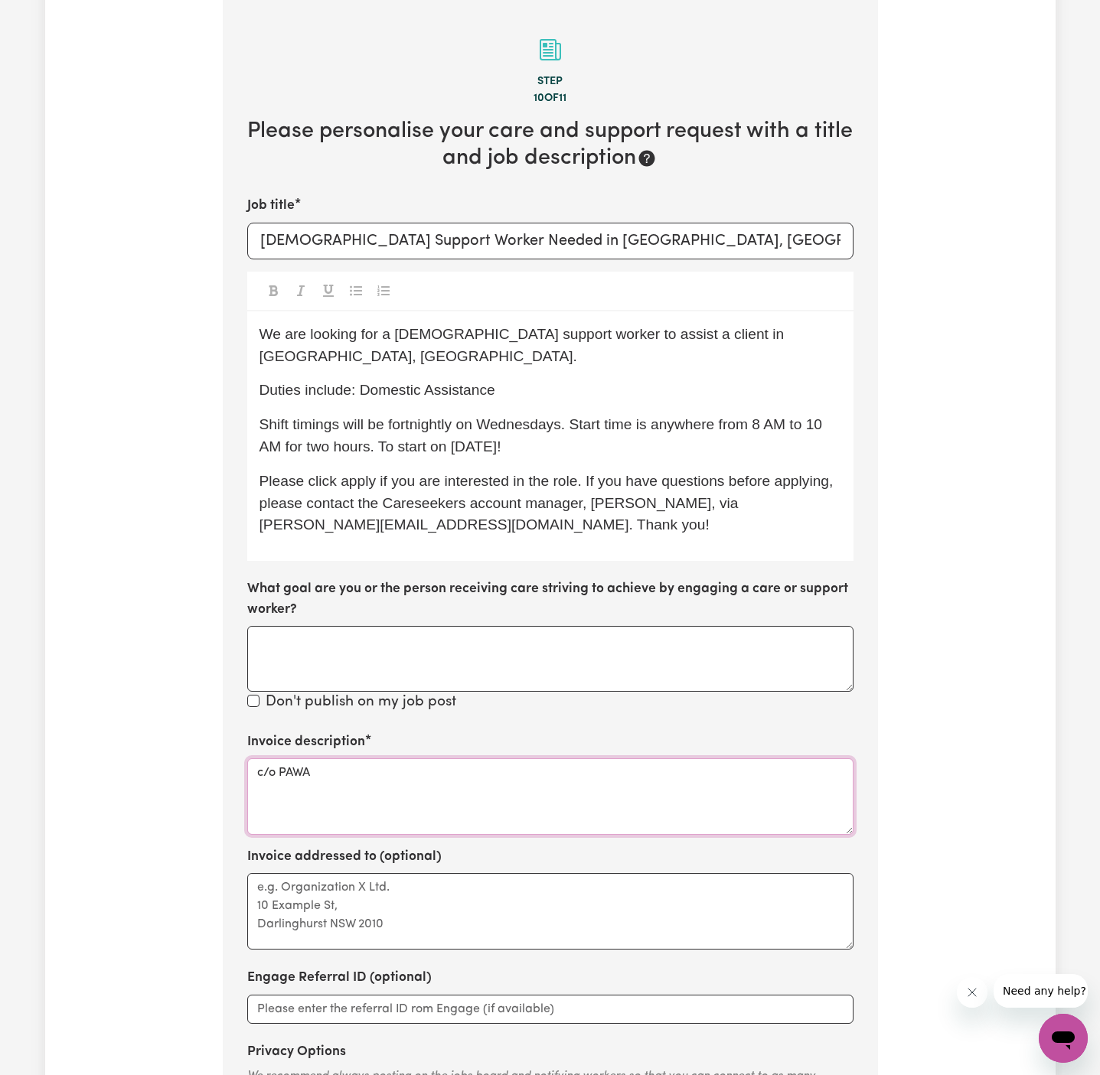
type textarea "c/o PAWA"
click at [568, 886] on textarea "Invoice addressed to (optional)" at bounding box center [550, 911] width 606 height 77
paste textarea "c/o PAWA"
type textarea "c/o PAWA"
click at [304, 329] on span "We are looking for a [DEMOGRAPHIC_DATA] support worker to assist a client in [G…" at bounding box center [523, 345] width 529 height 38
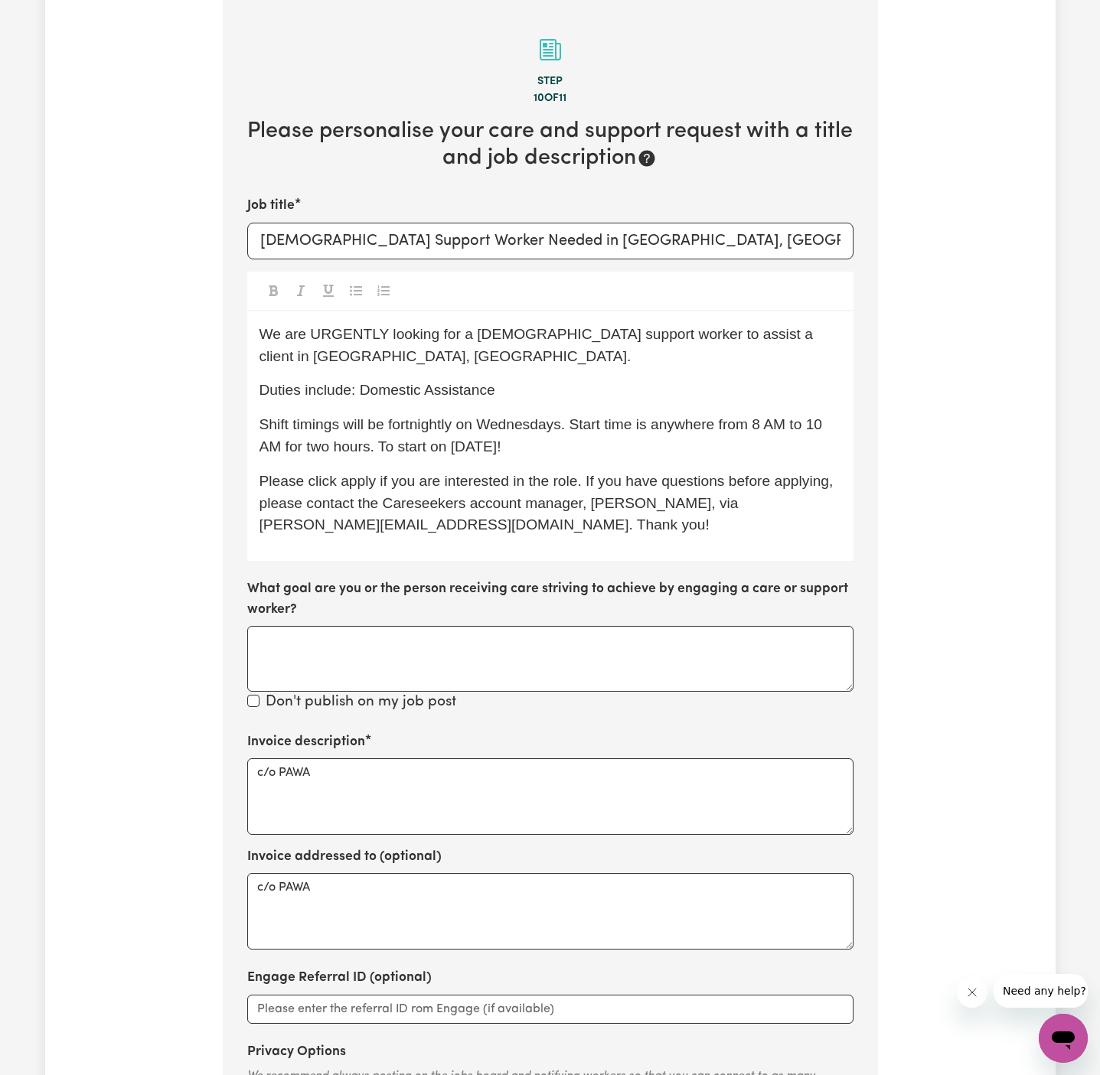
click at [576, 424] on span "Shift timings will be fortnightly on Wednesdays. Start time is anywhere from 8 …" at bounding box center [542, 435] width 566 height 38
click at [699, 486] on span "Please click apply if you are interested in the role. If you have questions bef…" at bounding box center [548, 503] width 578 height 60
click at [457, 448] on span "Shift timings will be fortnightly on Wednesdays, the start time is anywhere fro…" at bounding box center [543, 435] width 569 height 38
click at [620, 447] on span "Shift timings will be fortnightly on Wednesdays, the start time is anywhere fro…" at bounding box center [543, 435] width 569 height 38
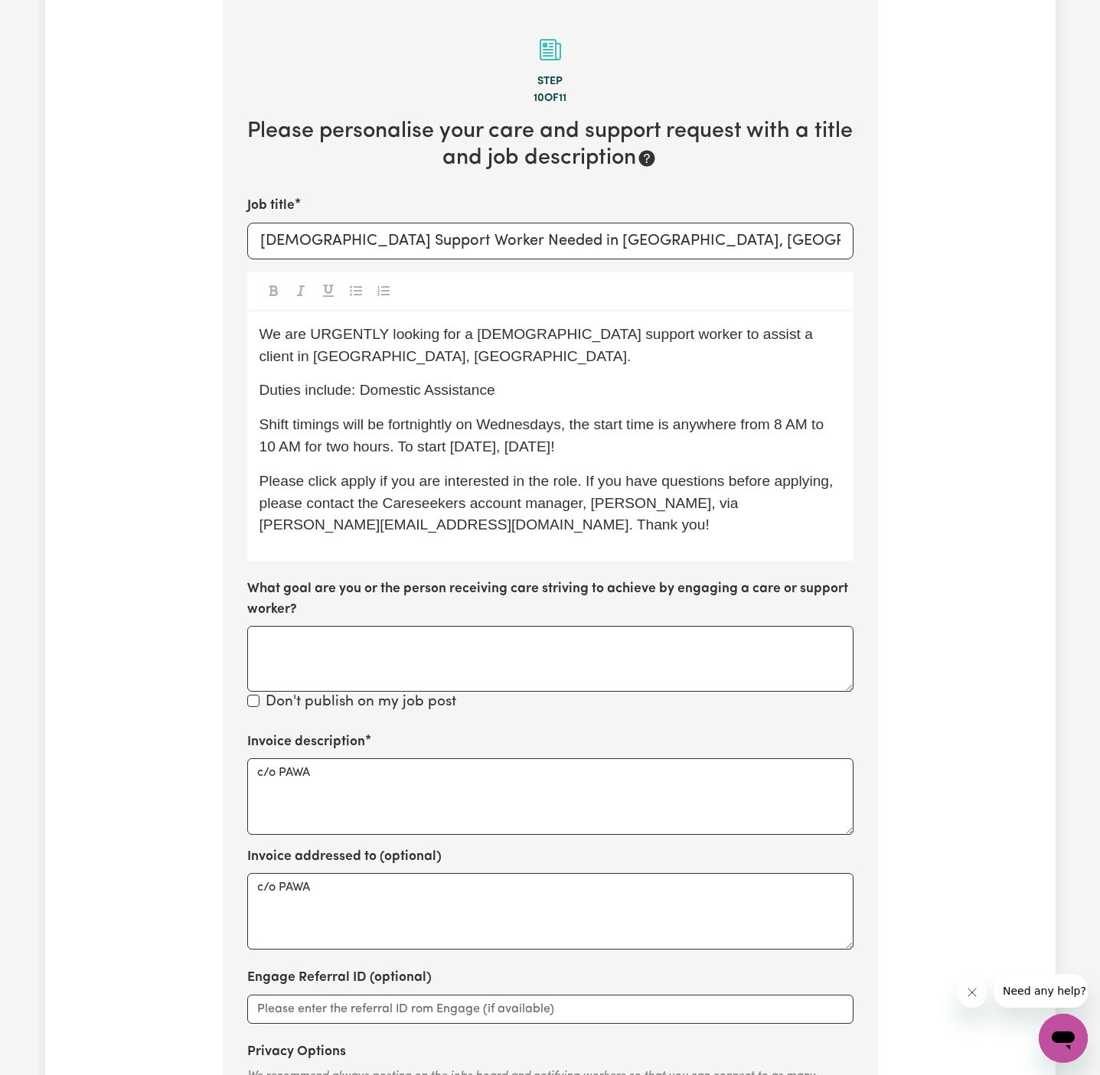
click at [652, 465] on div "We are URGENTLY looking for a [DEMOGRAPHIC_DATA] support worker to assist a cli…" at bounding box center [550, 437] width 606 height 250
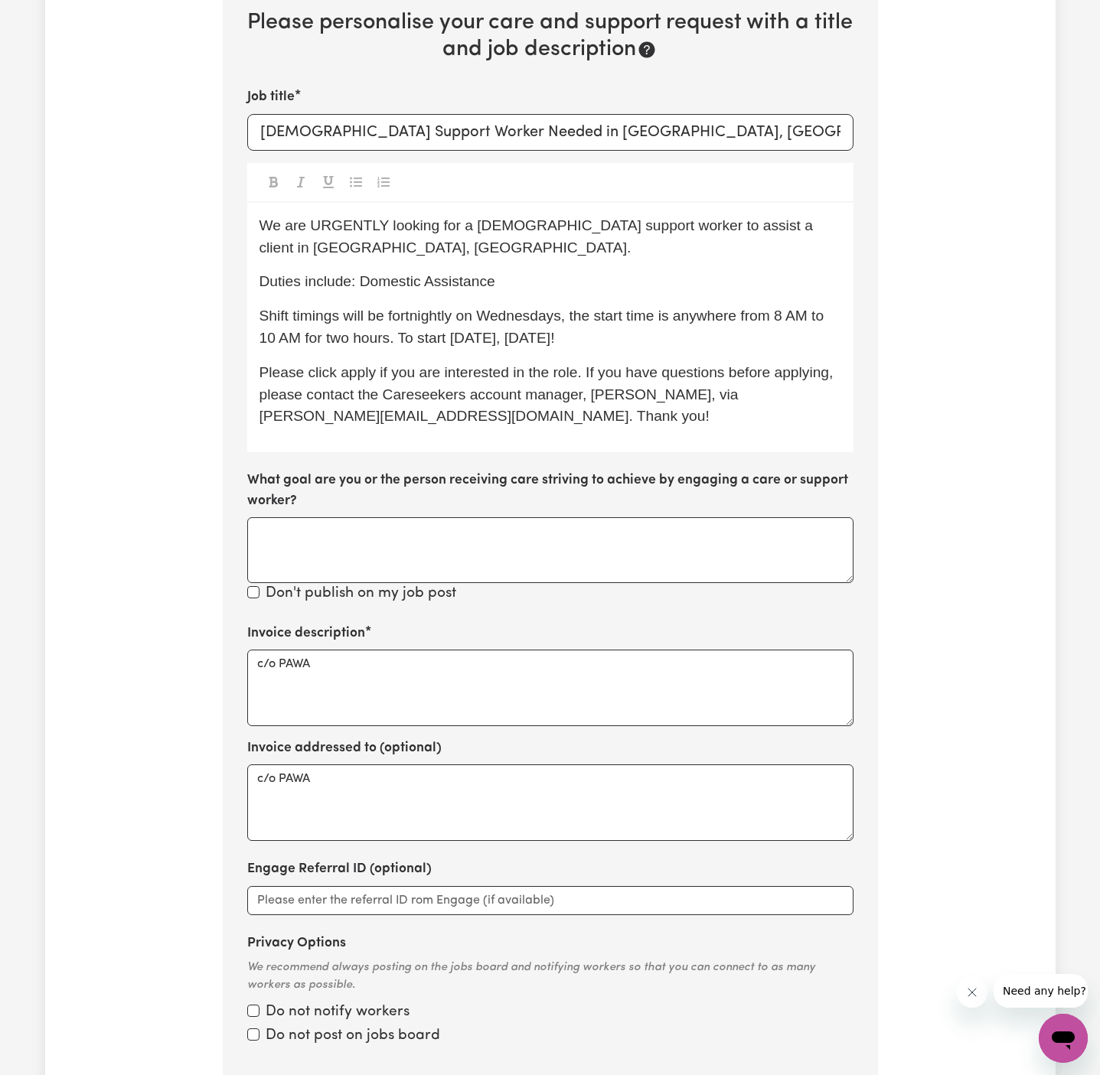
scroll to position [547, 0]
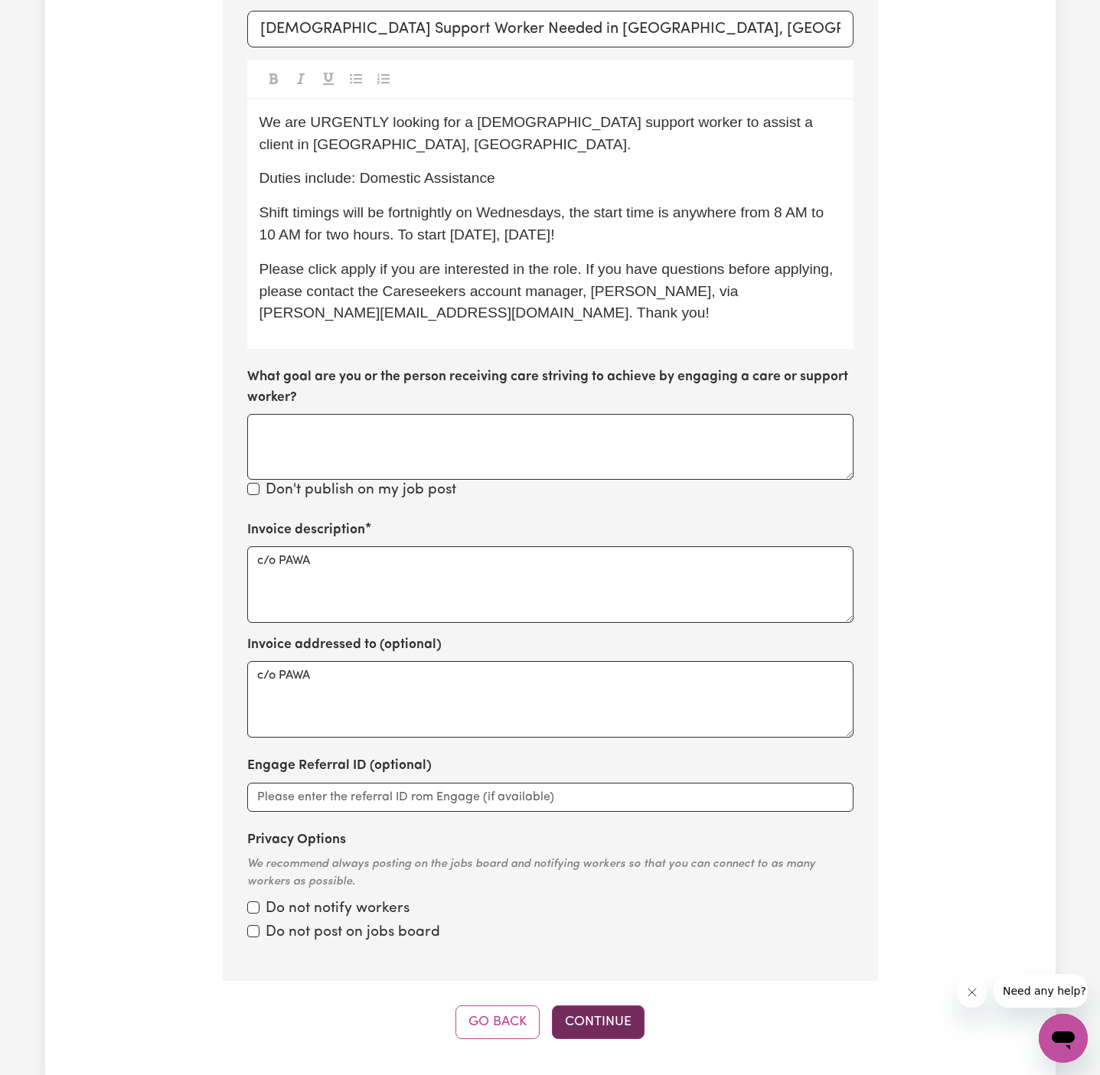
click at [582, 1010] on button "Continue" at bounding box center [598, 1023] width 93 height 34
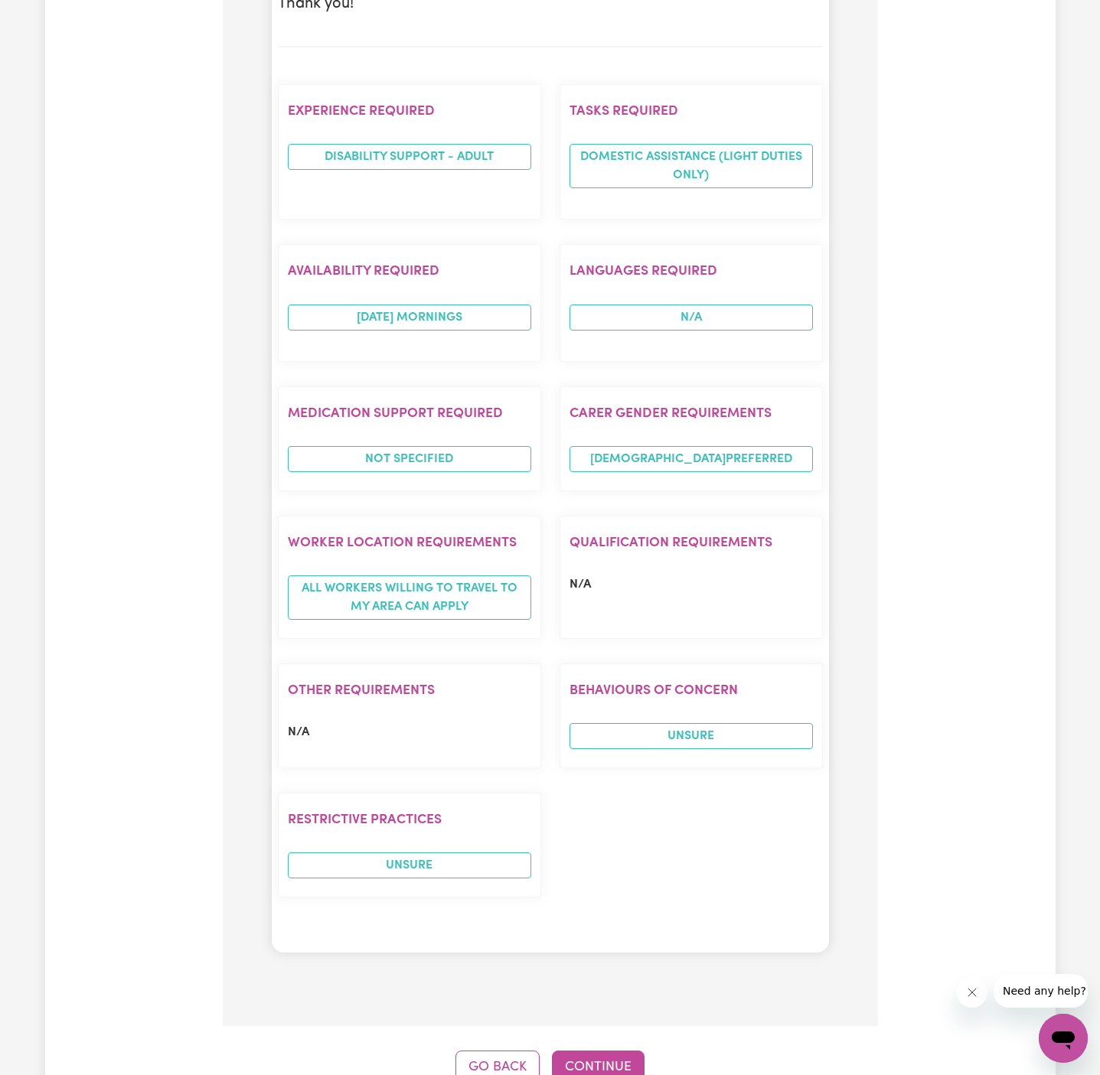
scroll to position [1213, 0]
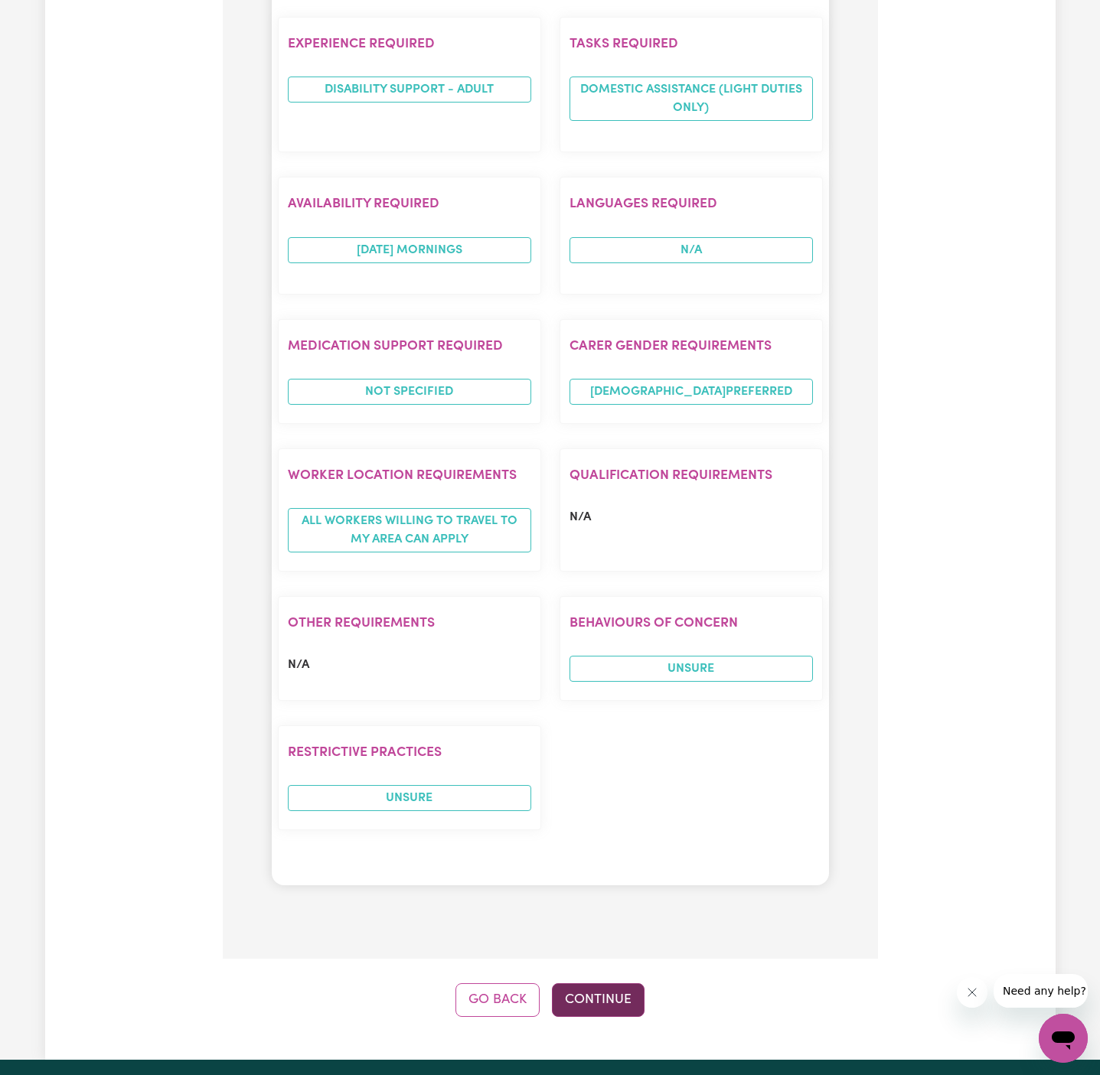
click at [612, 984] on button "Continue" at bounding box center [598, 1001] width 93 height 34
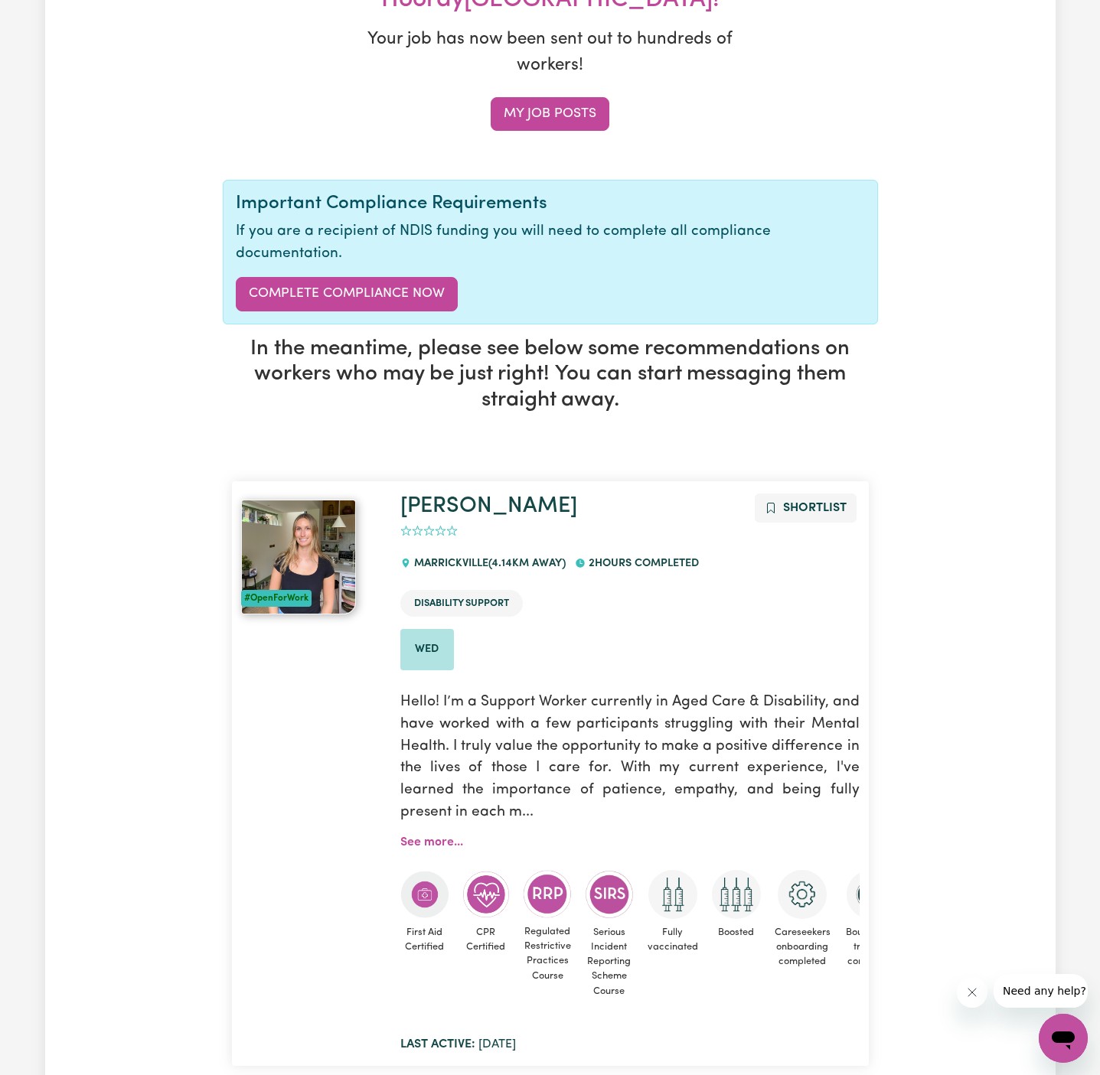
scroll to position [0, 0]
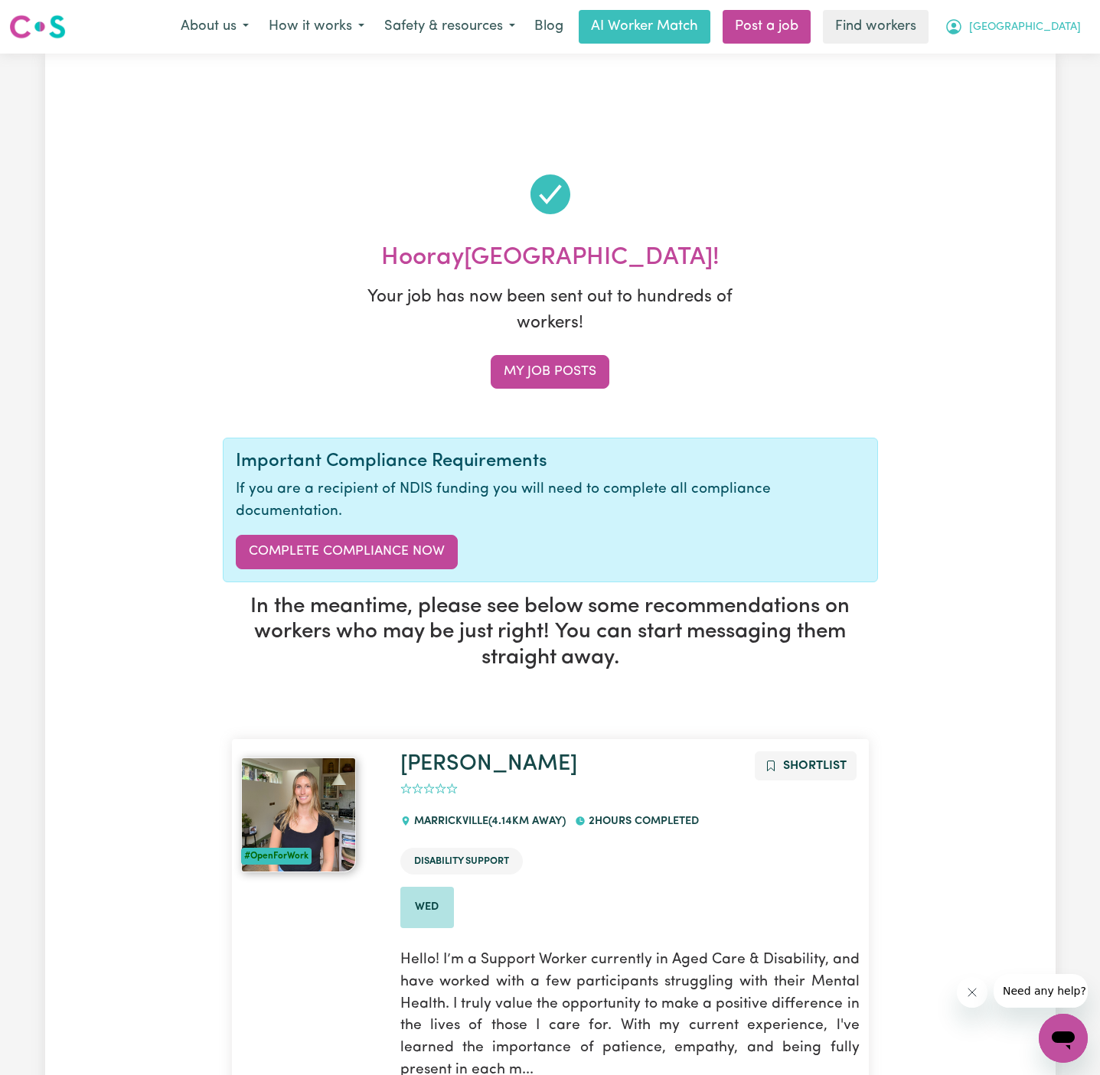
click at [1050, 32] on span "[GEOGRAPHIC_DATA]" at bounding box center [1025, 27] width 112 height 17
click at [1040, 79] on link "Logout" at bounding box center [1029, 87] width 121 height 29
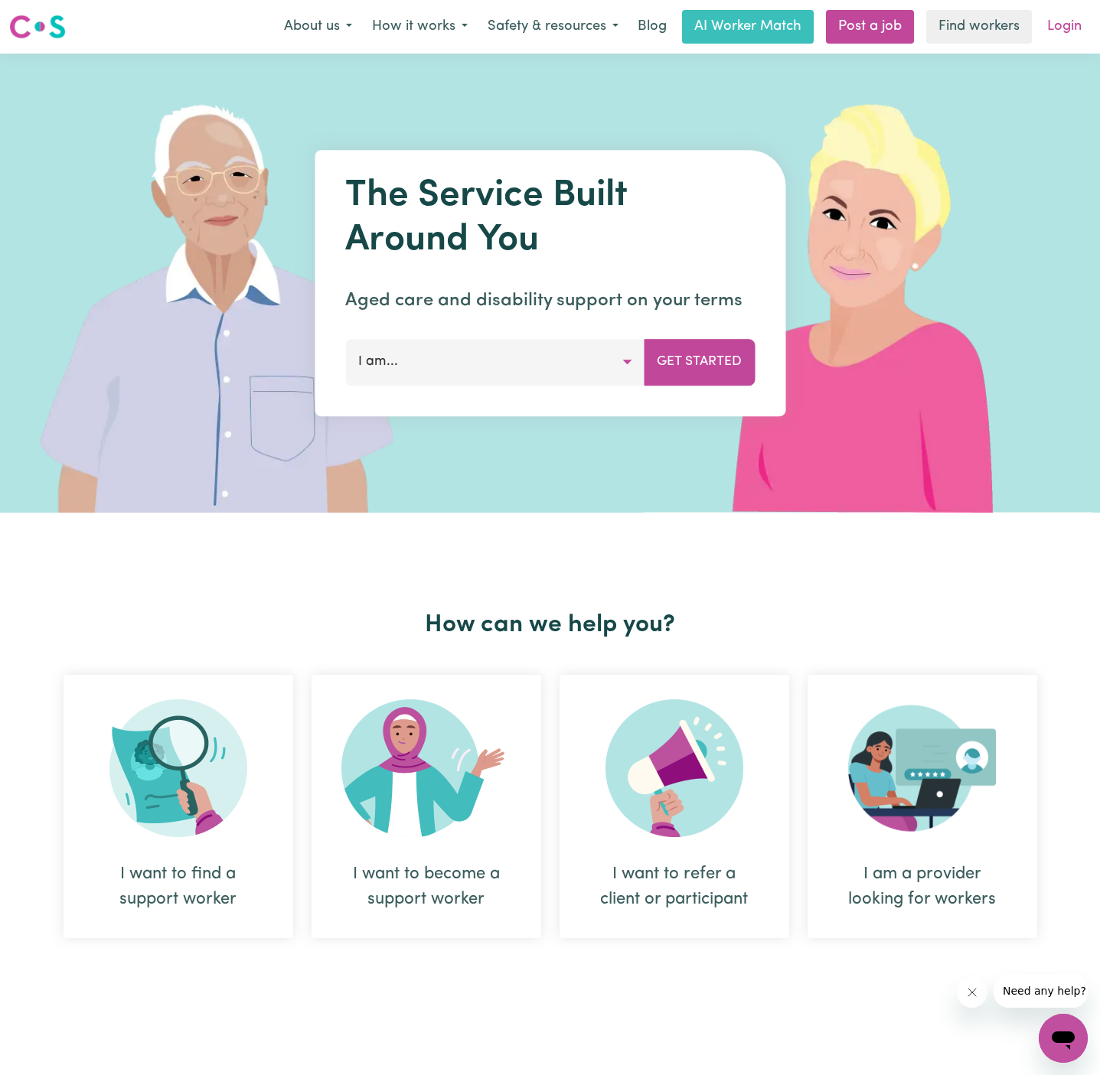
click at [1065, 38] on link "Login" at bounding box center [1064, 27] width 53 height 34
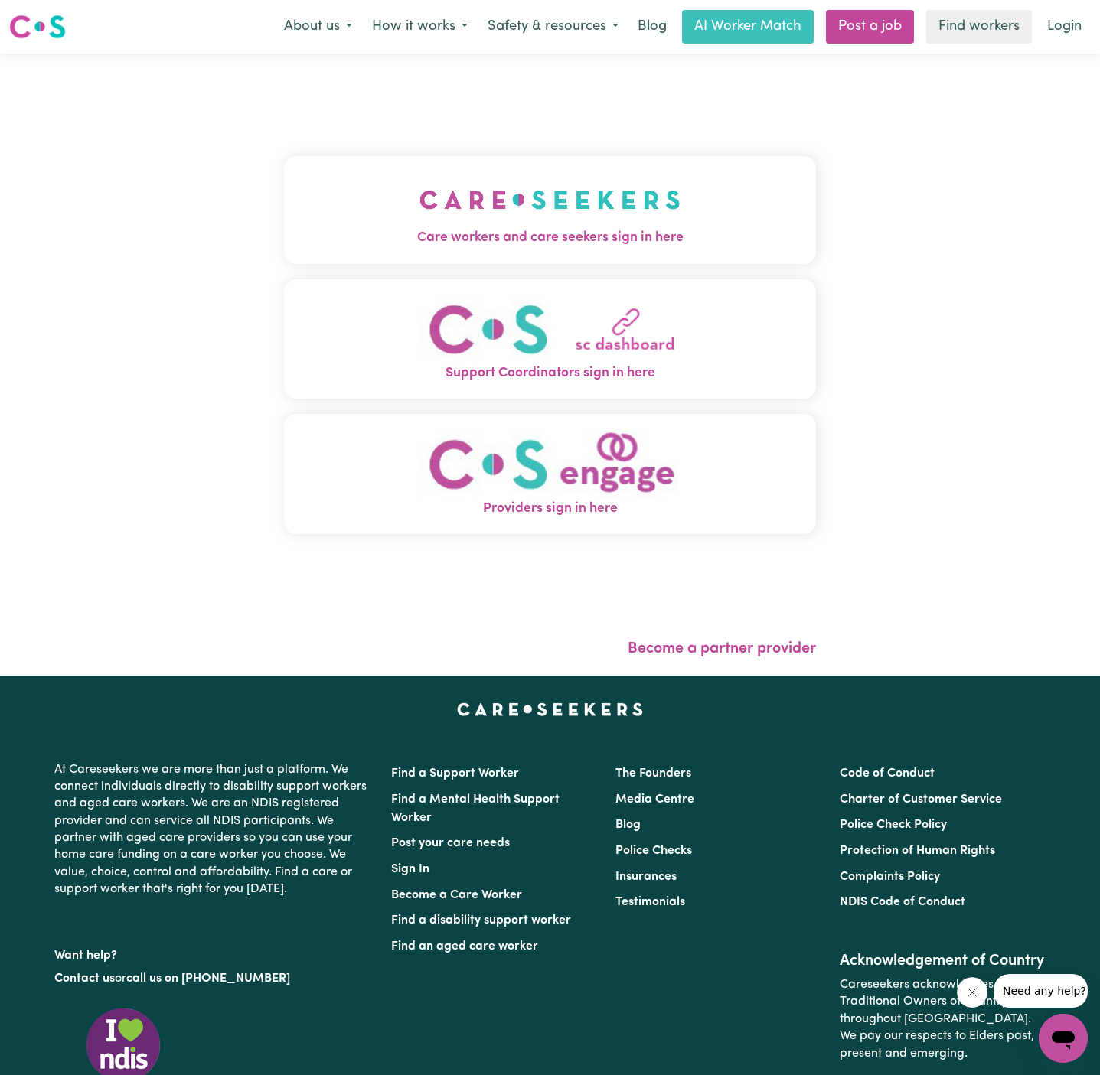
click at [618, 226] on img "Care workers and care seekers sign in here" at bounding box center [549, 199] width 261 height 57
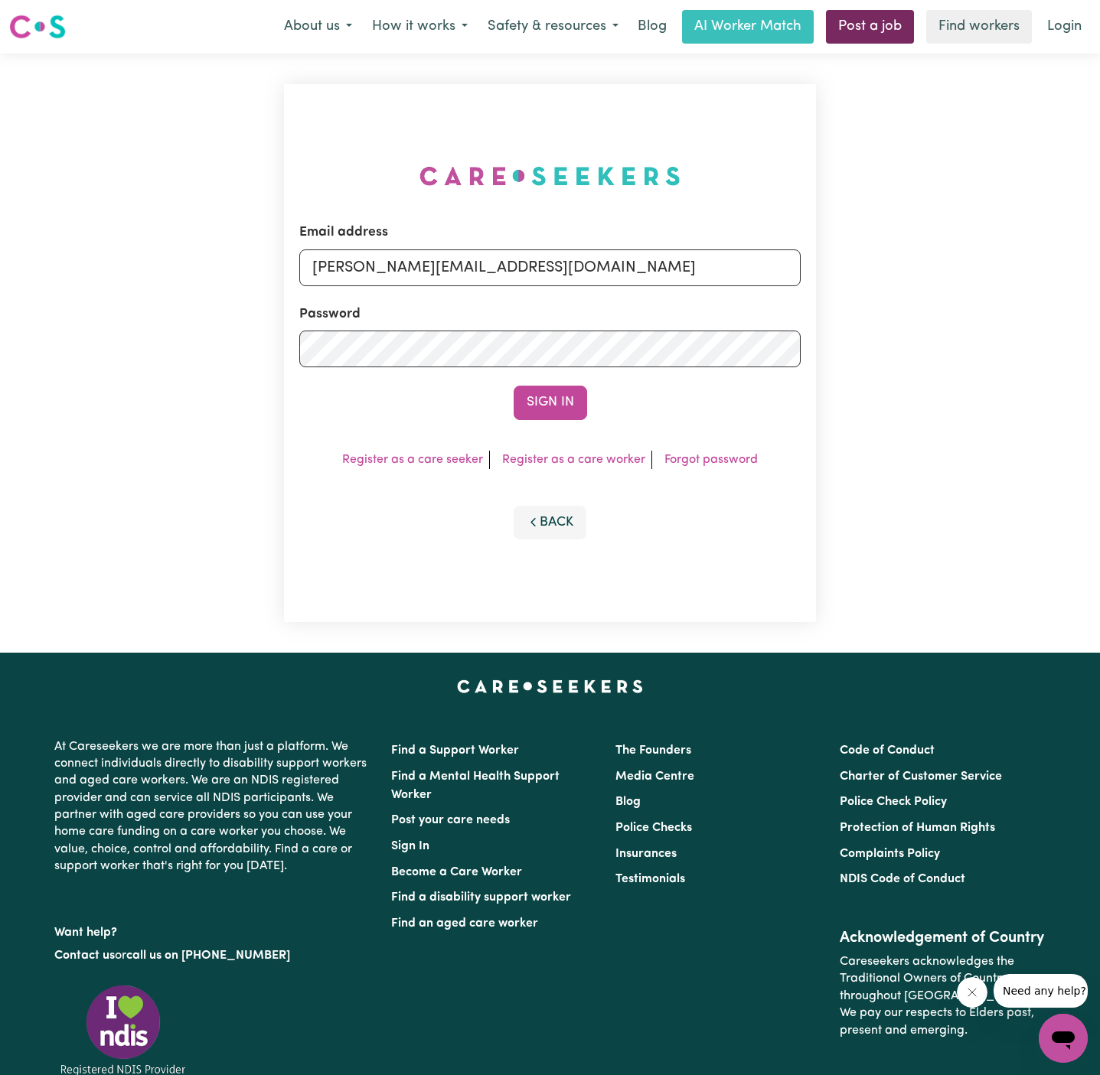
click at [886, 28] on link "Post a job" at bounding box center [870, 27] width 88 height 34
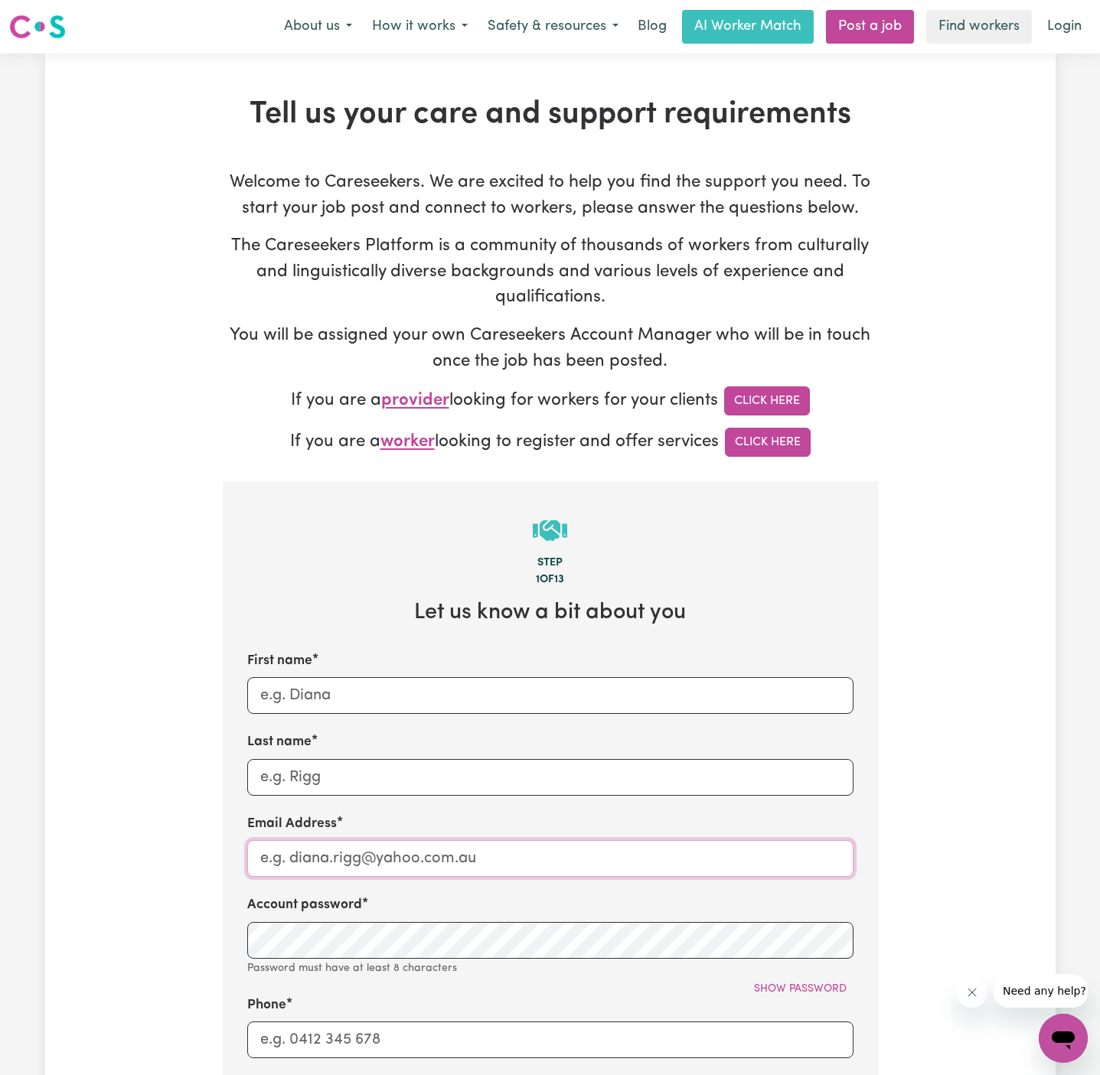
type input "[PERSON_NAME][EMAIL_ADDRESS][DOMAIN_NAME]"
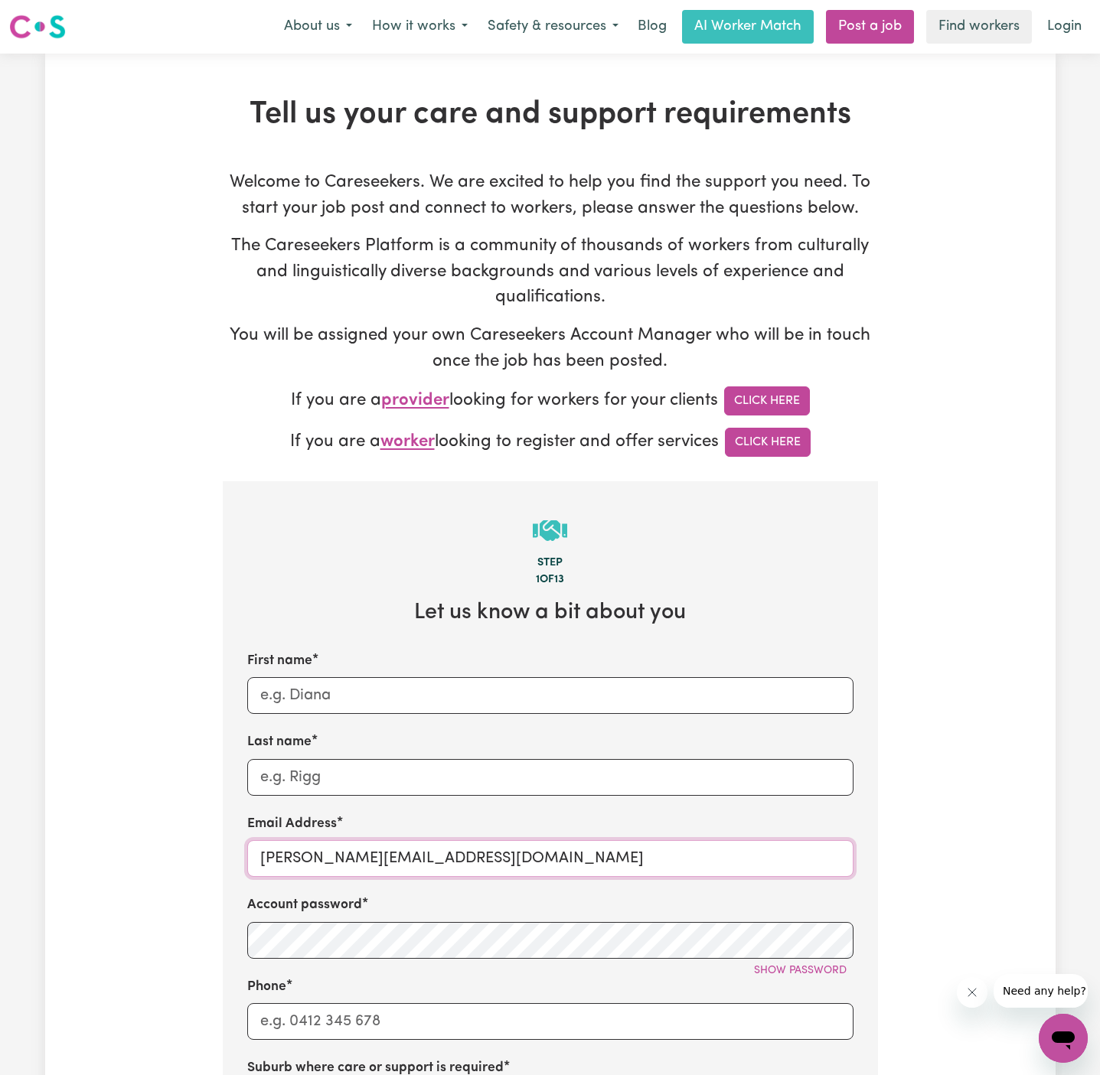
click at [403, 863] on input "[PERSON_NAME][EMAIL_ADDRESS][DOMAIN_NAME]" at bounding box center [550, 858] width 606 height 37
drag, startPoint x: 294, startPoint y: 863, endPoint x: 625, endPoint y: 850, distance: 331.7
click at [625, 850] on input "[PERSON_NAME][EMAIL_ADDRESS][DOMAIN_NAME]" at bounding box center [550, 858] width 606 height 37
click at [472, 1018] on input "Phone" at bounding box center [550, 1021] width 606 height 37
type input "1300765465"
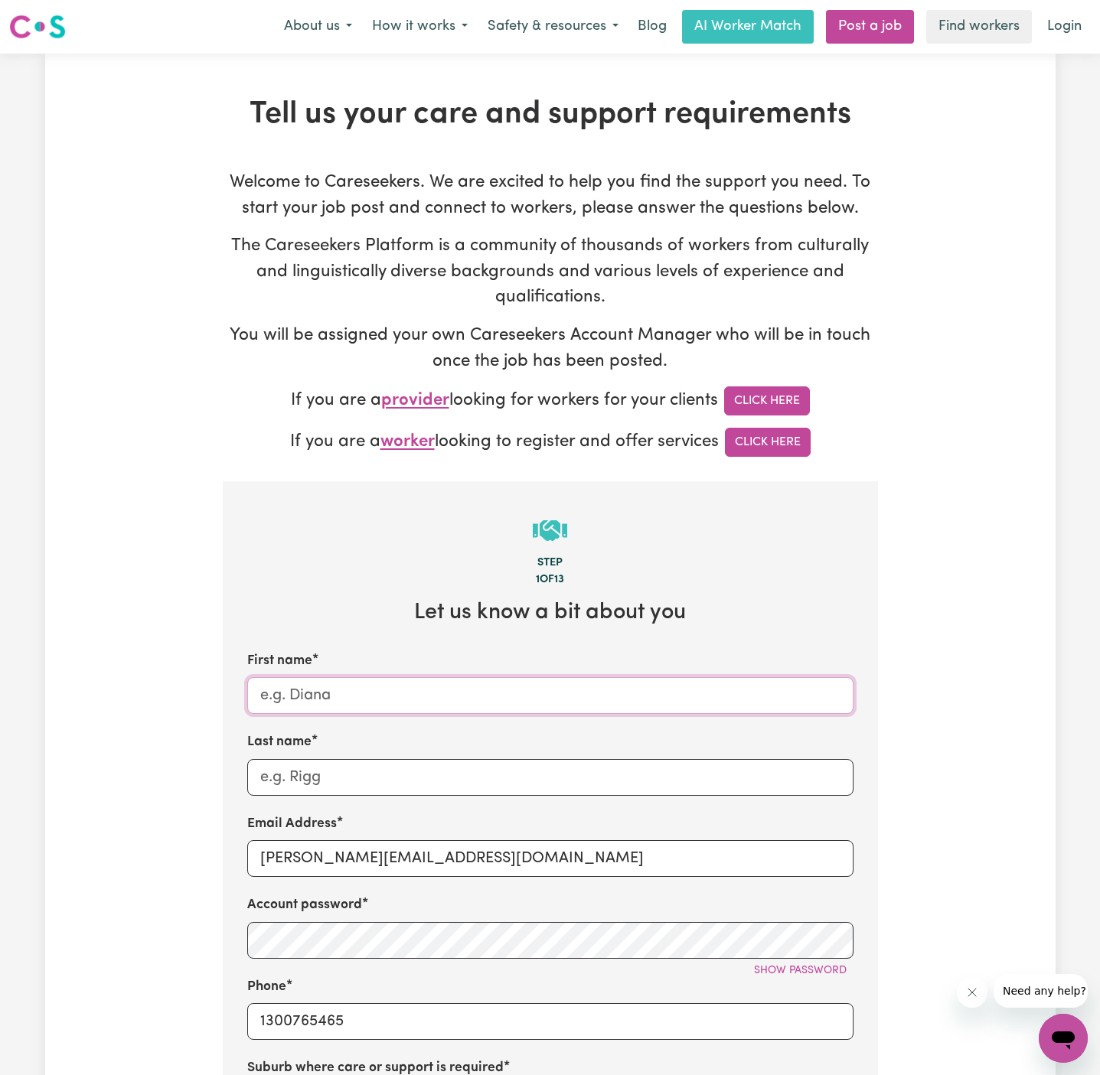
type input "[PERSON_NAME]"
type input "LEICHHARDT, [GEOGRAPHIC_DATA], 2040"
click at [441, 702] on input "[PERSON_NAME]" at bounding box center [550, 695] width 606 height 37
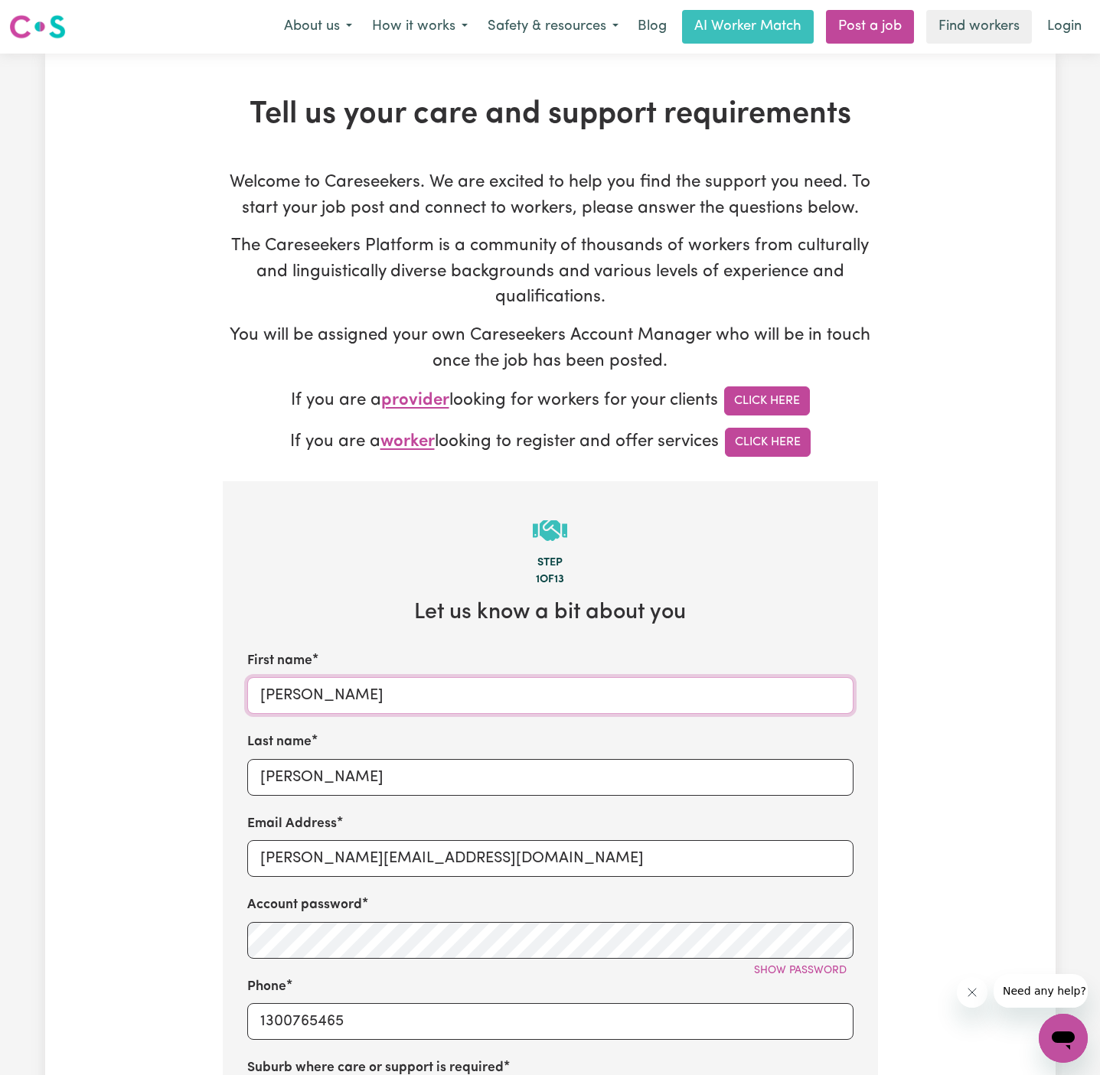
paste input "[PERSON_NAME]"
click at [335, 703] on input "[PERSON_NAME]" at bounding box center [550, 695] width 606 height 37
type input "[PERSON_NAME]"
click at [338, 779] on input "[PERSON_NAME]" at bounding box center [550, 777] width 606 height 37
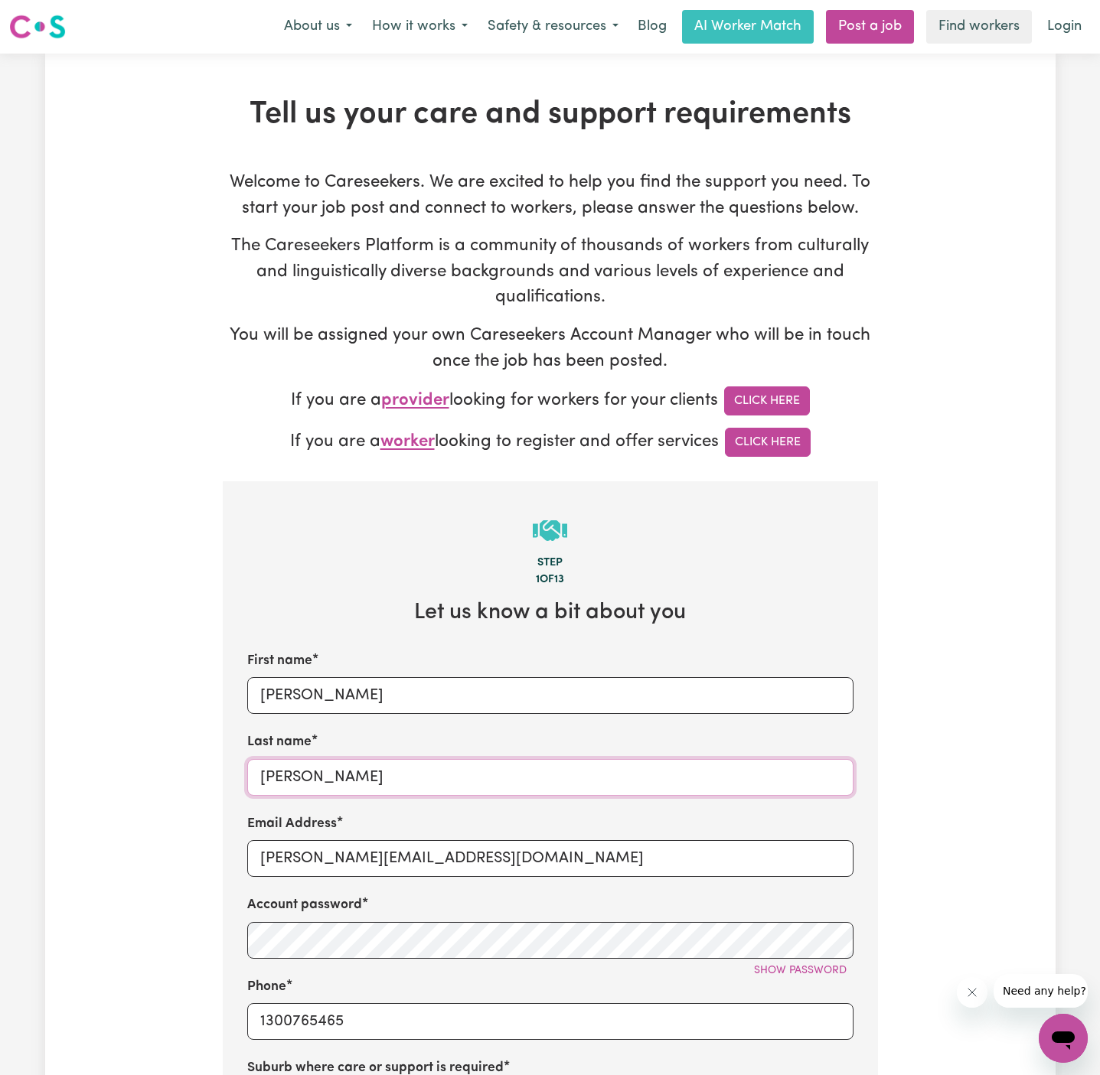
click at [338, 779] on input "[PERSON_NAME]" at bounding box center [550, 777] width 606 height 37
paste input "Mathi"
type input "[PERSON_NAME]"
drag, startPoint x: 374, startPoint y: 863, endPoint x: 582, endPoint y: 873, distance: 208.4
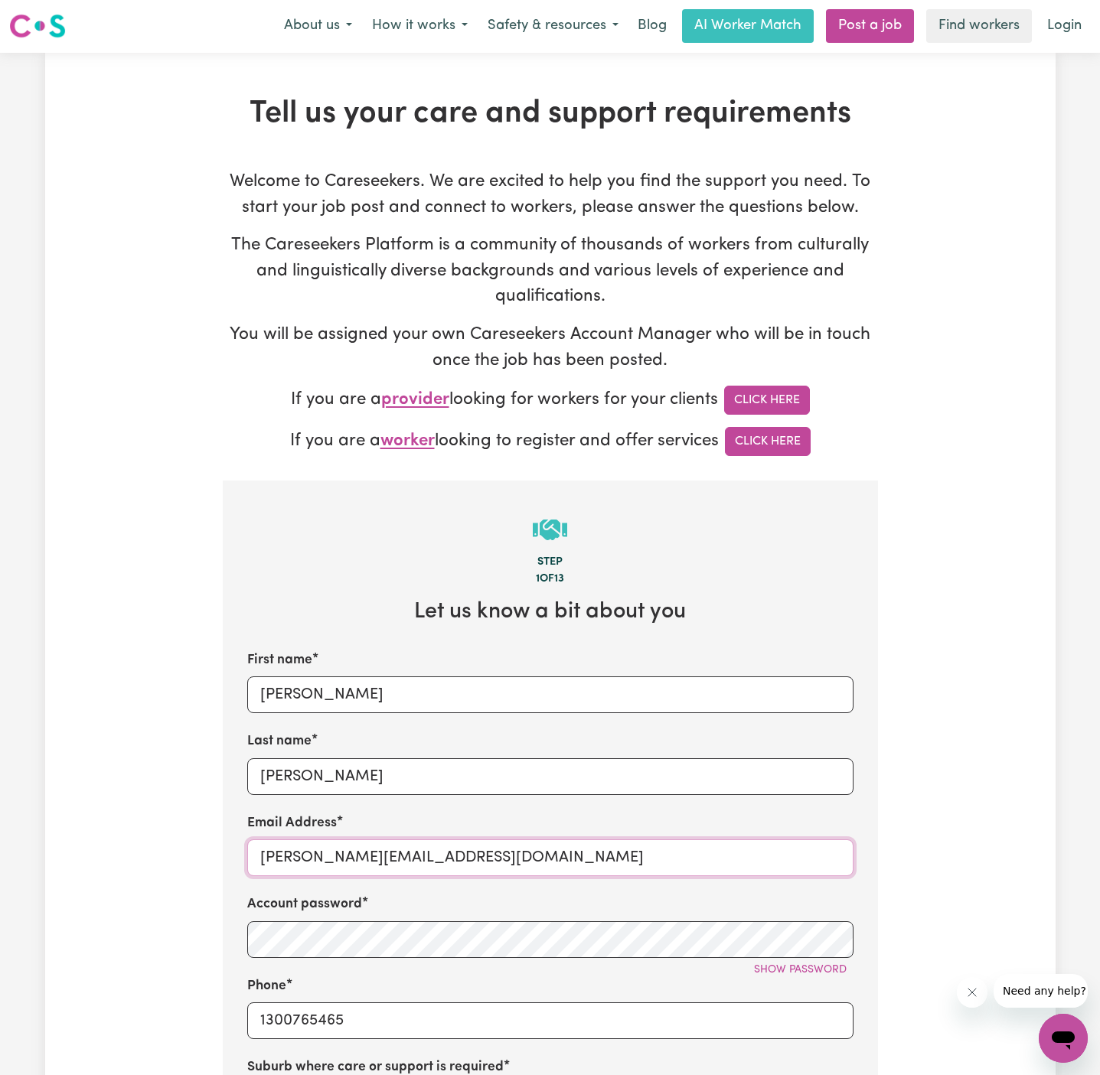
click at [582, 873] on input "[PERSON_NAME][EMAIL_ADDRESS][DOMAIN_NAME]" at bounding box center [550, 858] width 606 height 37
click at [569, 852] on input "[PERSON_NAME][EMAIL_ADDRESS][DOMAIN_NAME]" at bounding box center [550, 858] width 606 height 37
paste input "LisaMathisonALC"
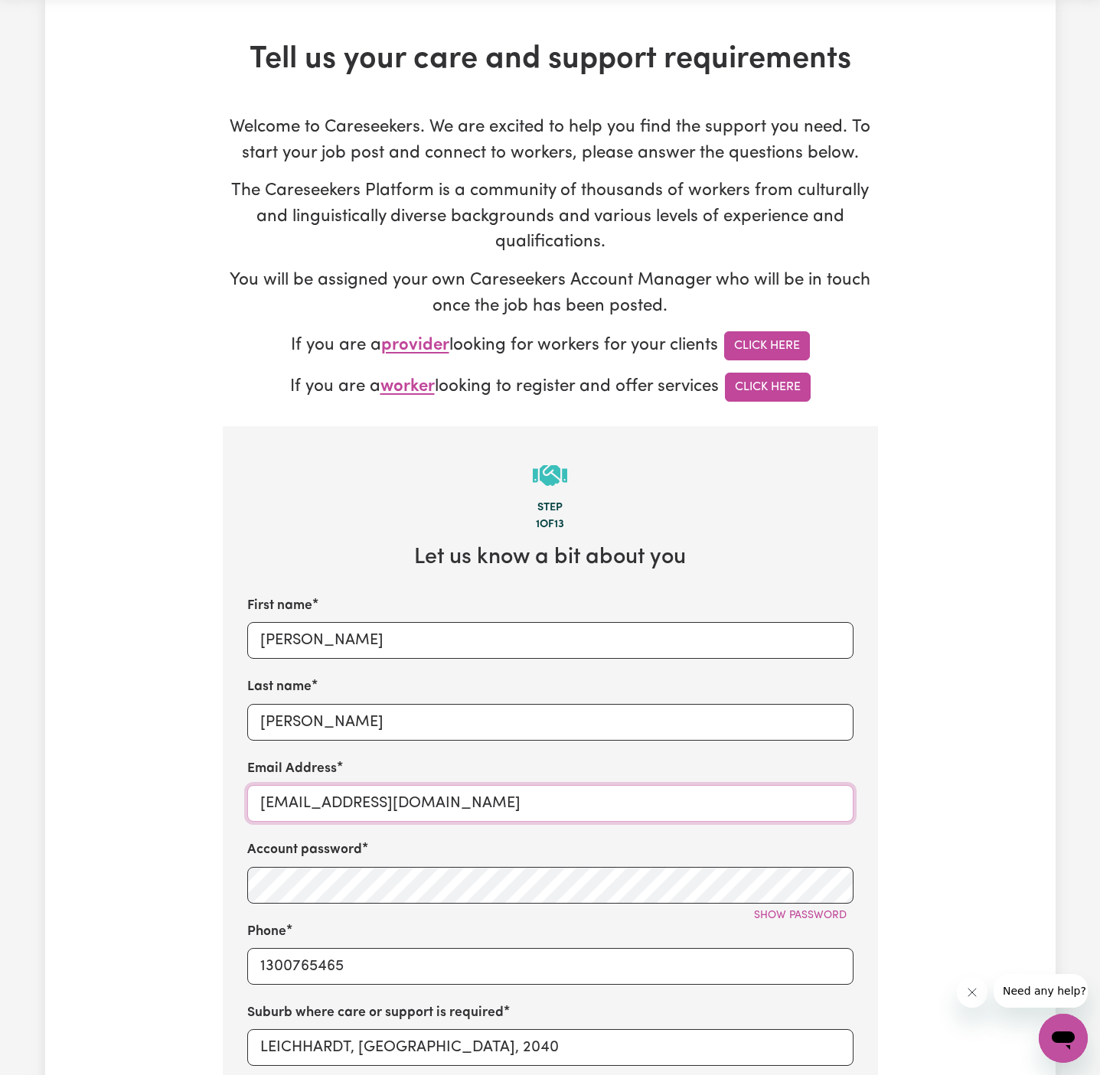
scroll to position [120, 0]
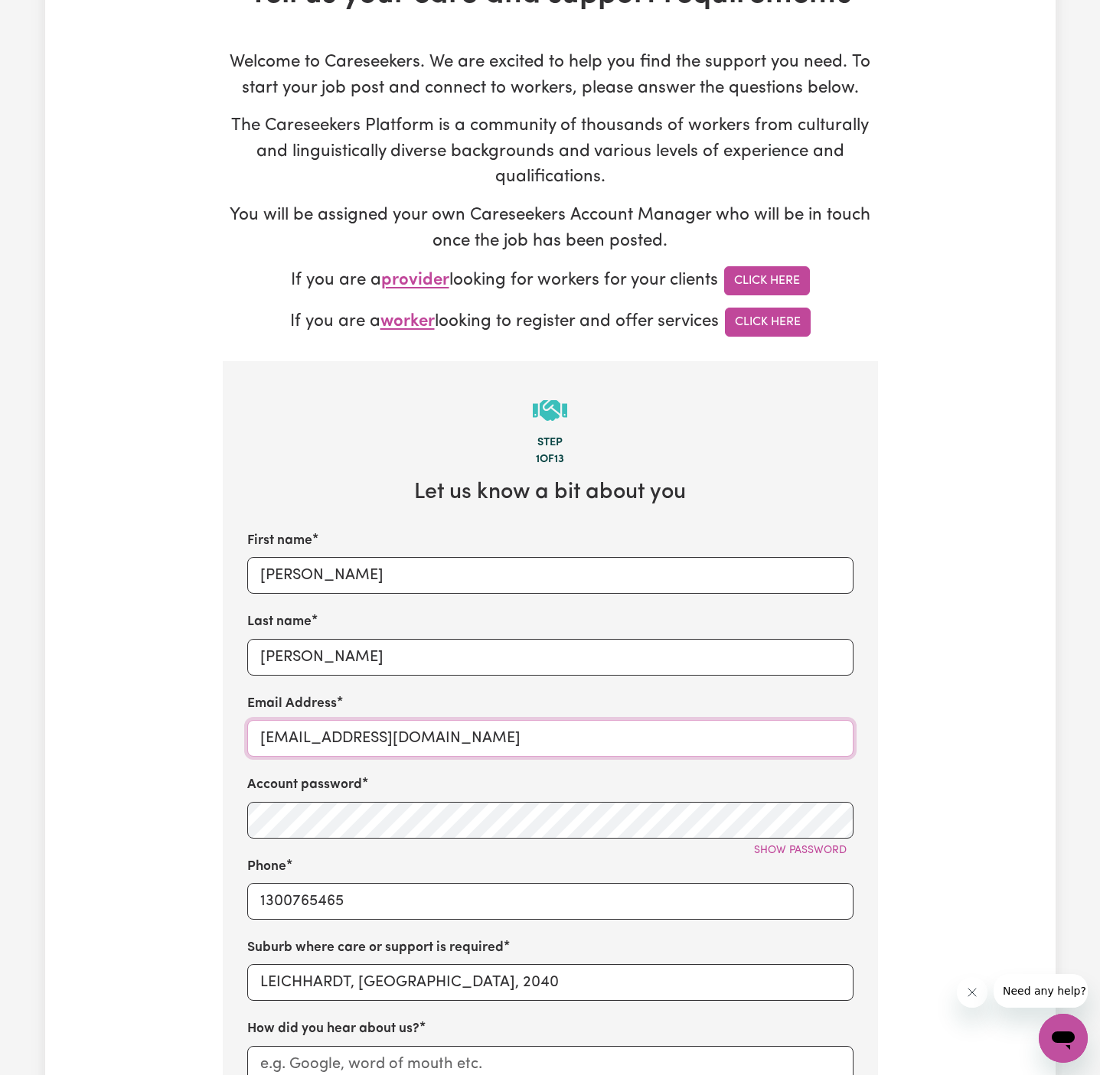
type input "[EMAIL_ADDRESS][DOMAIN_NAME]"
click at [808, 847] on span "Show password" at bounding box center [800, 850] width 93 height 11
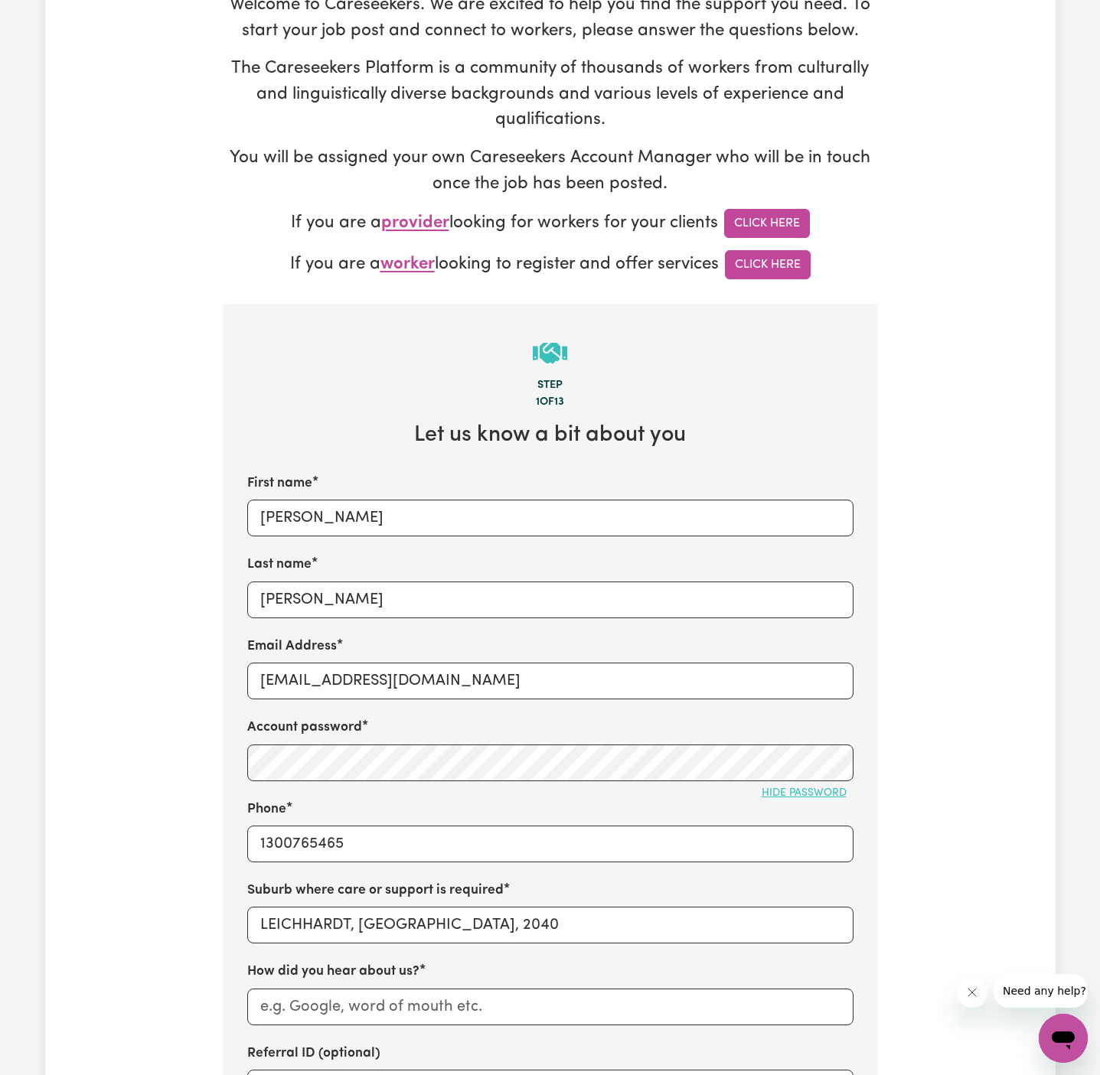
scroll to position [209, 0]
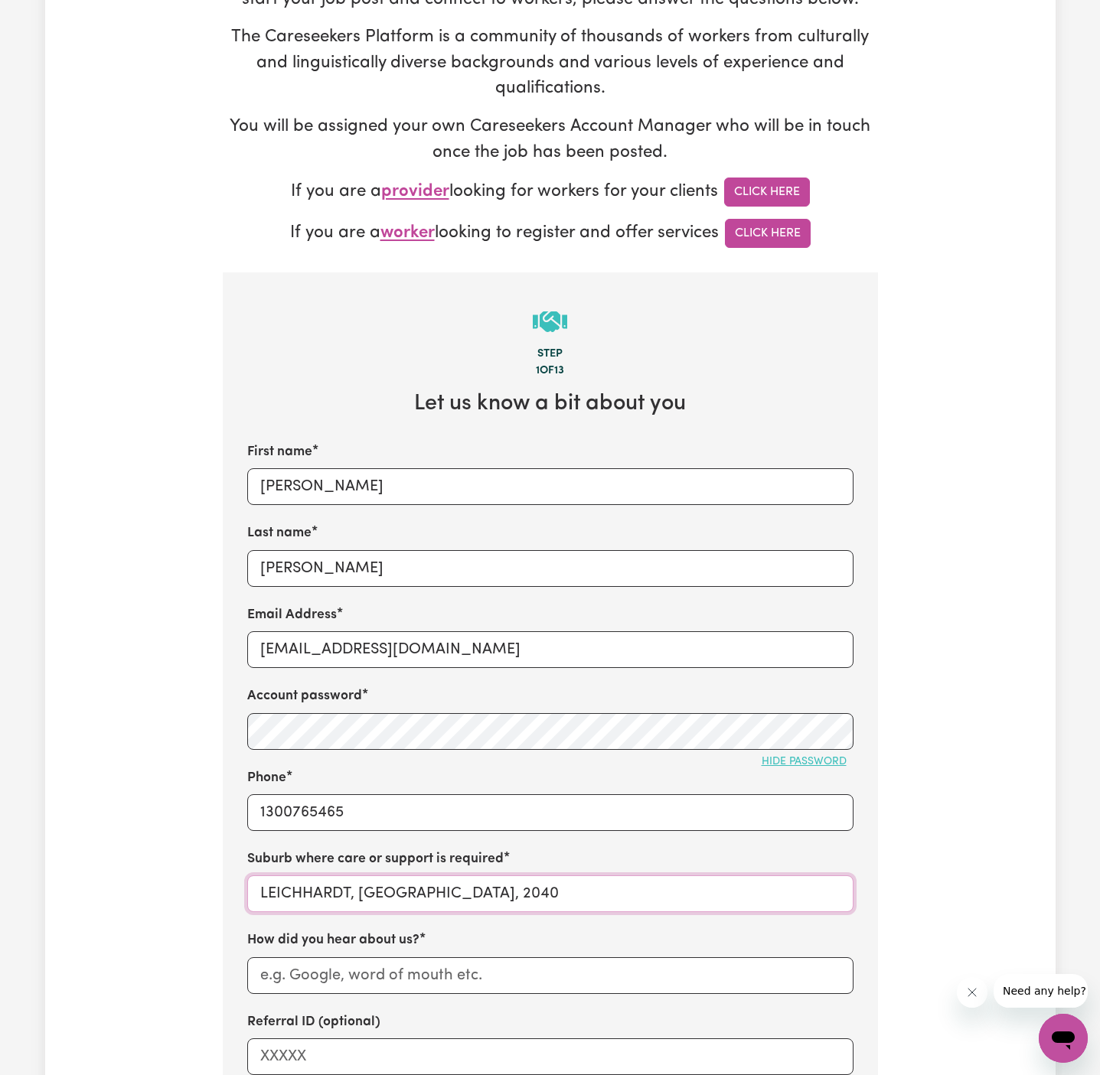
click at [483, 896] on input "LEICHHARDT, [GEOGRAPHIC_DATA], 2040" at bounding box center [550, 894] width 606 height 37
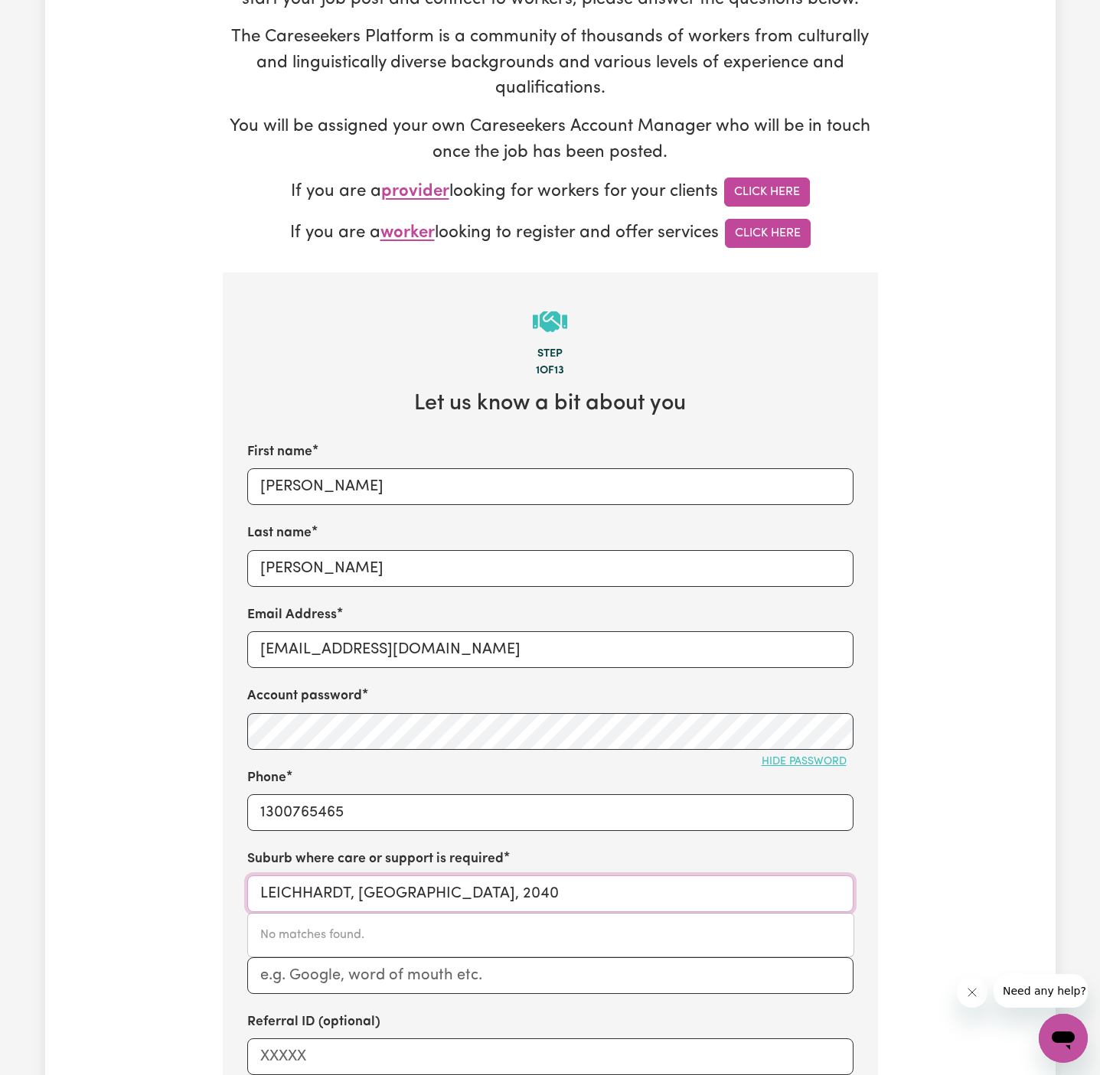
click at [483, 896] on input "LEICHHARDT, [GEOGRAPHIC_DATA], 2040" at bounding box center [550, 894] width 606 height 37
paste input "Bondi"
type input "Bondi"
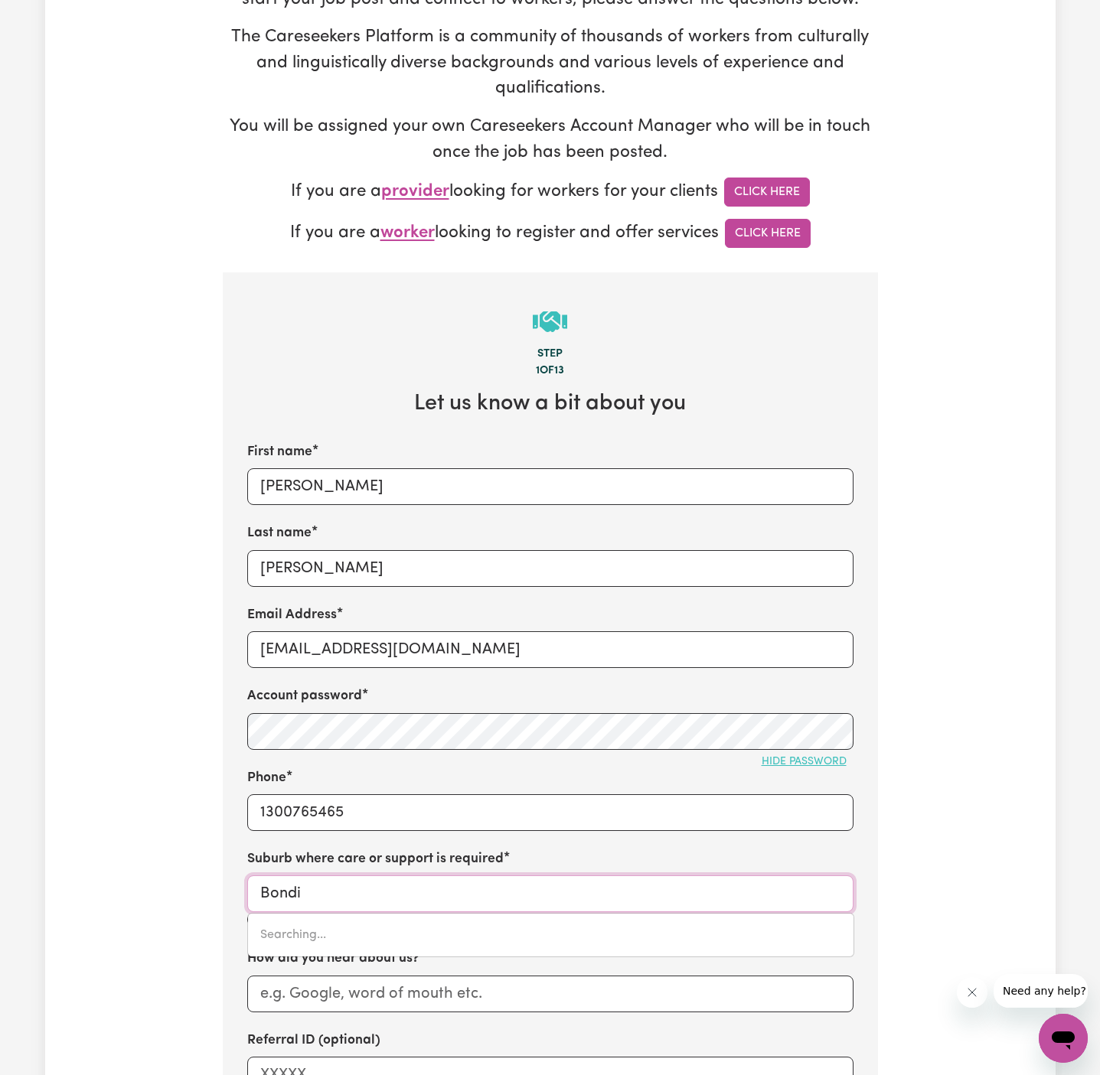
type input "Bondi, [GEOGRAPHIC_DATA], 2026"
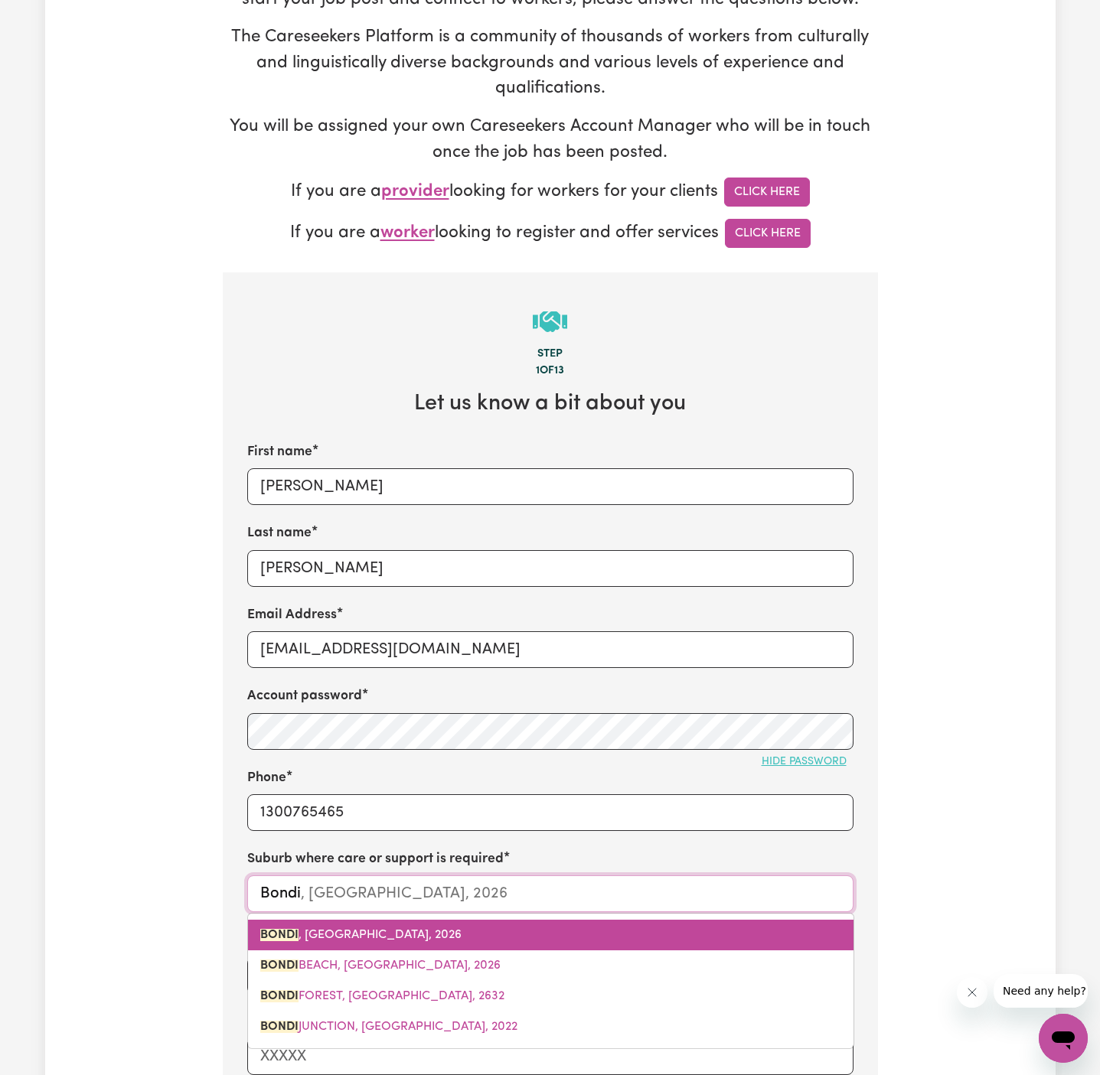
click at [419, 941] on link "BONDI , [GEOGRAPHIC_DATA], 2026" at bounding box center [550, 935] width 605 height 31
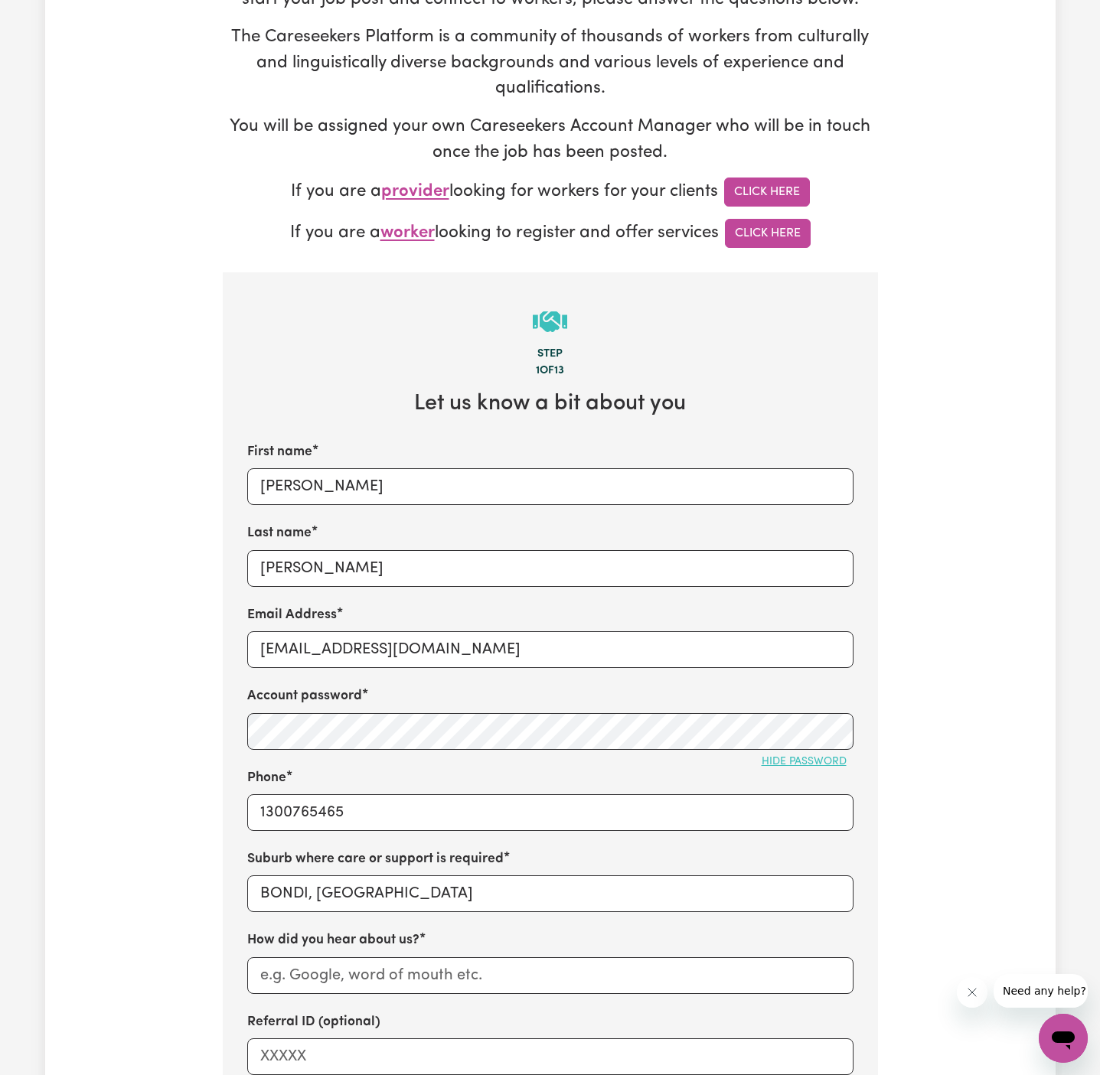
scroll to position [289, 0]
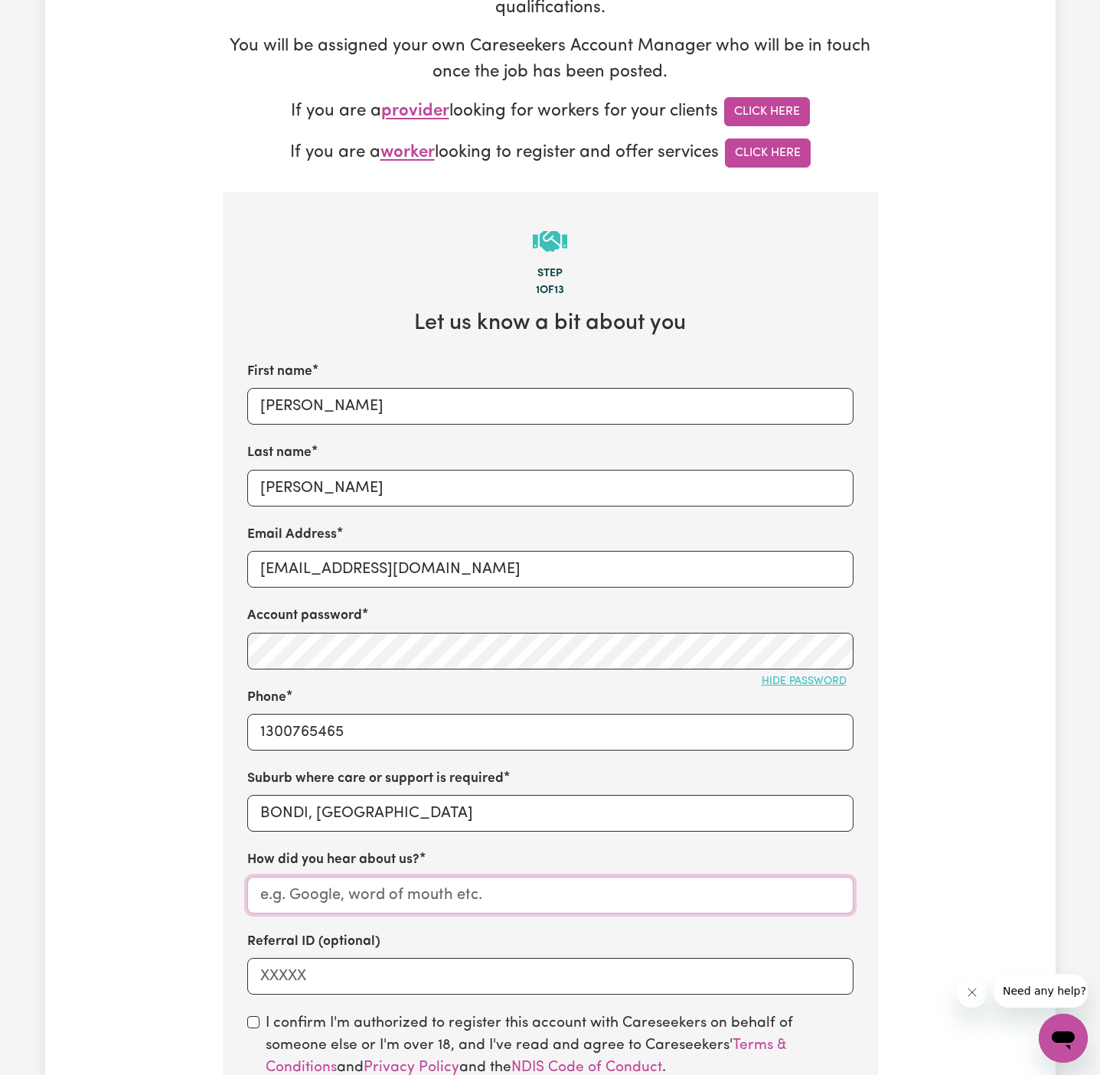
click at [574, 880] on input "How did you hear about us?" at bounding box center [550, 895] width 606 height 37
paste input "Astute Living Care"
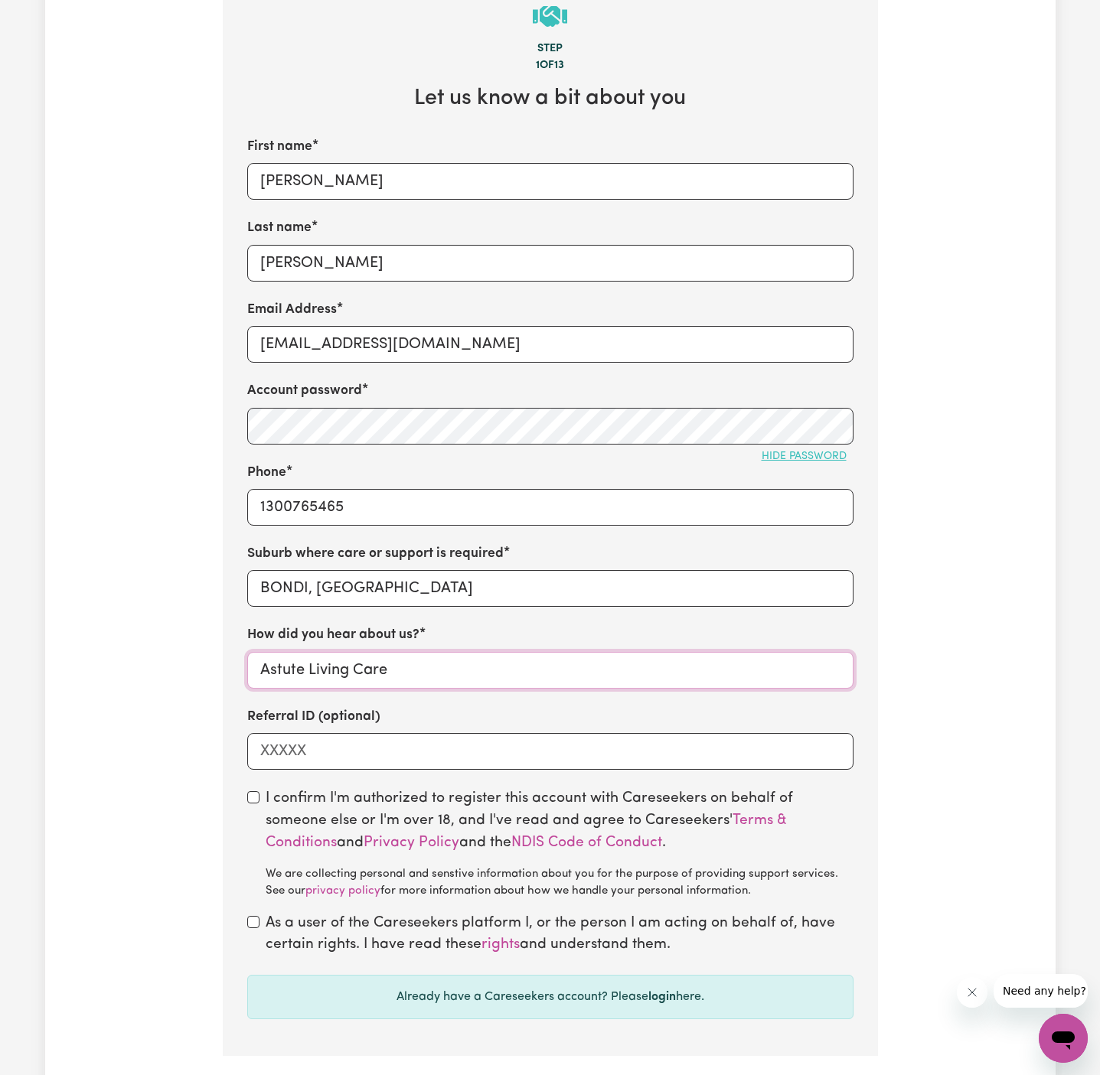
scroll to position [529, 0]
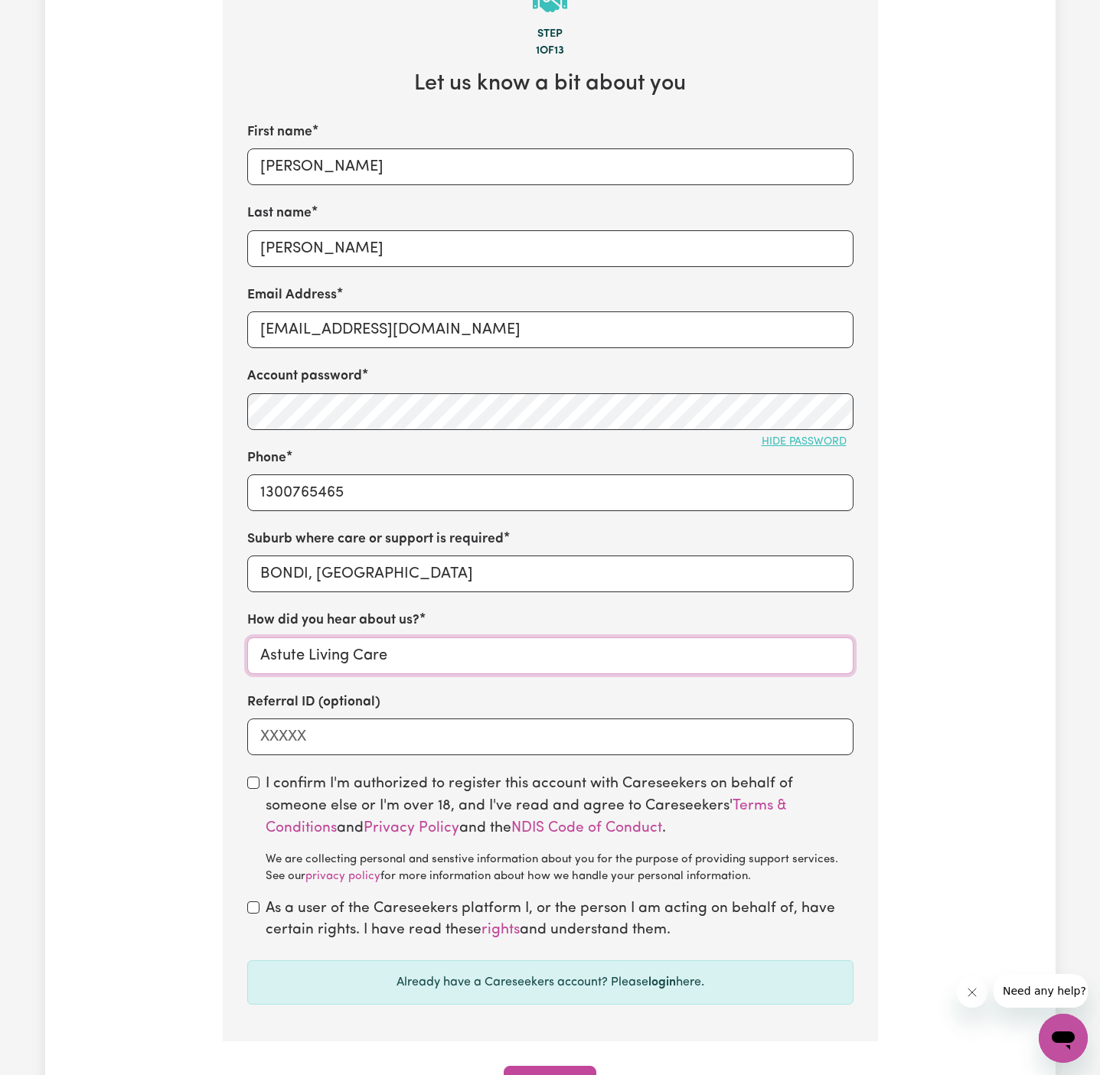
click at [259, 656] on input "Astute Living Care" at bounding box center [550, 656] width 606 height 37
type input "Astute Living Care"
click at [259, 780] on div "I confirm I'm authorized to register this account with Careseekers on behalf of…" at bounding box center [550, 830] width 606 height 112
click at [258, 795] on div "I confirm I'm authorized to register this account with Careseekers on behalf of…" at bounding box center [550, 830] width 606 height 112
click at [256, 778] on input "checkbox" at bounding box center [253, 783] width 12 height 12
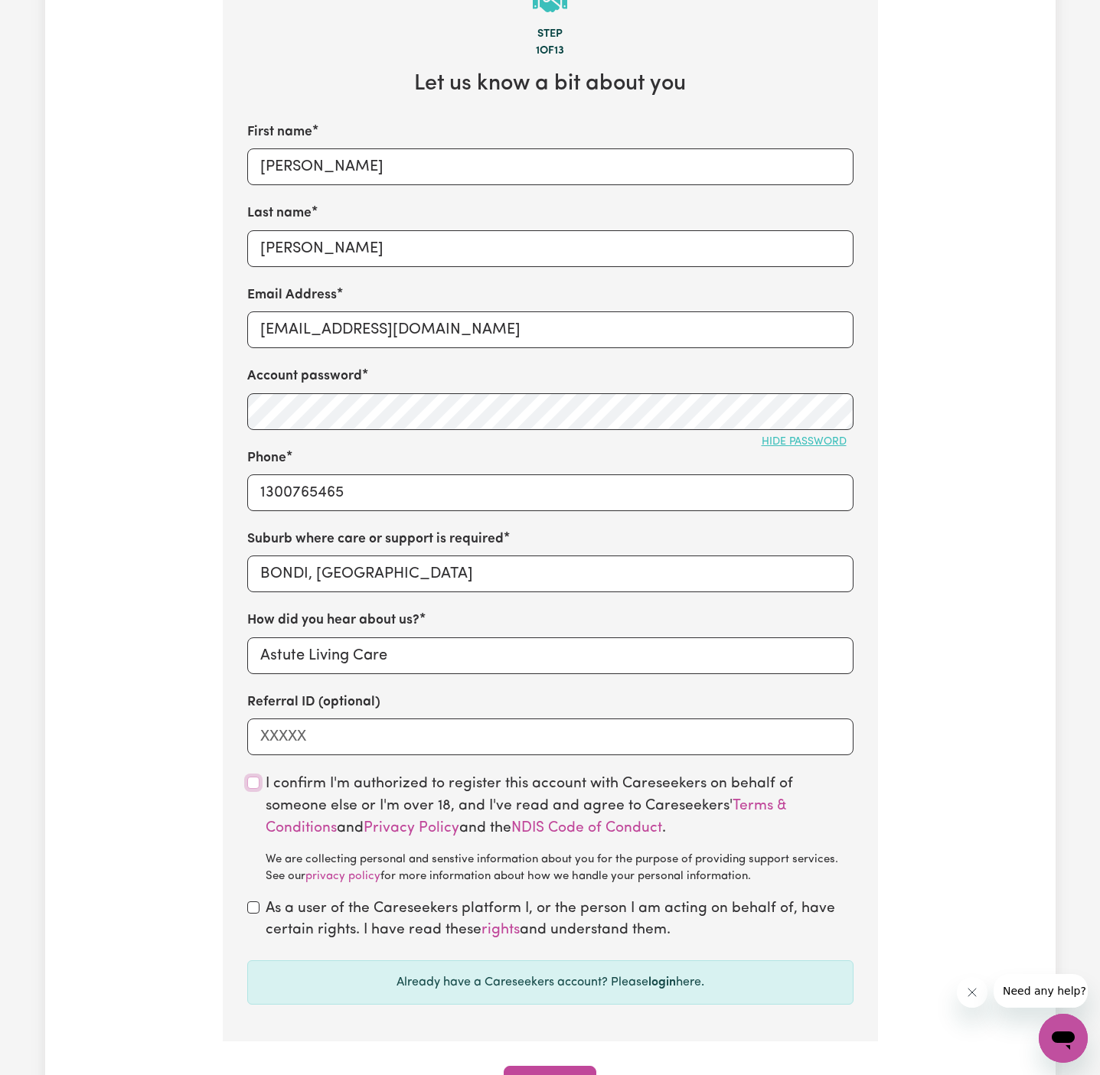
checkbox input "true"
click at [257, 910] on input "checkbox" at bounding box center [253, 908] width 12 height 12
checkbox input "true"
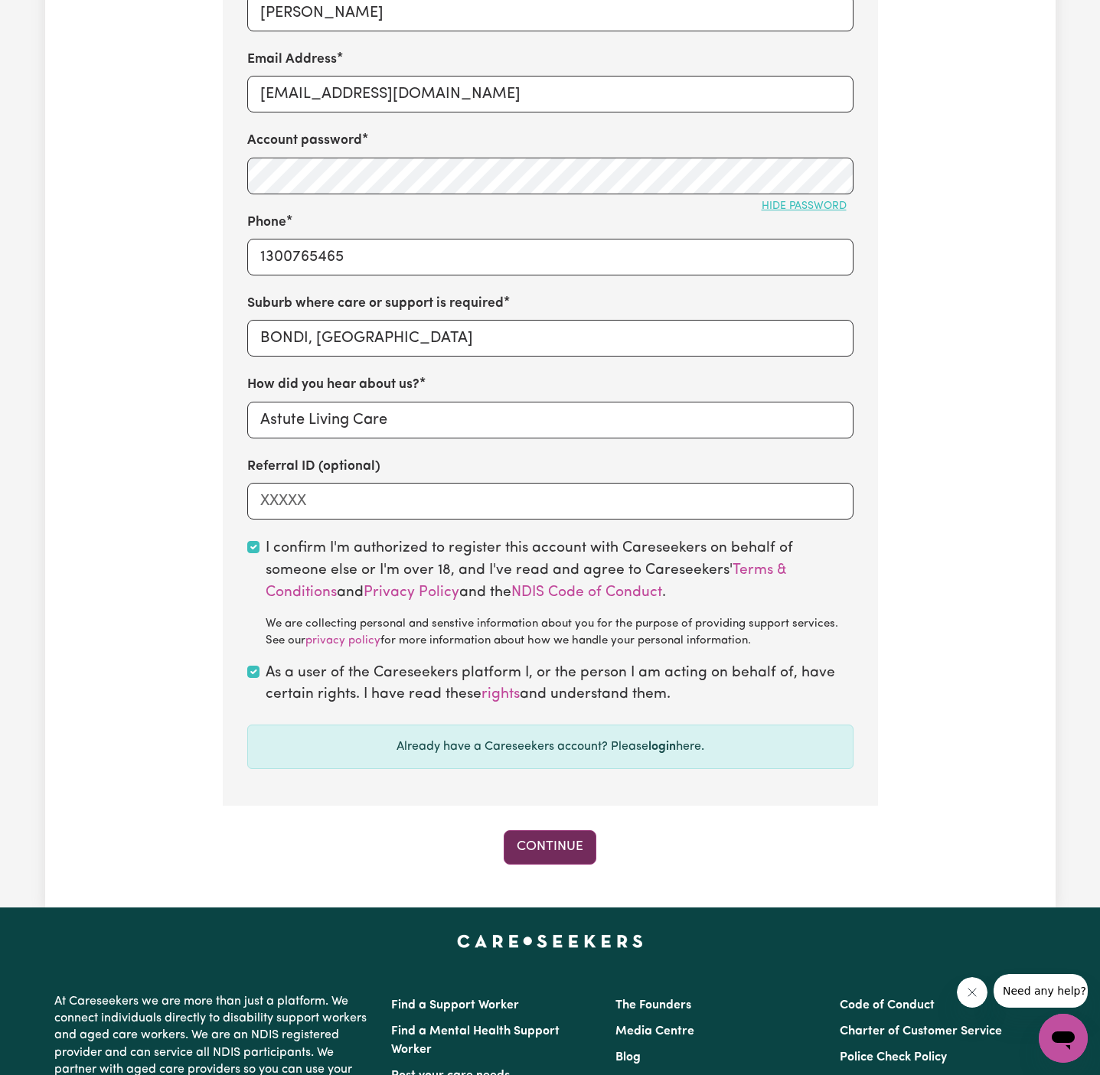
click at [535, 847] on button "Continue" at bounding box center [550, 848] width 93 height 34
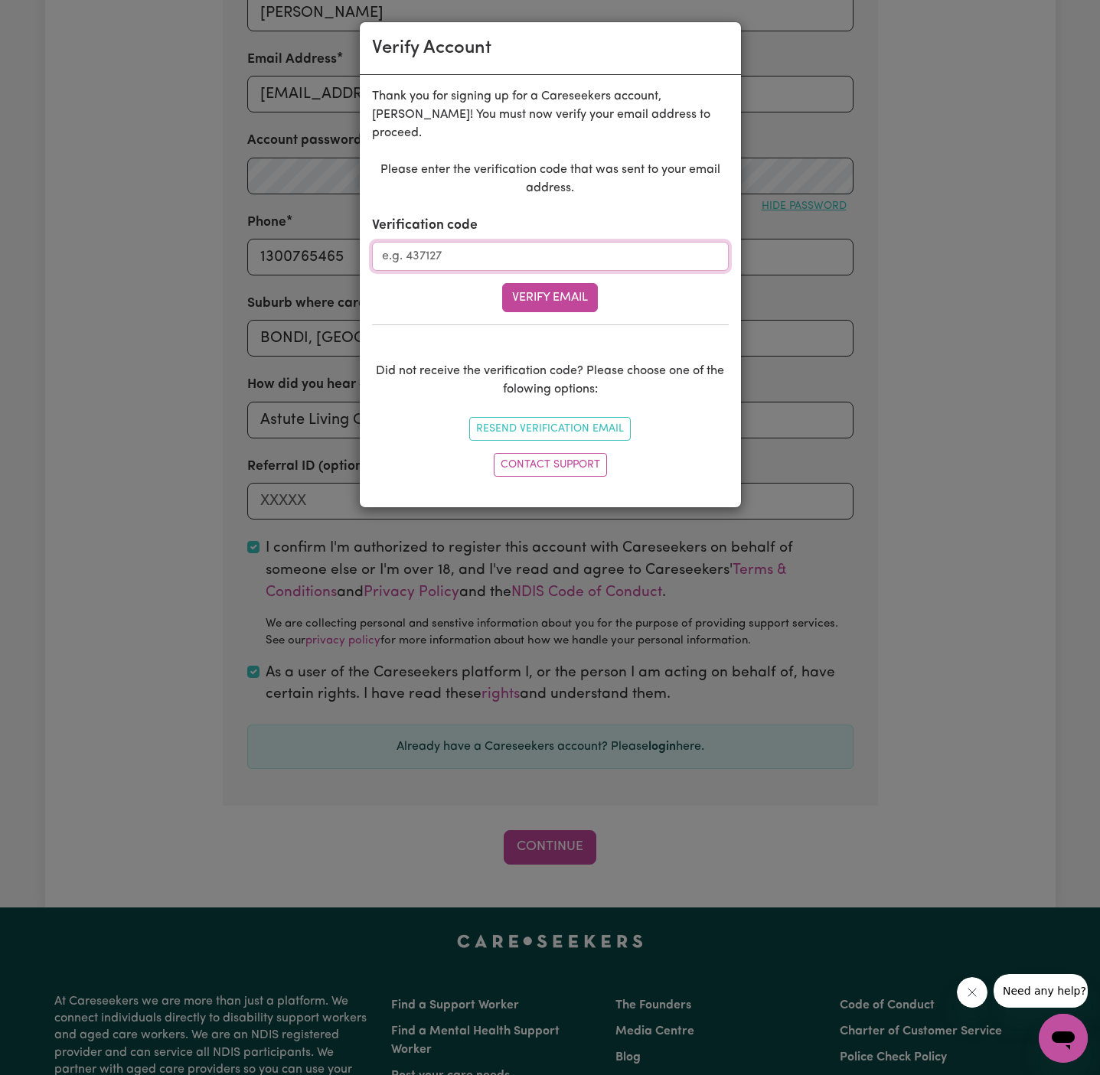
click at [455, 242] on input "Verification code" at bounding box center [550, 256] width 357 height 29
paste input "864540"
type input "864540"
click at [515, 290] on button "Verify Email" at bounding box center [550, 297] width 96 height 29
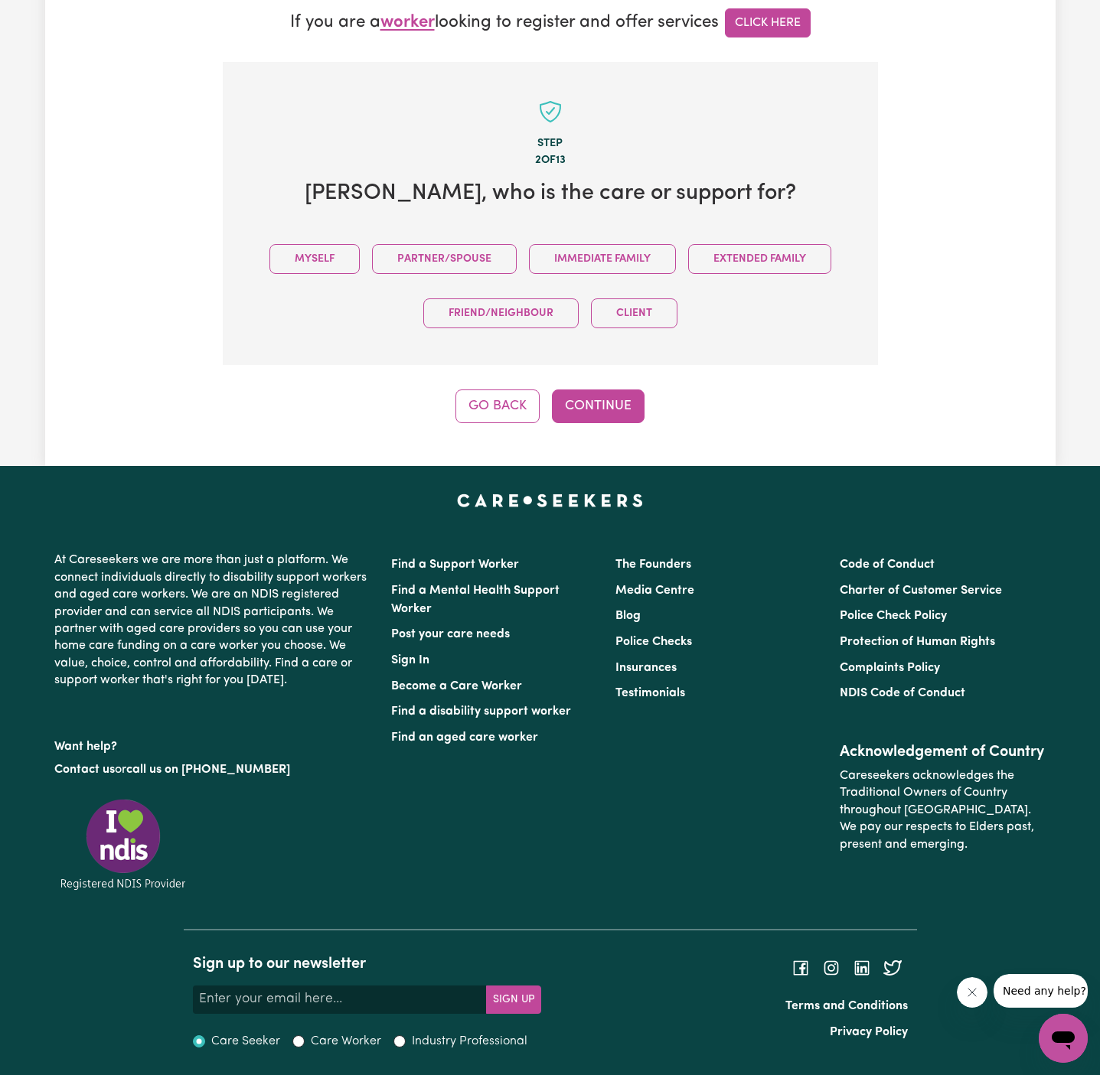
scroll to position [416, 0]
